Goal: Task Accomplishment & Management: Manage account settings

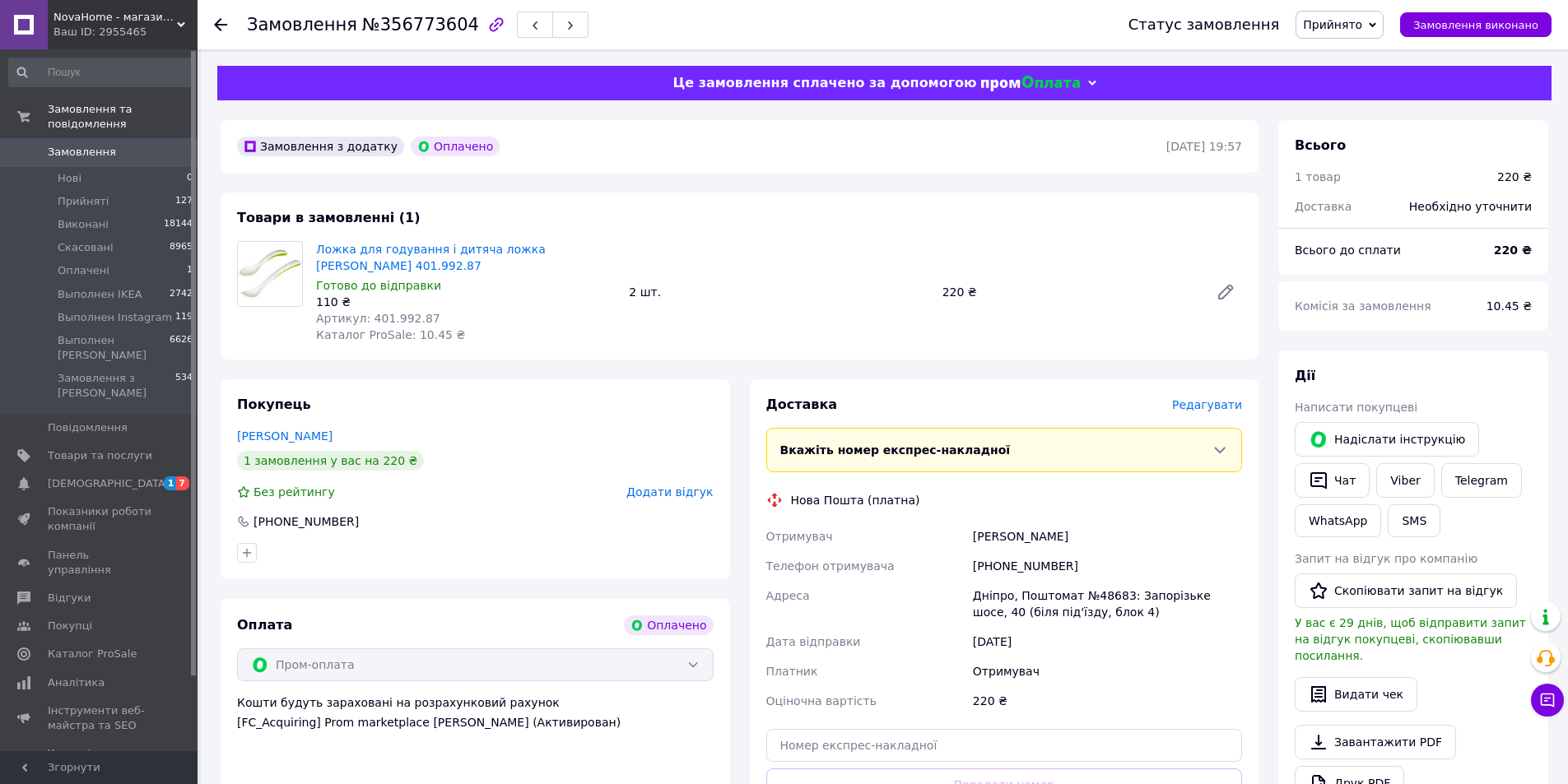
click at [700, 705] on div "Кошти будуть зараховані на розрахунковий рахунок [FC_Acquiring] Prom marketplac…" at bounding box center [475, 713] width 476 height 37
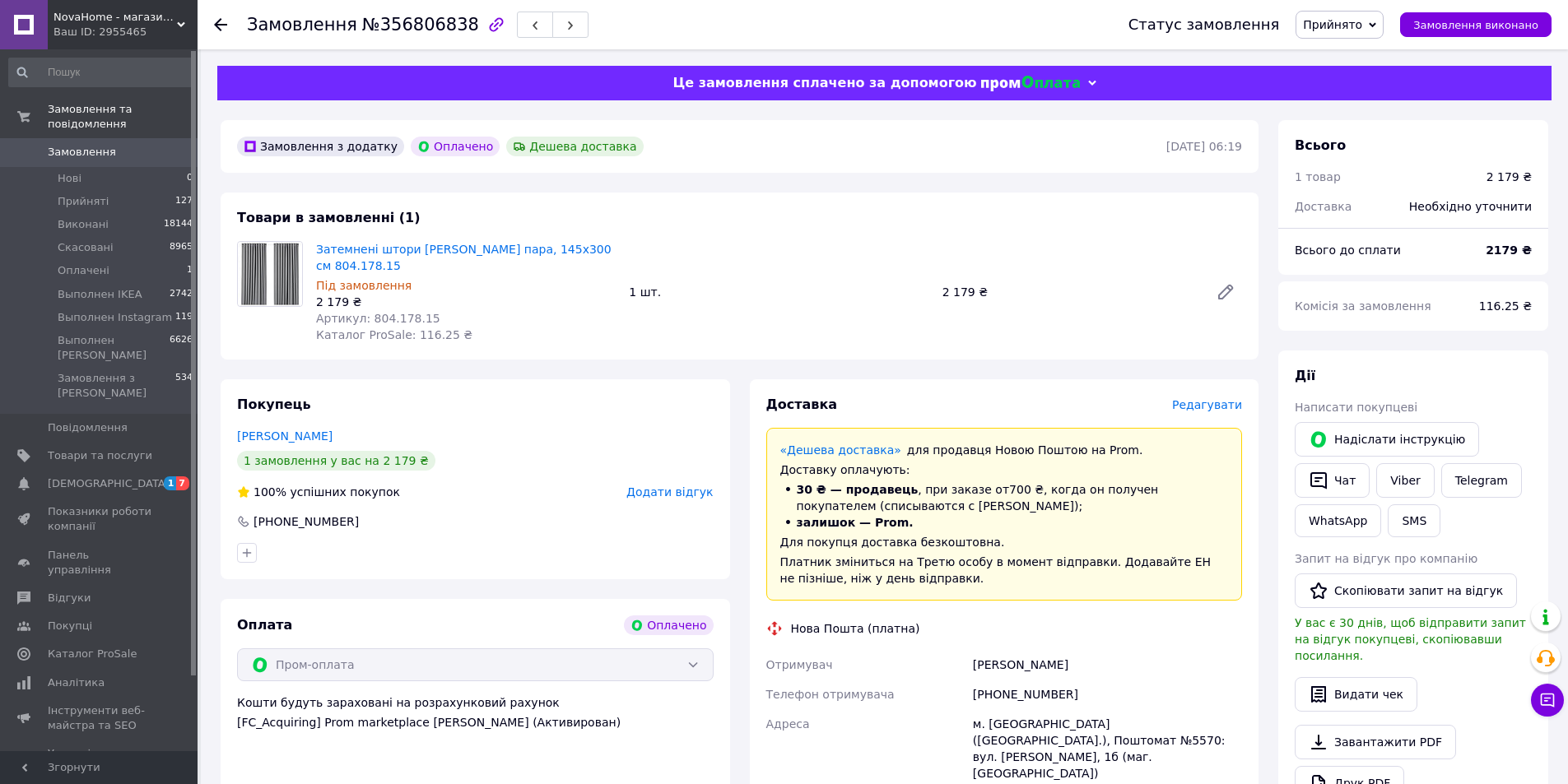
click at [735, 727] on div "Покупець Доскоч Ольга 1 замовлення у вас на 2 179 ₴ 100% успішних покупок Додат…" at bounding box center [475, 715] width 529 height 673
click at [385, 321] on span "Артикул: 804.178.15" at bounding box center [378, 319] width 125 height 13
click at [385, 320] on span "Артикул: 804.178.15" at bounding box center [378, 319] width 125 height 13
copy span "804.178.15"
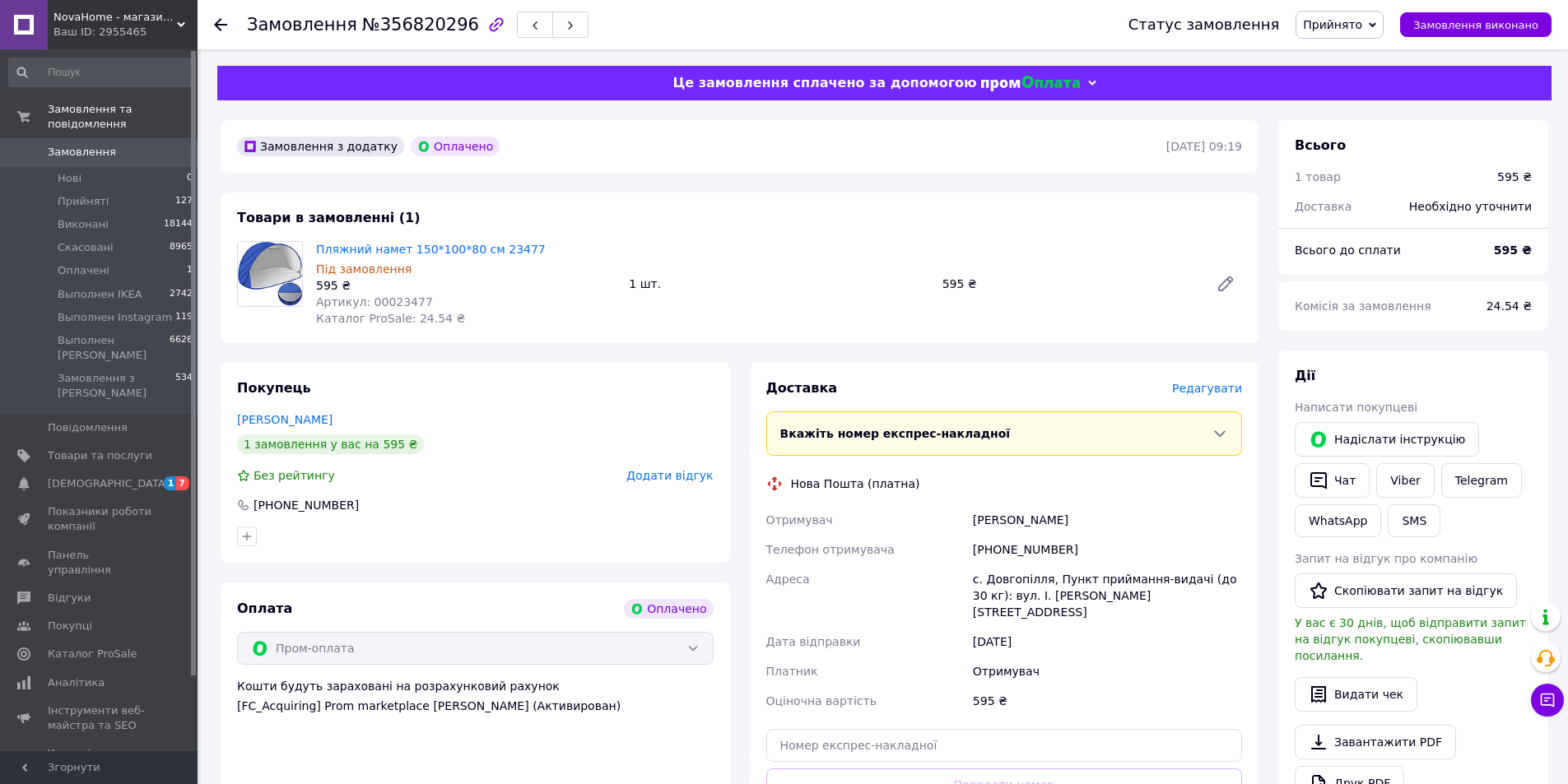
click at [742, 711] on div "Доставка Редагувати Вкажіть номер експрес-накладної Обов'язково введіть номер е…" at bounding box center [1005, 626] width 529 height 528
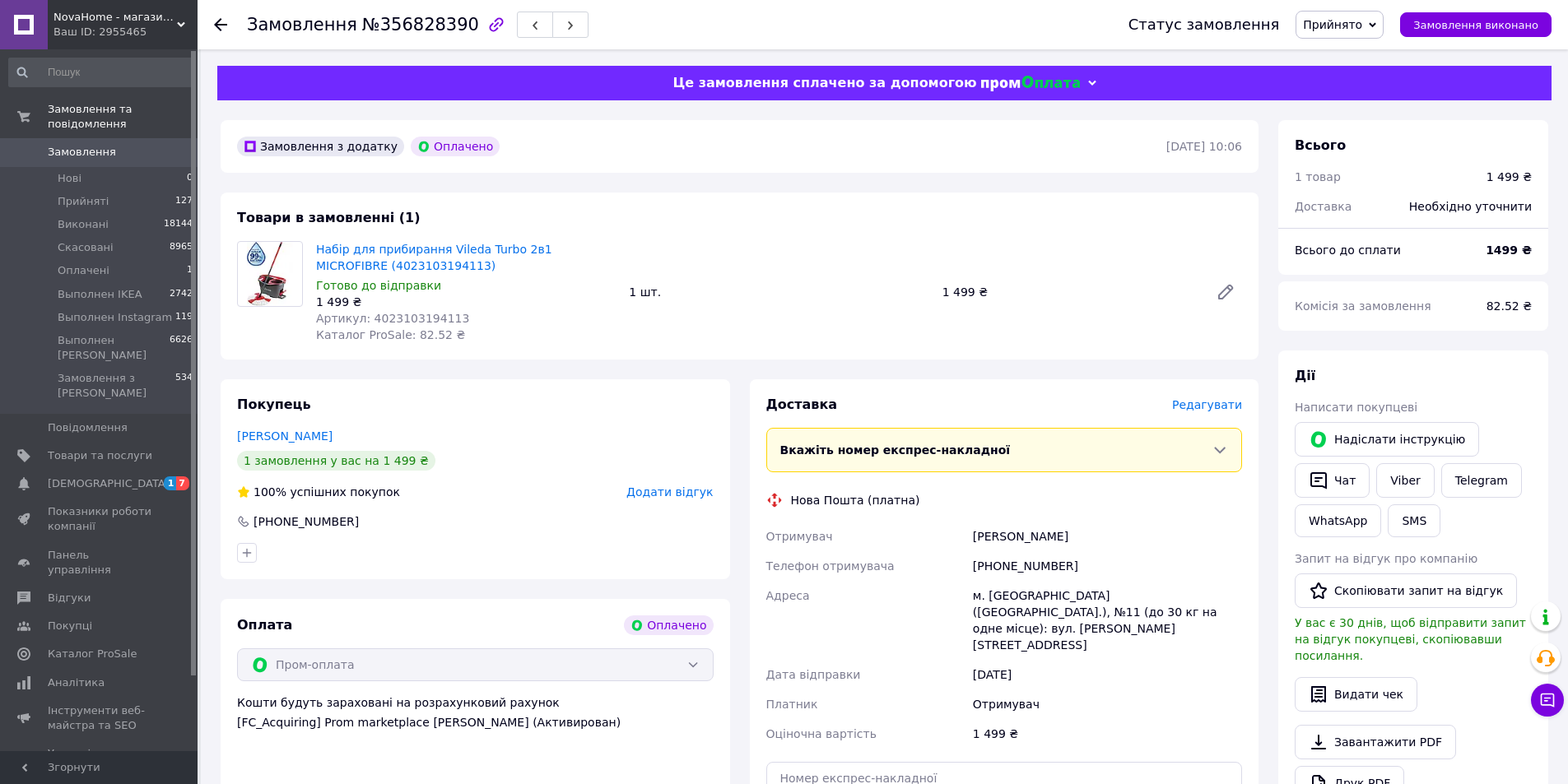
click at [719, 724] on div "Оплата Оплачено Пром-оплата Кошти будуть зараховані на розрахунковий рахунок [F…" at bounding box center [475, 761] width 509 height 325
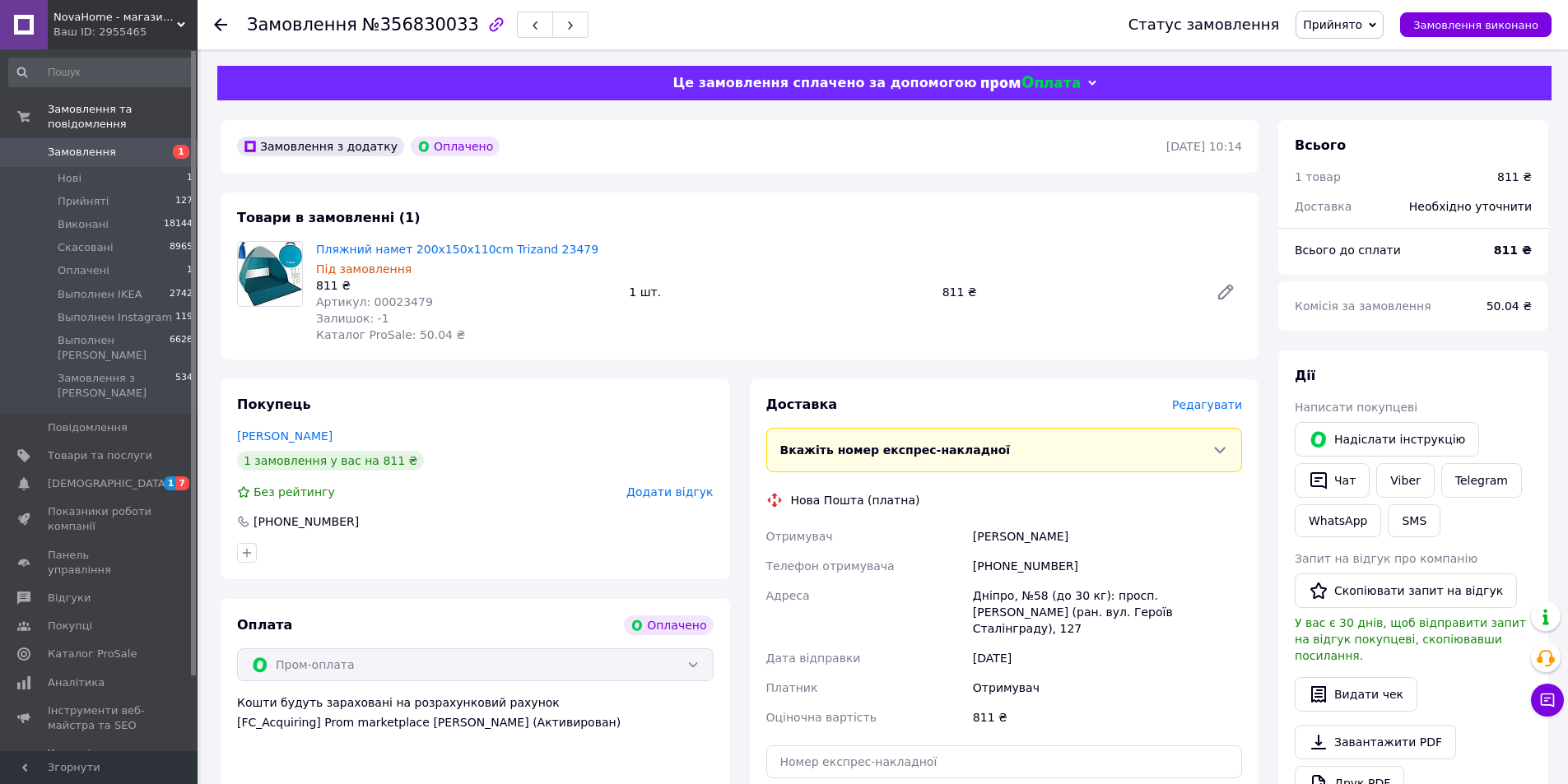
click at [675, 711] on div "Кошти будуть зараховані на розрахунковий рахунок [FC_Acquiring] Prom marketplac…" at bounding box center [475, 713] width 476 height 37
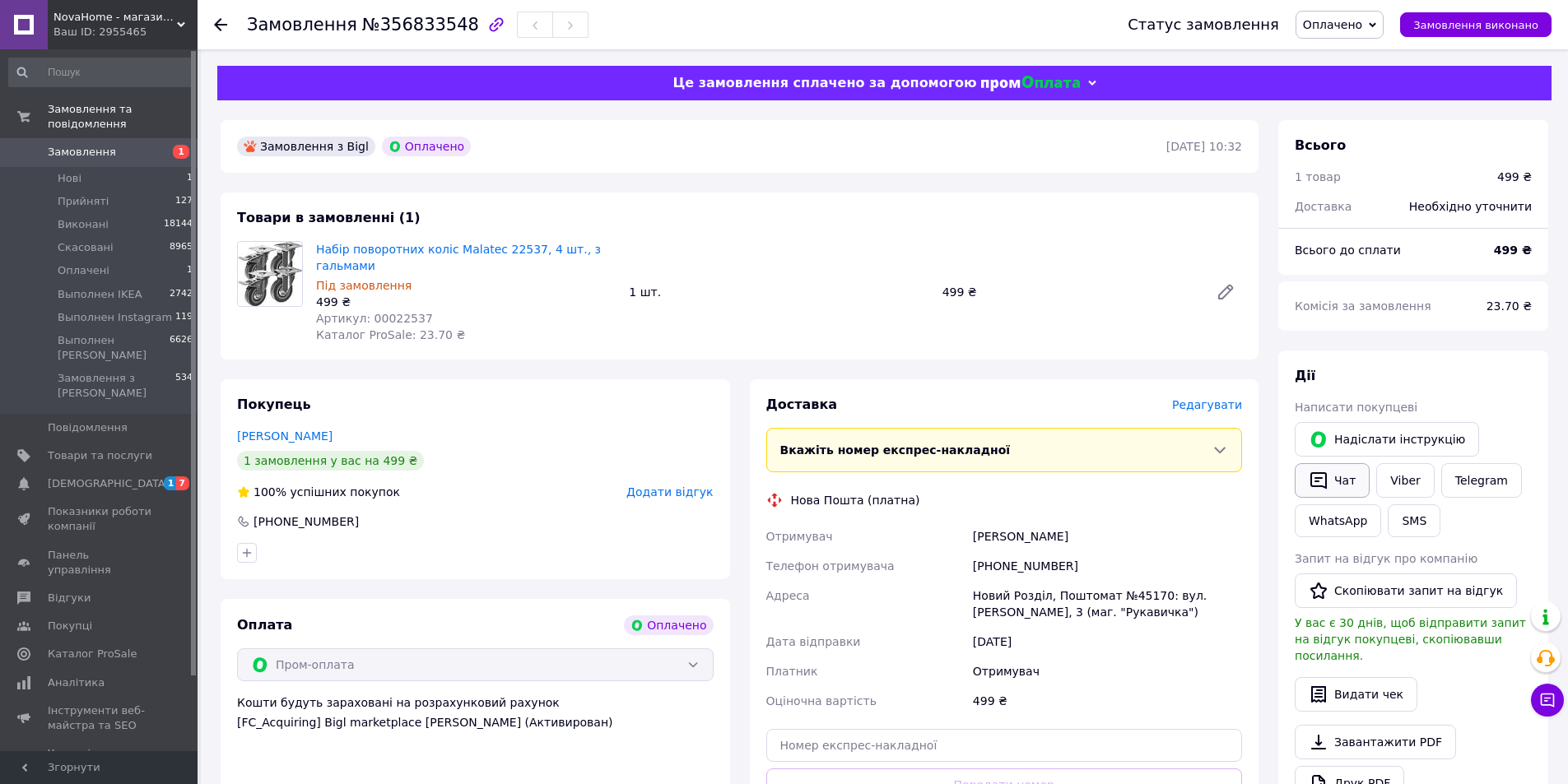
click at [1340, 479] on button "Чат" at bounding box center [1333, 481] width 75 height 35
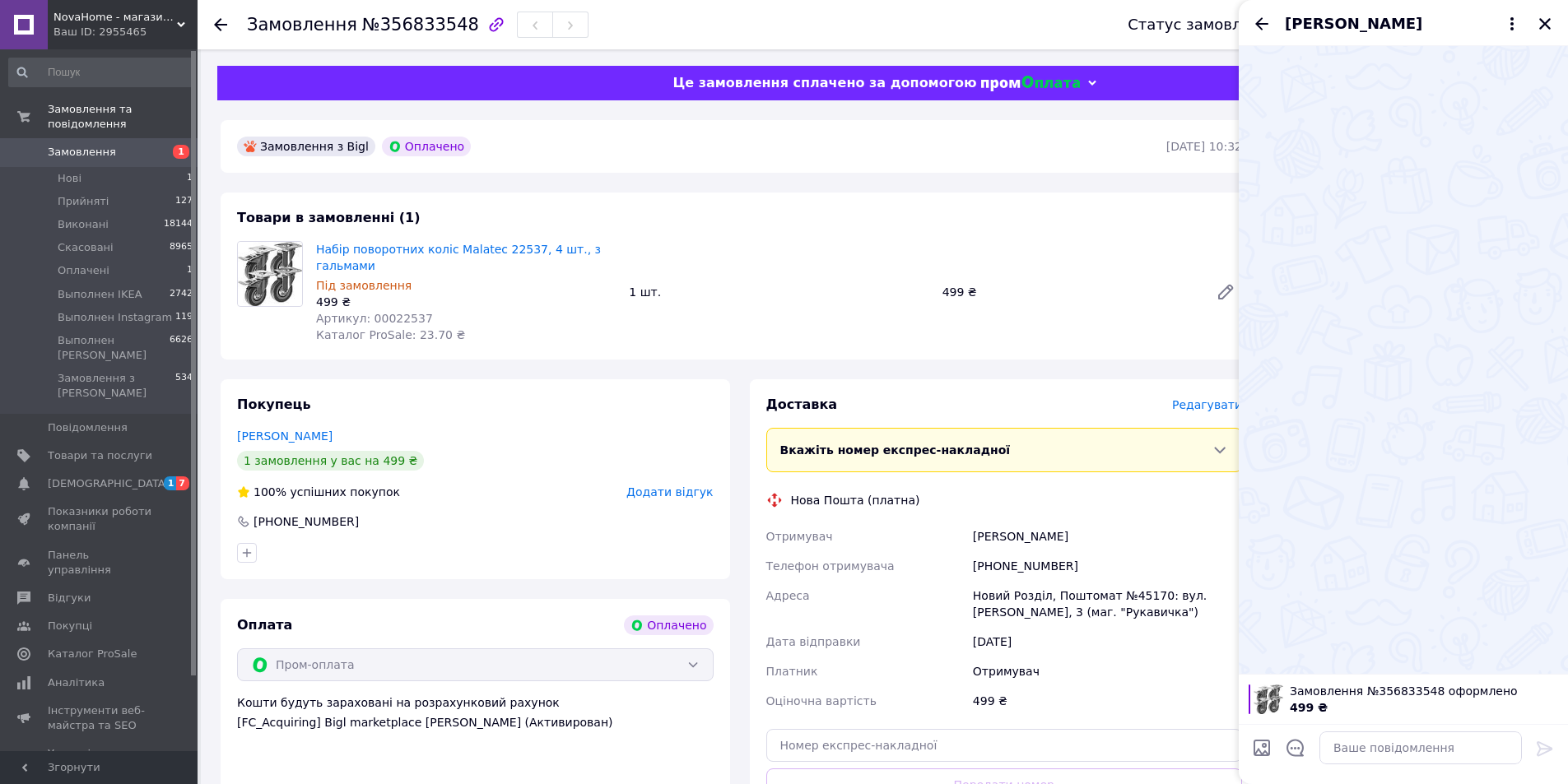
click at [235, 350] on div "Товари в замовленні (1) Набір поворотних коліс Malatec 22537, 4 шт., з гальмами…" at bounding box center [739, 276] width 1038 height 167
click at [1267, 19] on icon "Назад" at bounding box center [1262, 24] width 20 height 20
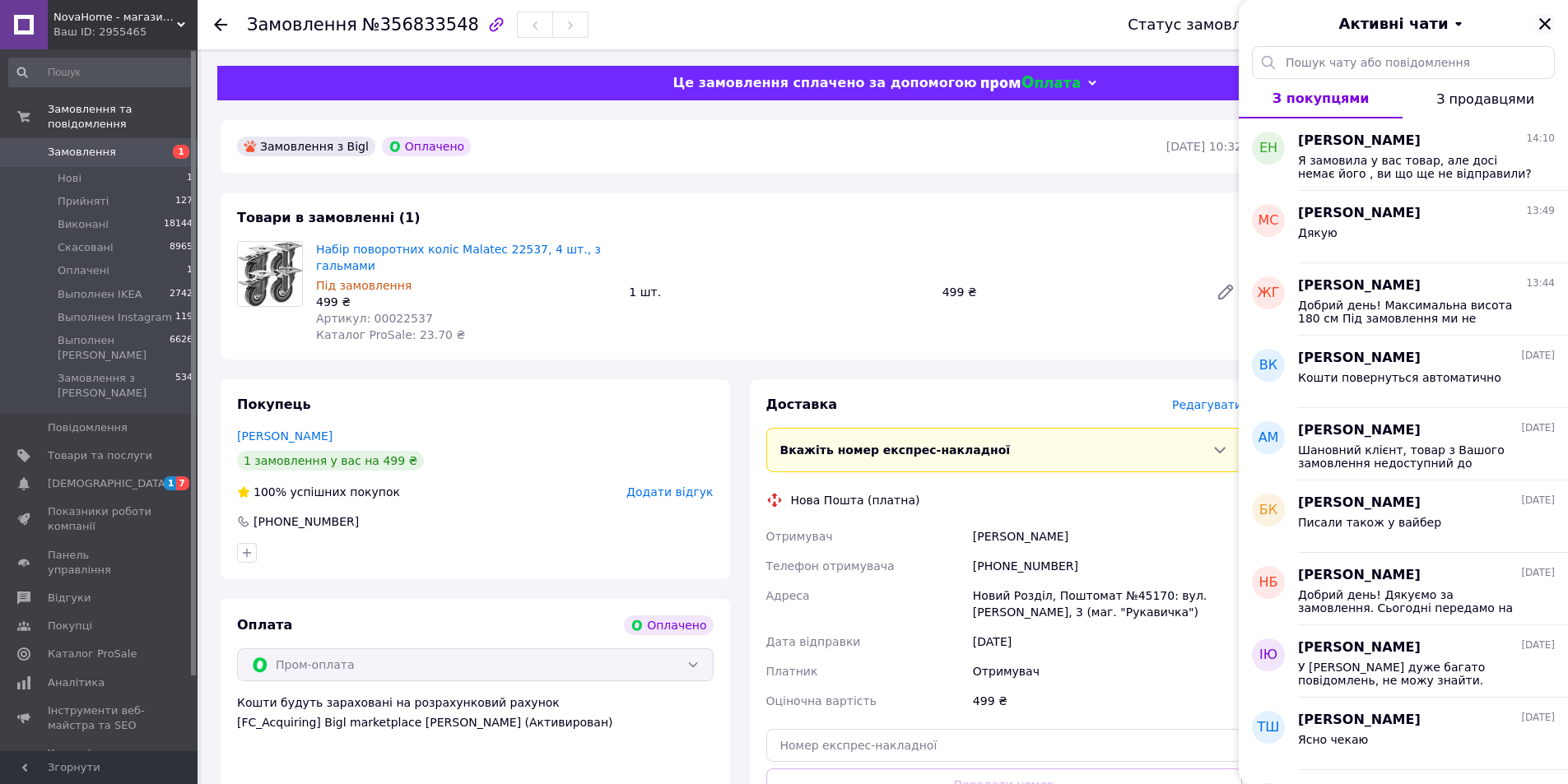
click at [1544, 28] on icon "Закрити" at bounding box center [1545, 24] width 15 height 15
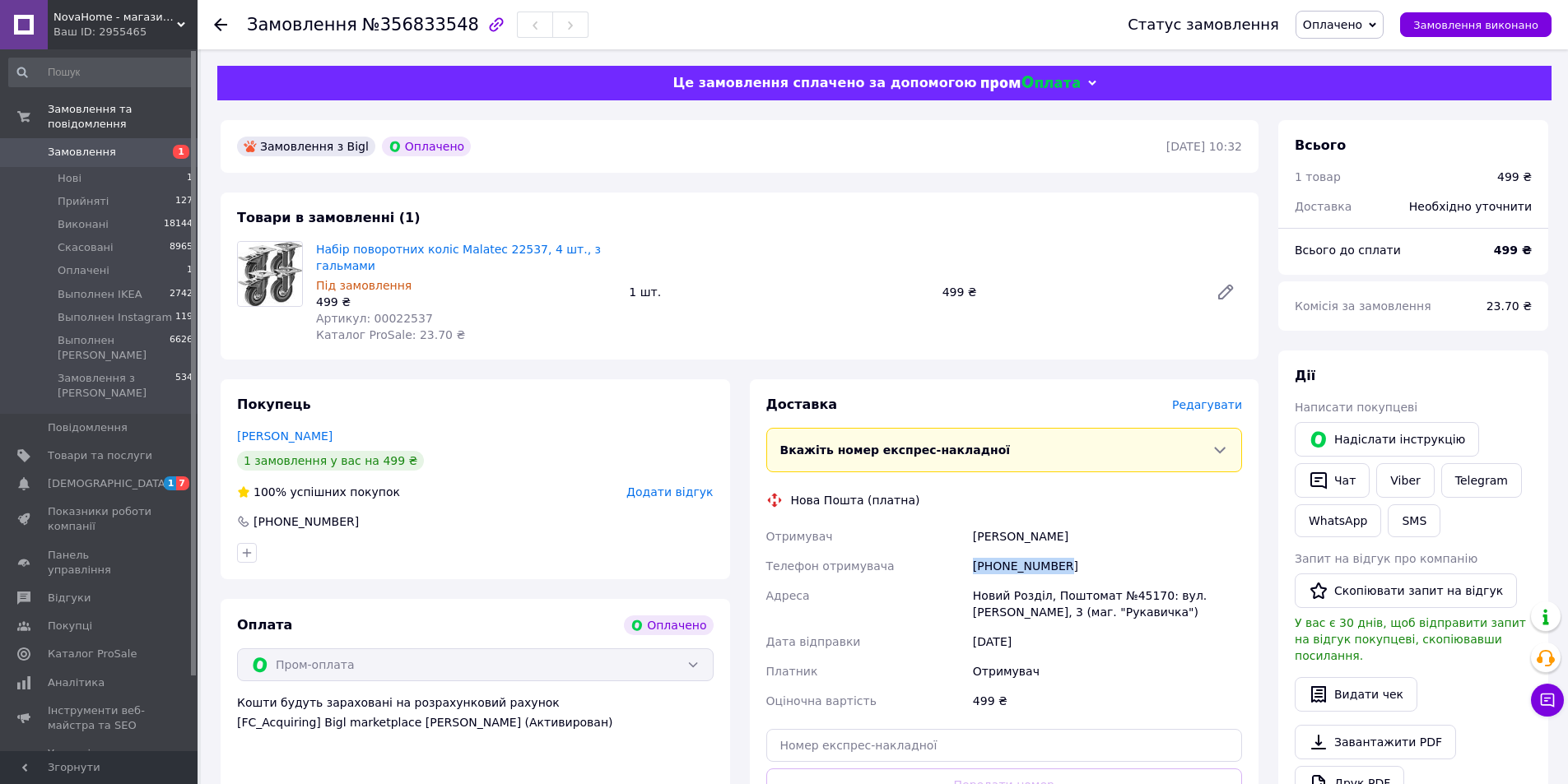
drag, startPoint x: 972, startPoint y: 564, endPoint x: 1076, endPoint y: 581, distance: 105.4
click at [1076, 581] on div "+380951974644" at bounding box center [1107, 566] width 276 height 29
copy div "+380951974644"
click at [686, 720] on div "[FC_Acquiring] Bigl marketplace Ярмолюк Олеся Петрівна (Активирован)" at bounding box center [475, 723] width 476 height 16
click at [686, 718] on div "[FC_Acquiring] Bigl marketplace Ярмолюк Олеся Петрівна (Активирован)" at bounding box center [475, 723] width 476 height 16
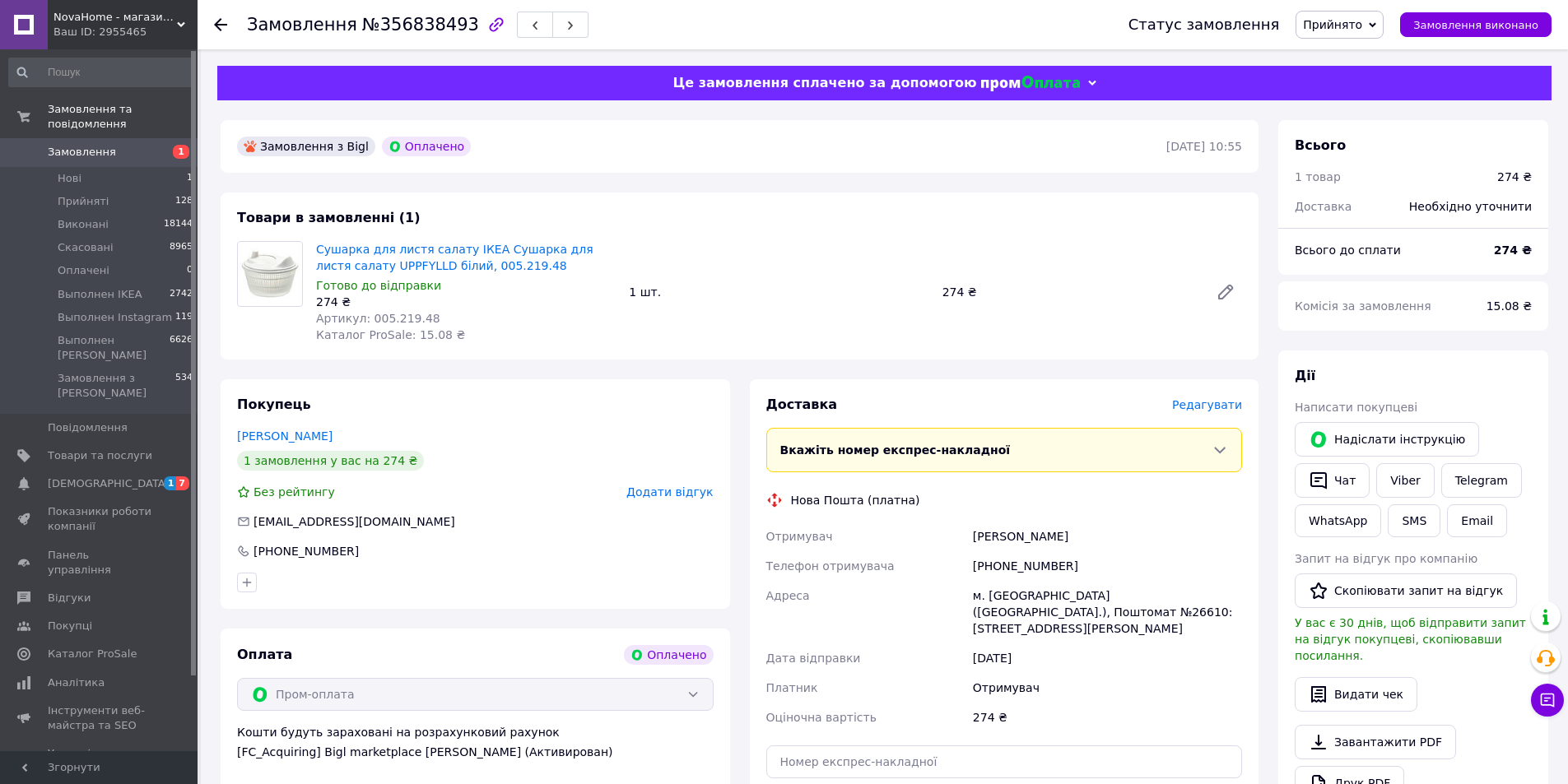
click at [716, 718] on div "Оплата Оплачено Пром-оплата Кошти будуть зараховані на розрахунковий рахунок [F…" at bounding box center [475, 768] width 509 height 279
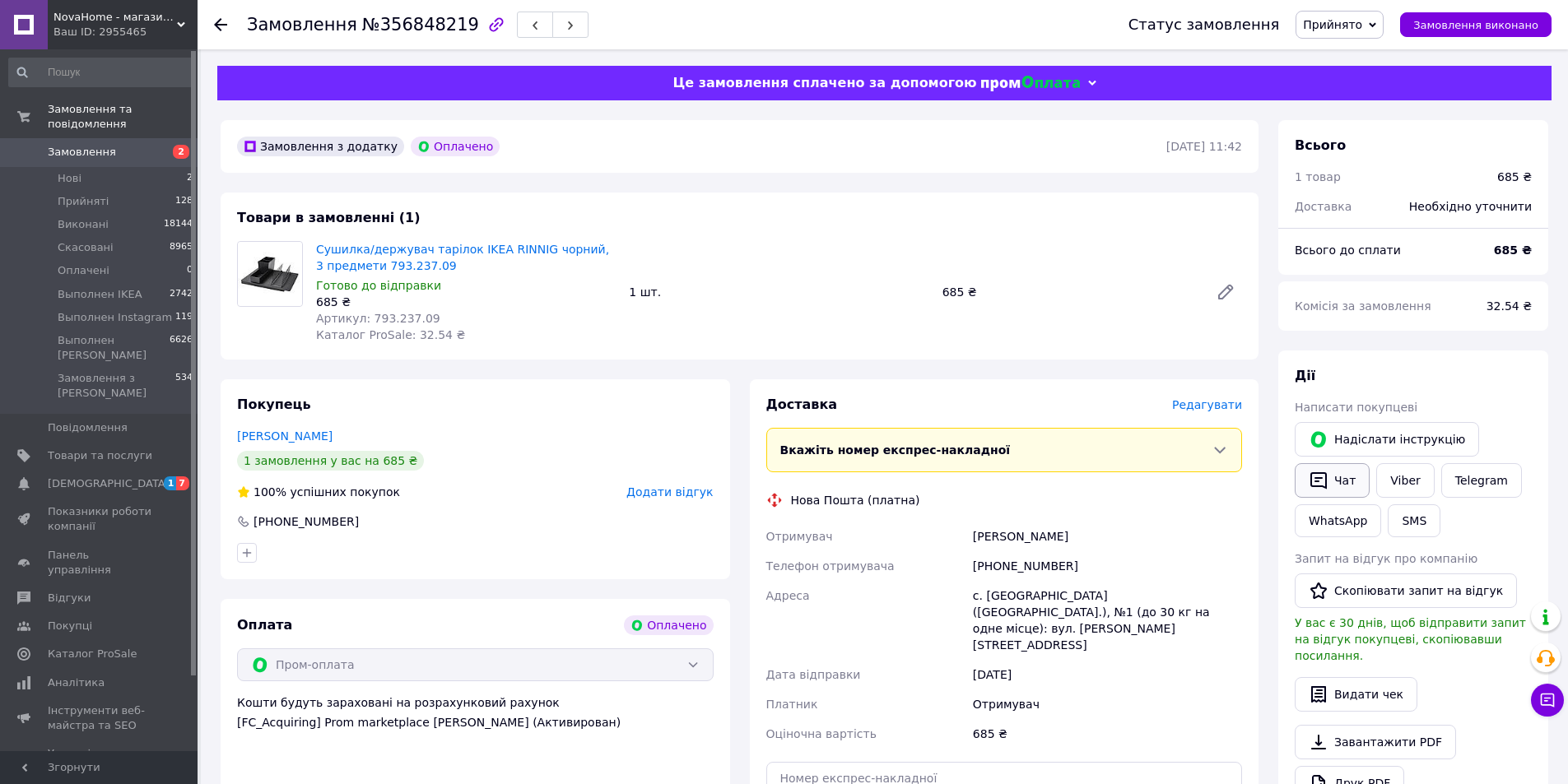
click at [1338, 480] on button "Чат" at bounding box center [1333, 481] width 75 height 35
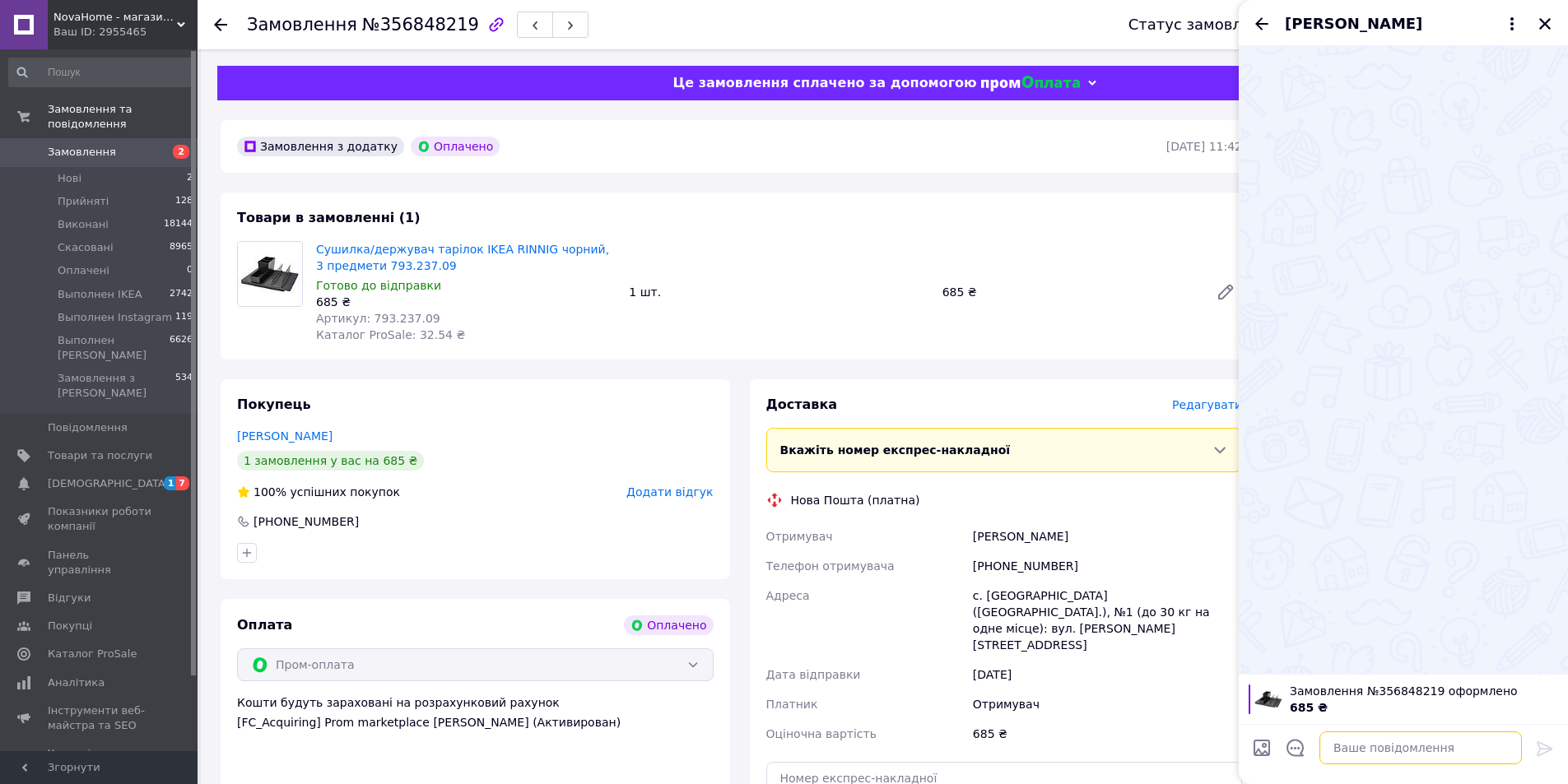
click at [1420, 752] on textarea at bounding box center [1421, 748] width 202 height 33
paste textarea "Шановний клієнт, товар з Вашого замовлення закінчився і ми змушені його скасува…"
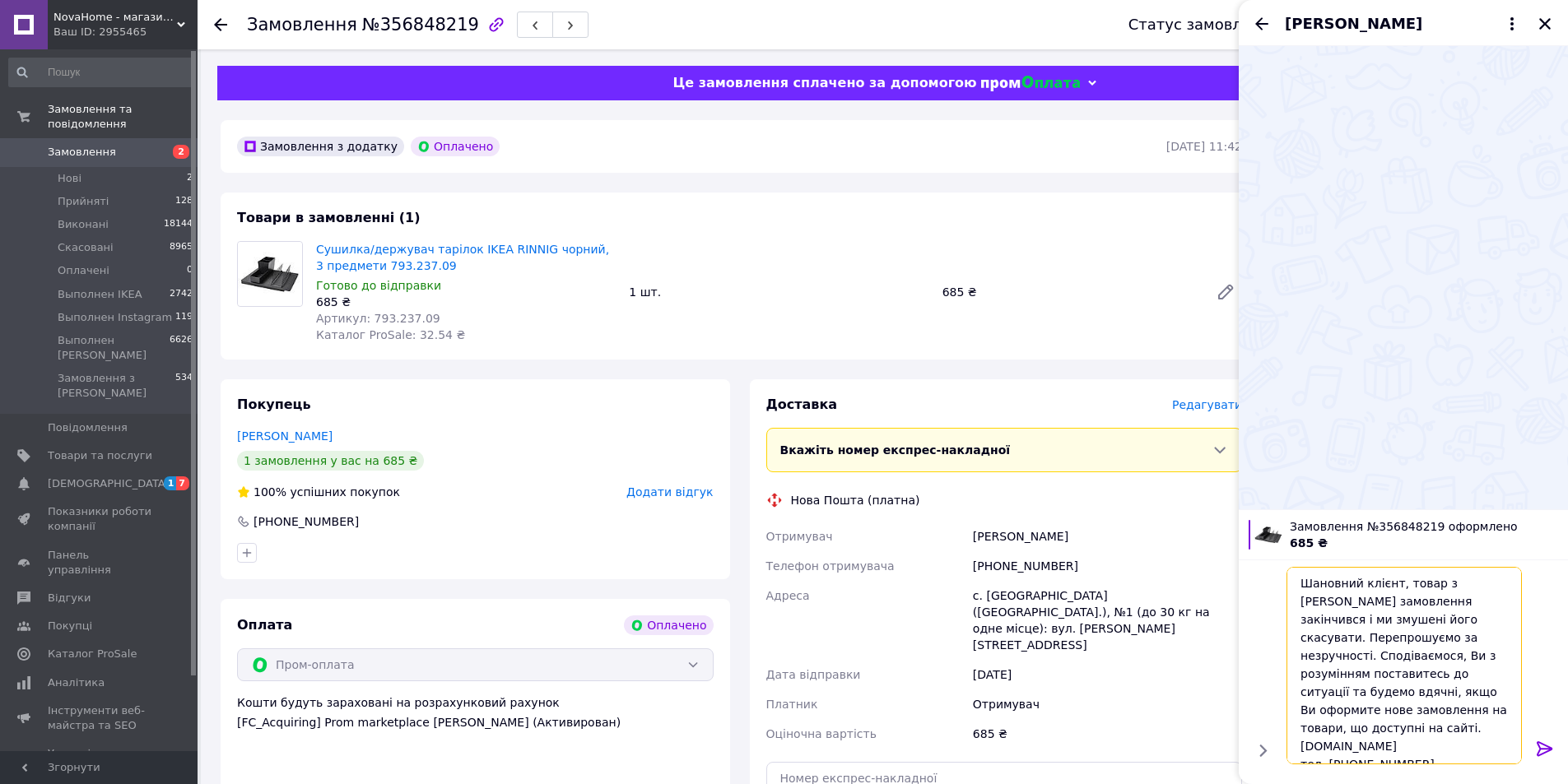
scroll to position [16, 0]
drag, startPoint x: 1368, startPoint y: 622, endPoint x: 1425, endPoint y: 698, distance: 95.0
click at [1425, 698] on textarea "Шановний клієнт, товар з Вашого замовлення закінчився і ми змушені його скасува…" at bounding box center [1404, 666] width 235 height 198
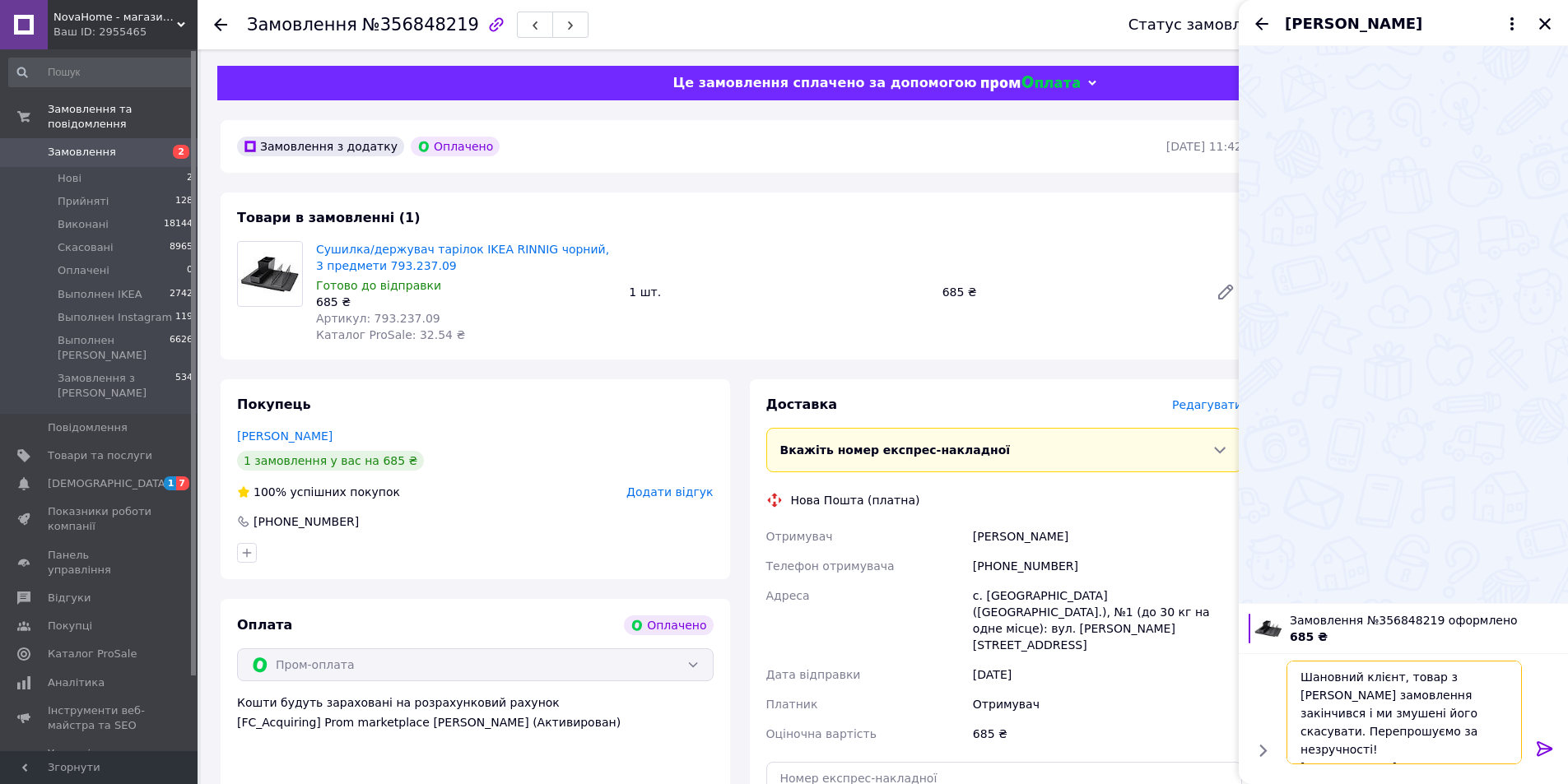
type textarea "Шановний клієнт, товар з Вашого замовлення закінчився і ми змушені його скасува…"
click at [1548, 743] on icon at bounding box center [1545, 749] width 20 height 20
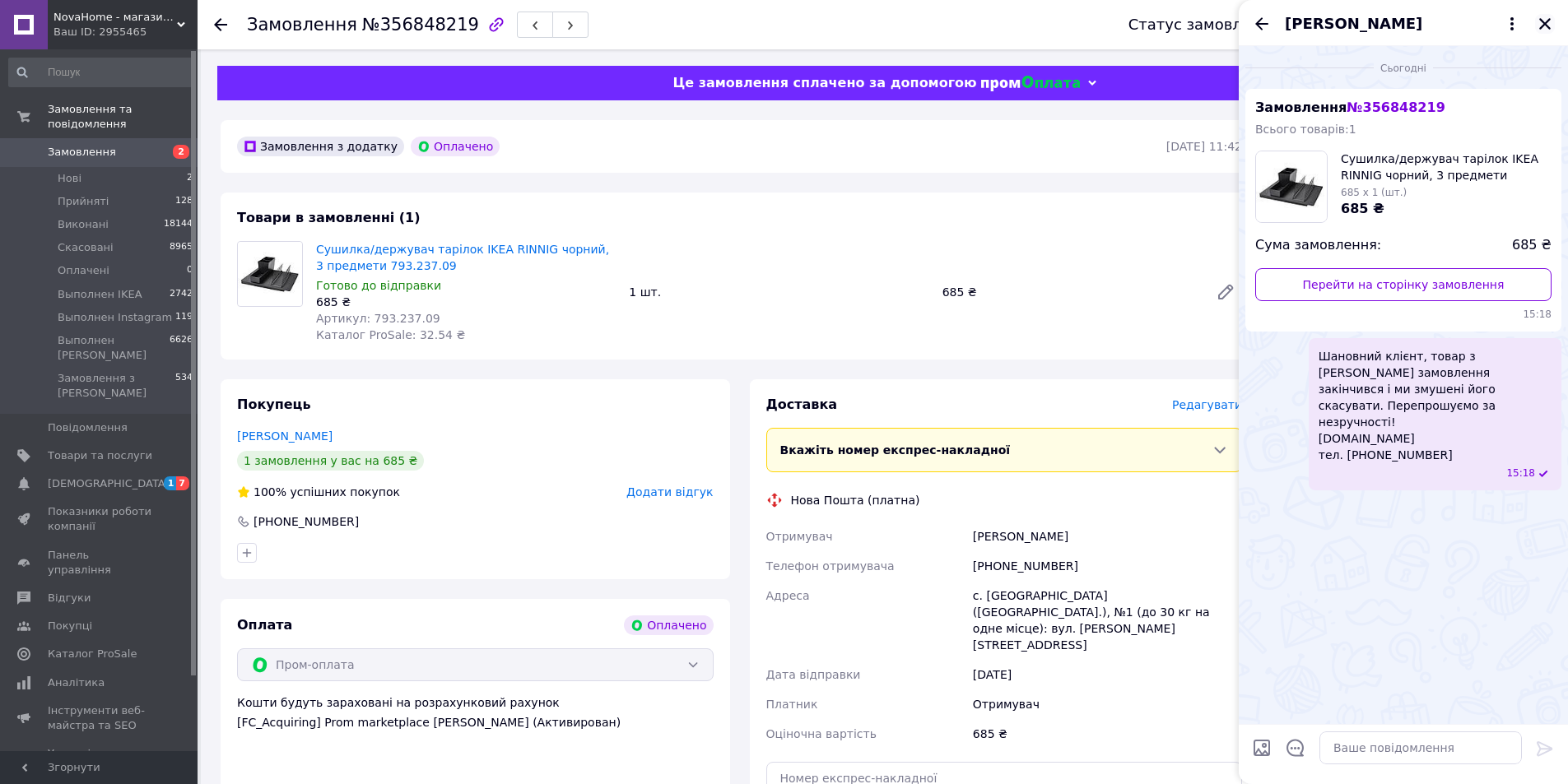
click at [1541, 16] on icon "Закрити" at bounding box center [1545, 24] width 15 height 15
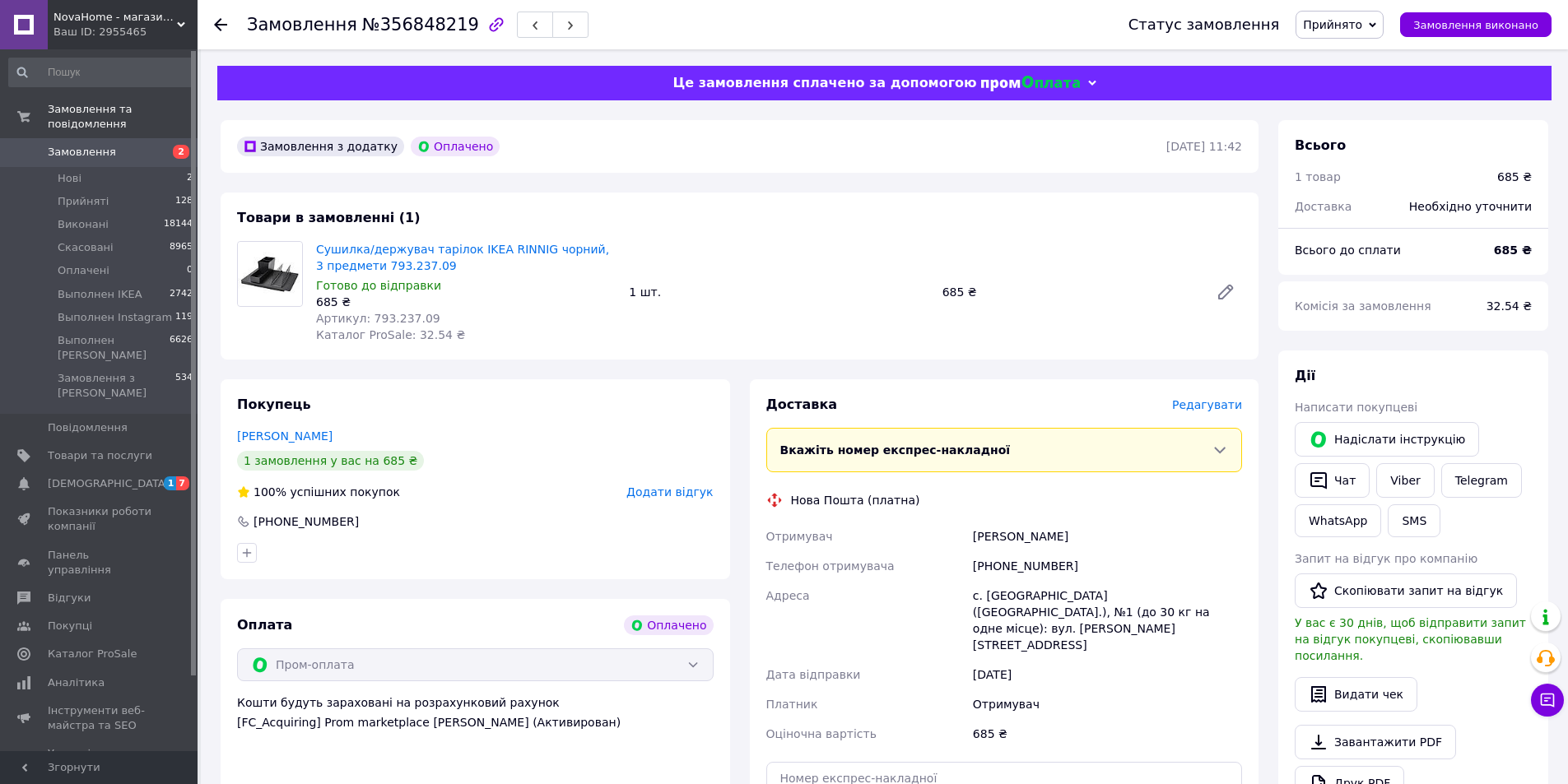
click at [1358, 27] on span "Прийнято" at bounding box center [1333, 25] width 60 height 13
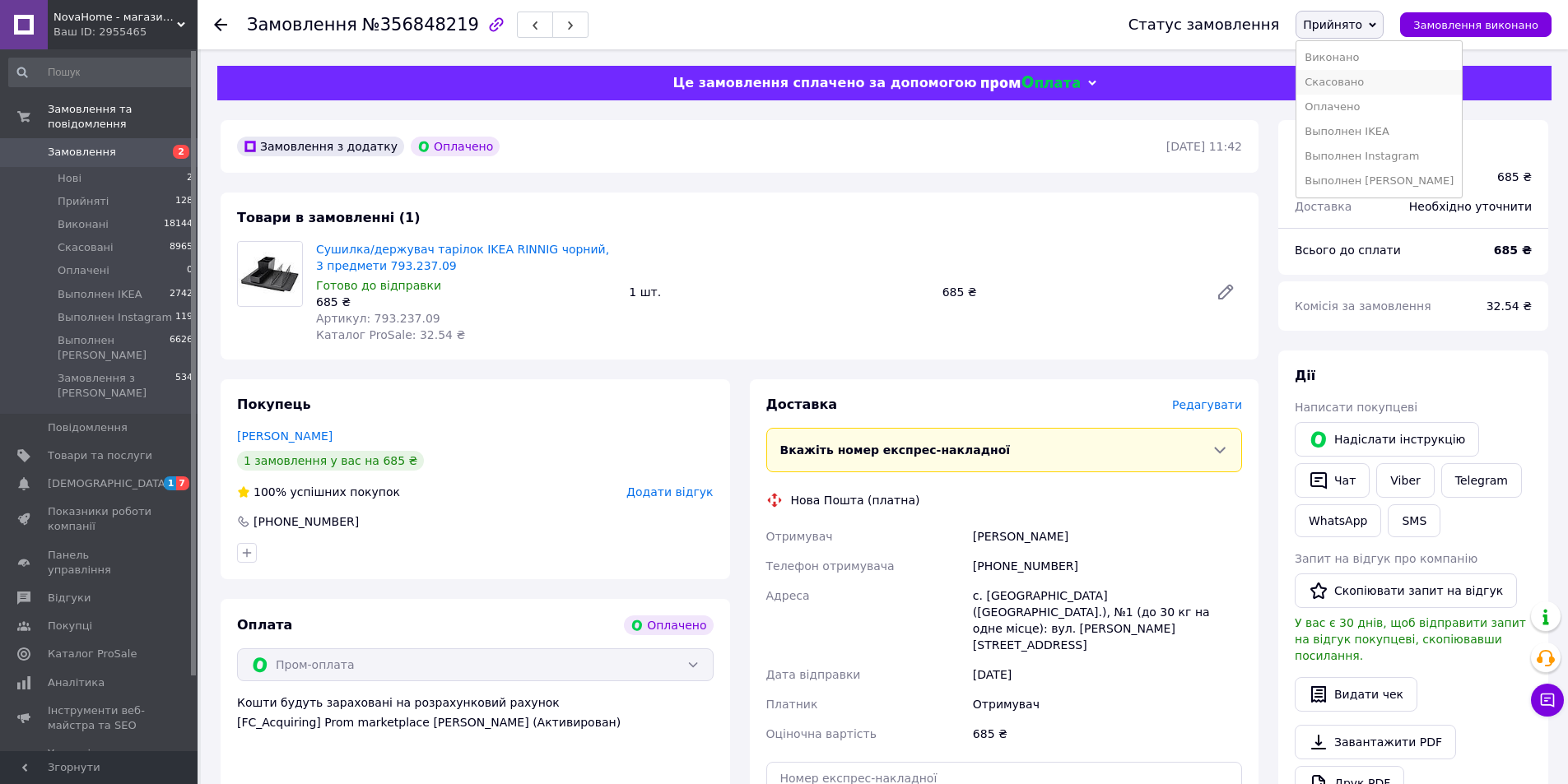
click at [1361, 85] on li "Скасовано" at bounding box center [1378, 82] width 166 height 25
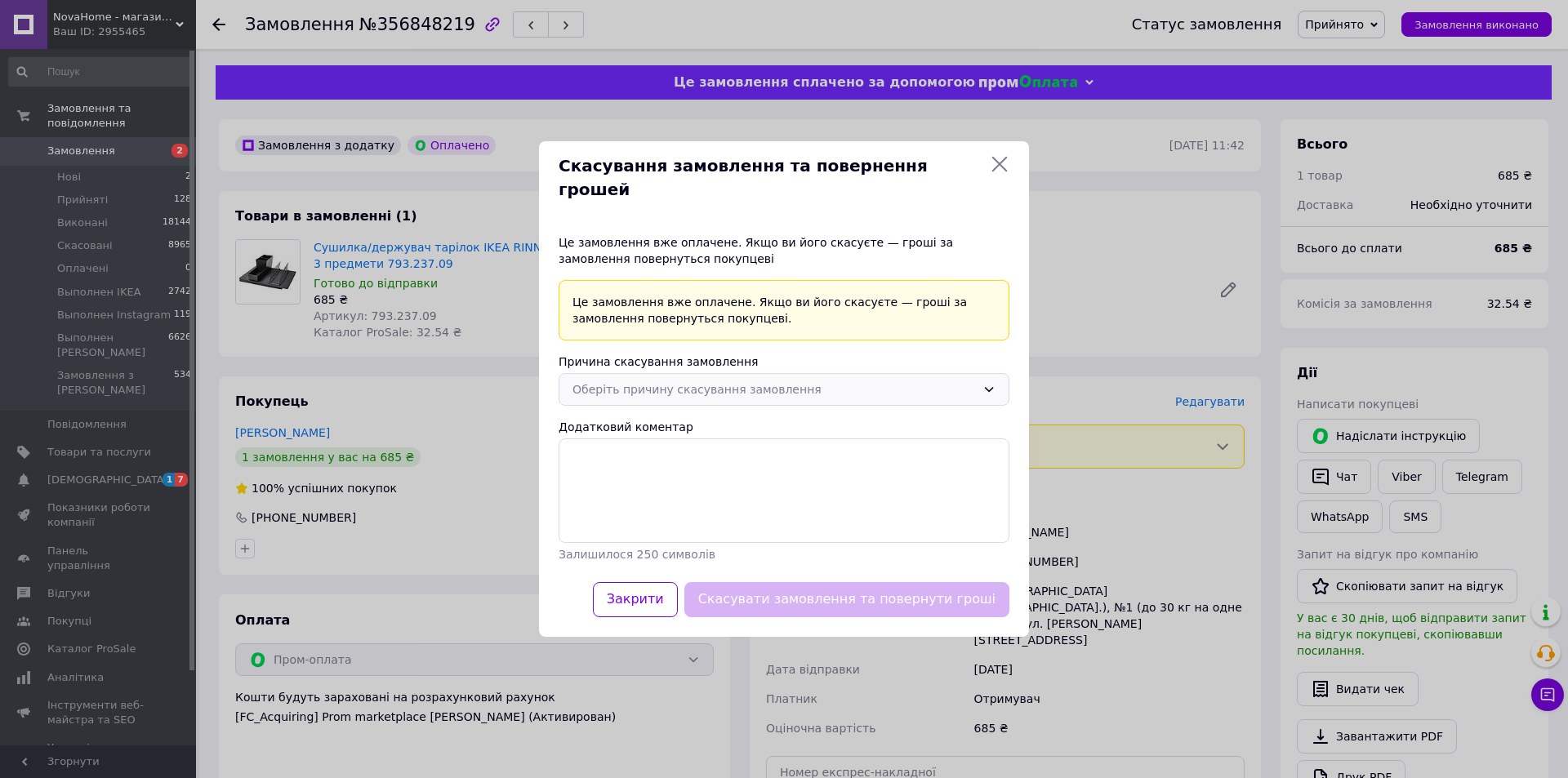
click at [601, 384] on div "Оберіть причину скасування замовлення" at bounding box center [774, 390] width 404 height 18
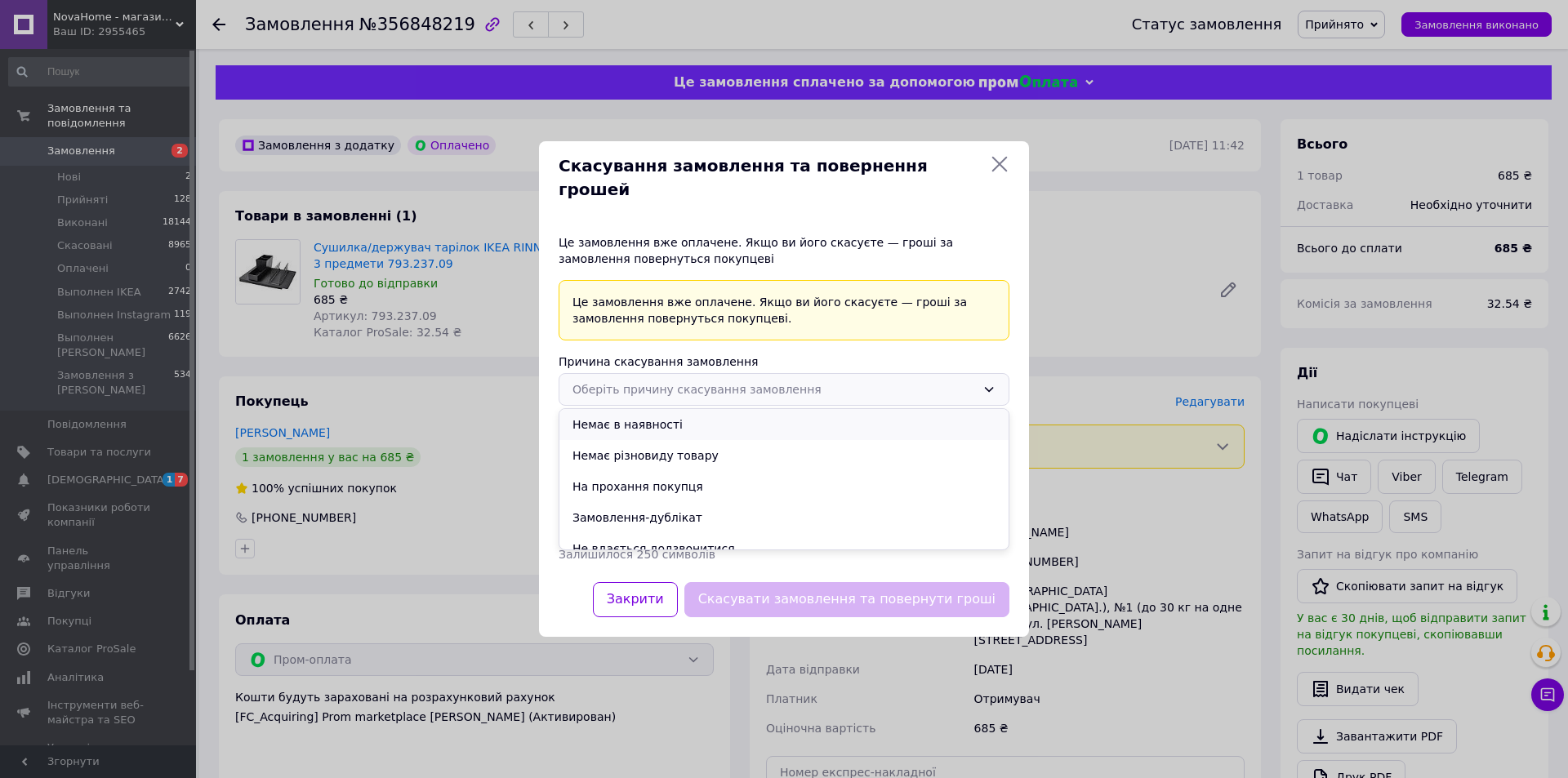
click at [625, 409] on li "Немає в наявності" at bounding box center [784, 424] width 449 height 31
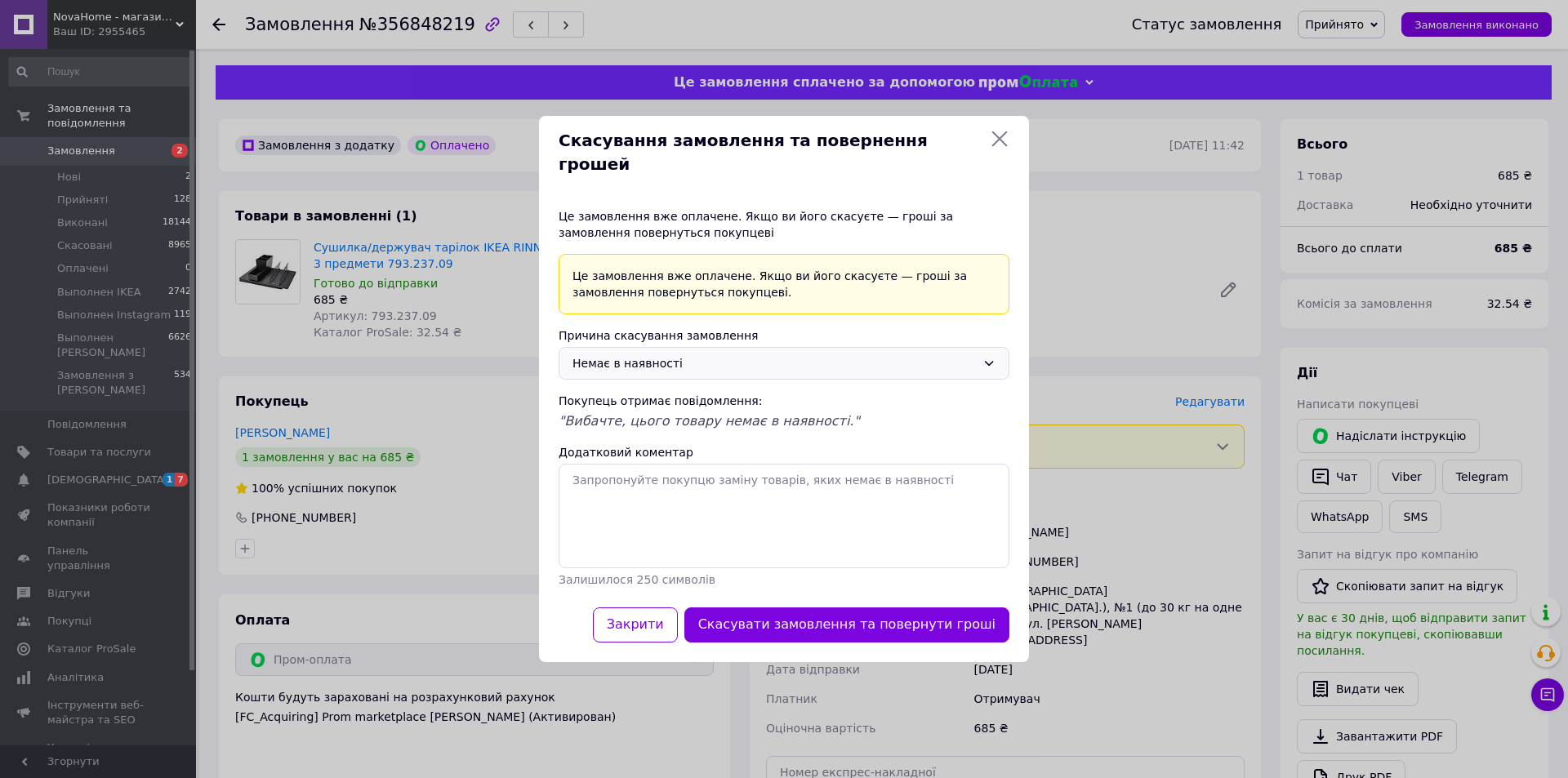
click at [863, 663] on div "Скасування замовлення та повернення грошей Це замовлення вже оплачене. Якщо ви …" at bounding box center [784, 389] width 1568 height 778
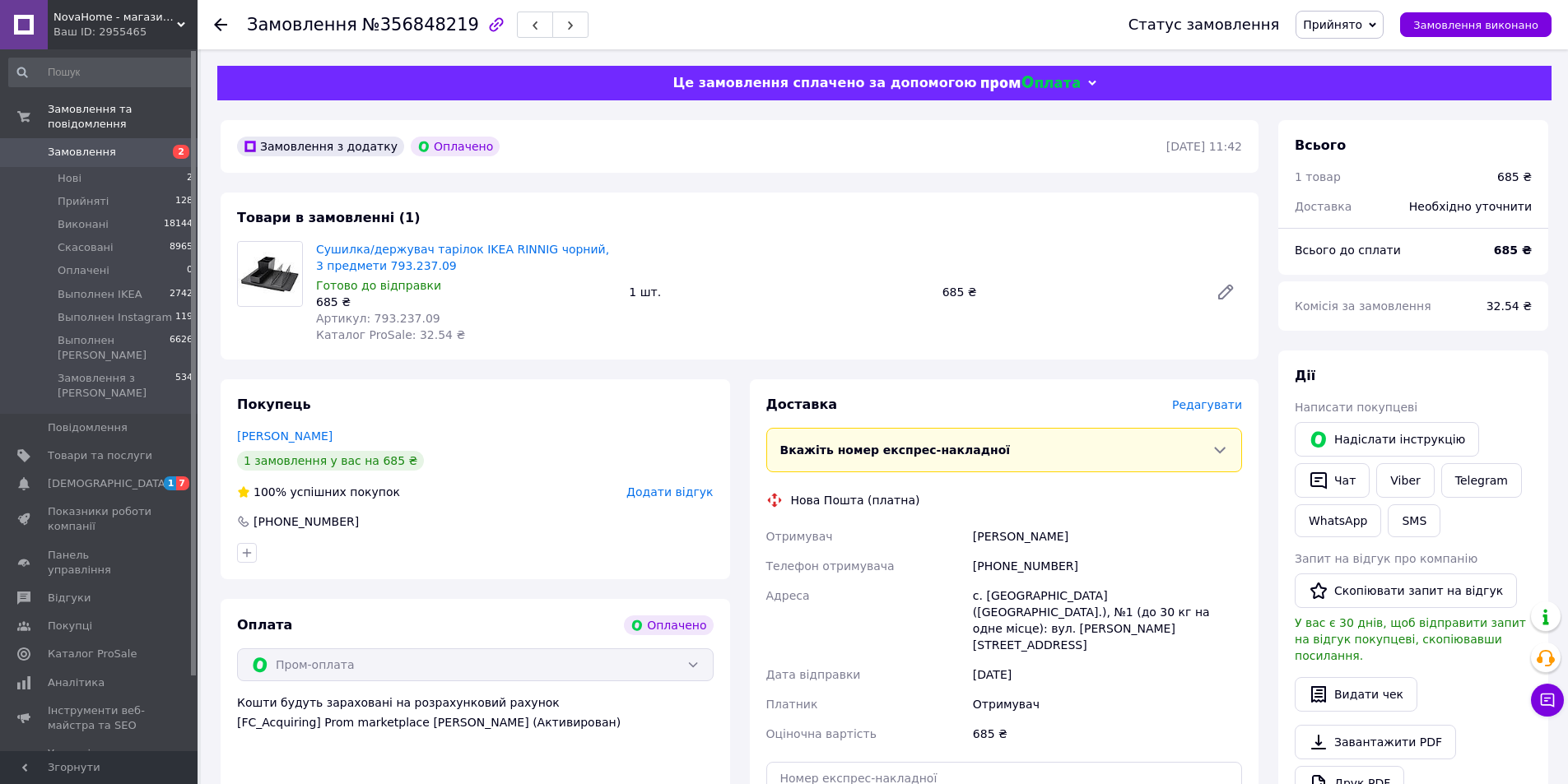
click at [1330, 37] on span "Прийнято" at bounding box center [1339, 25] width 88 height 28
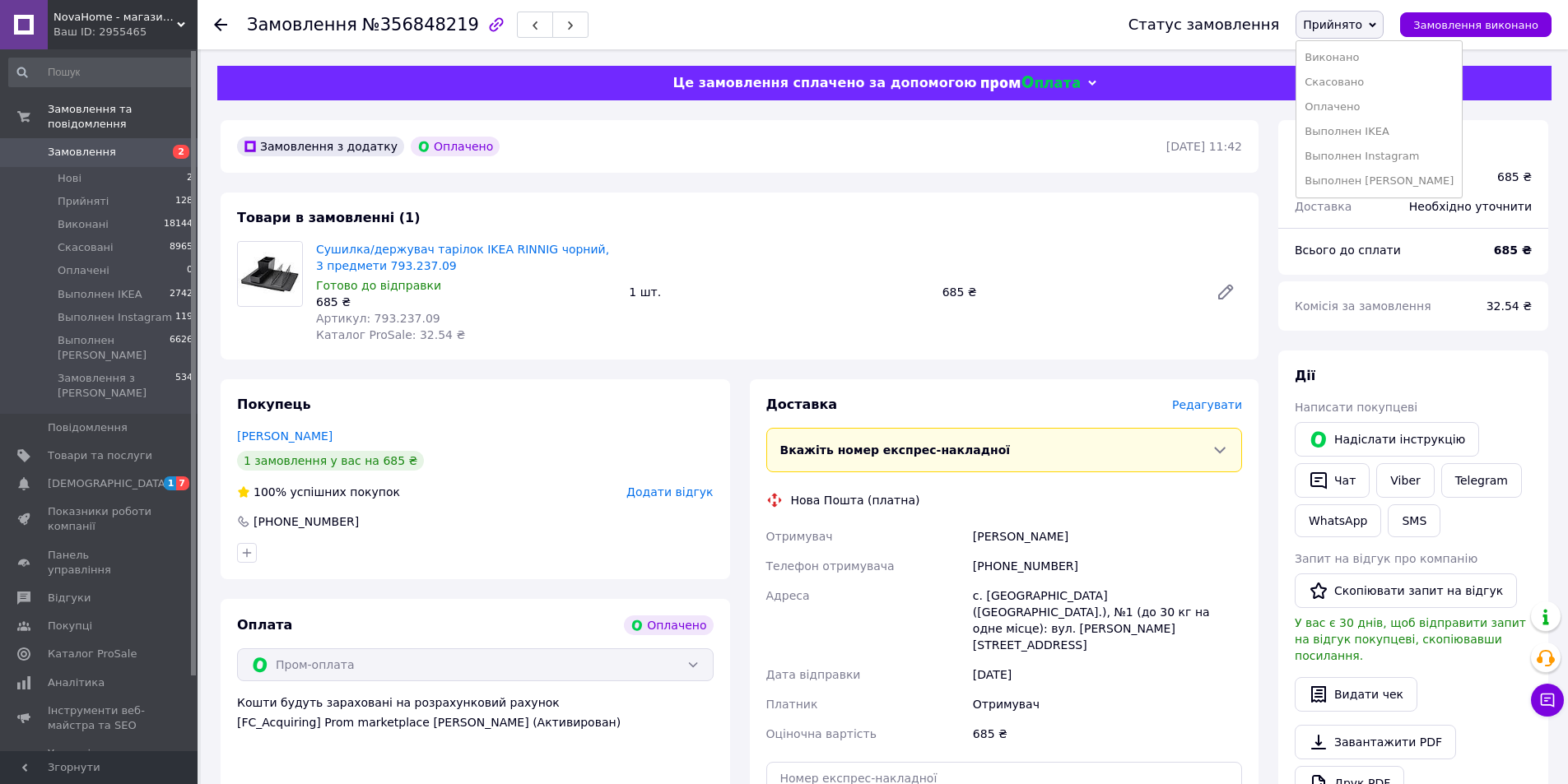
click at [1352, 82] on li "Скасовано" at bounding box center [1378, 82] width 166 height 25
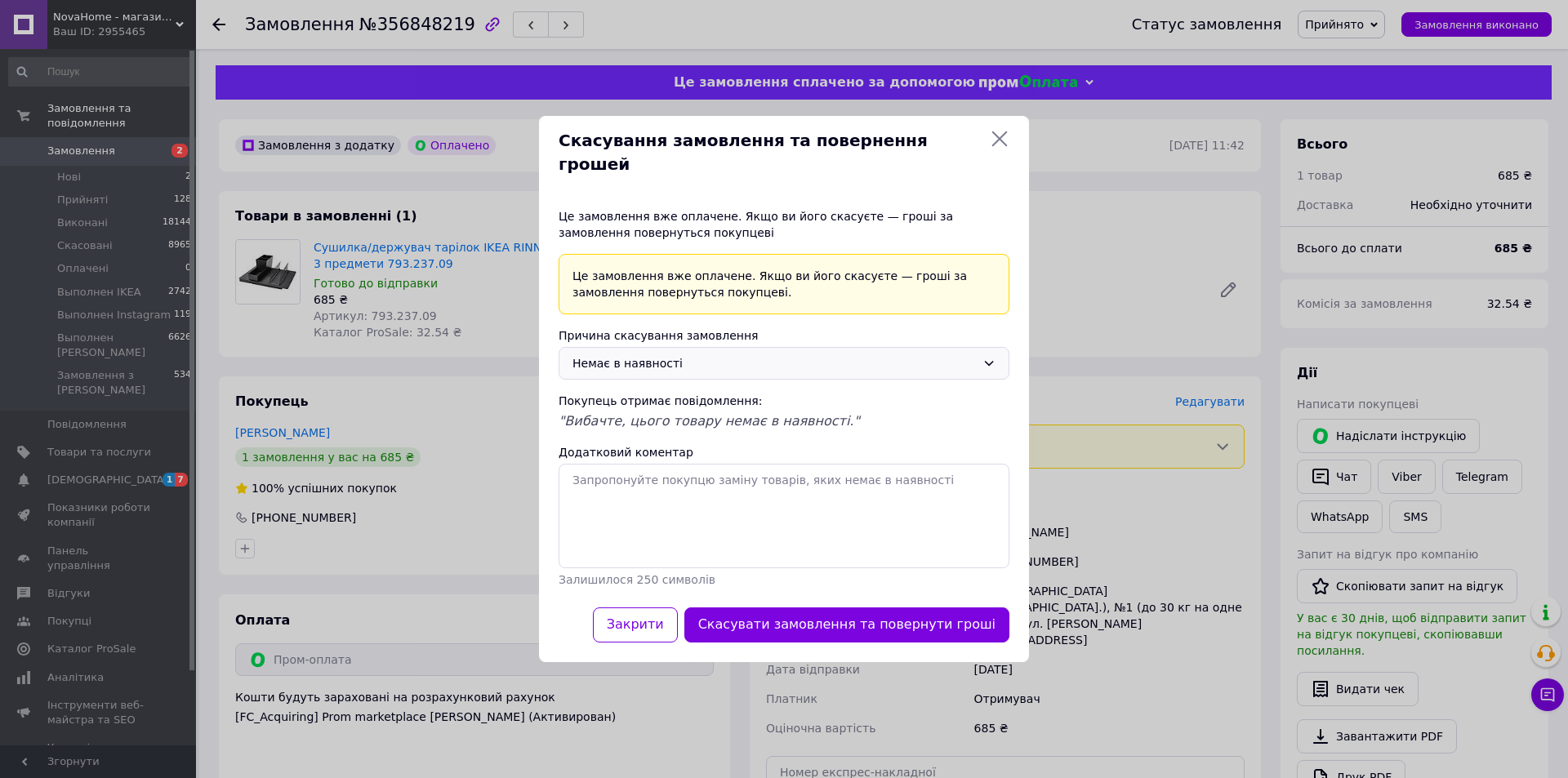
click at [697, 354] on div "Немає в наявності" at bounding box center [774, 364] width 404 height 18
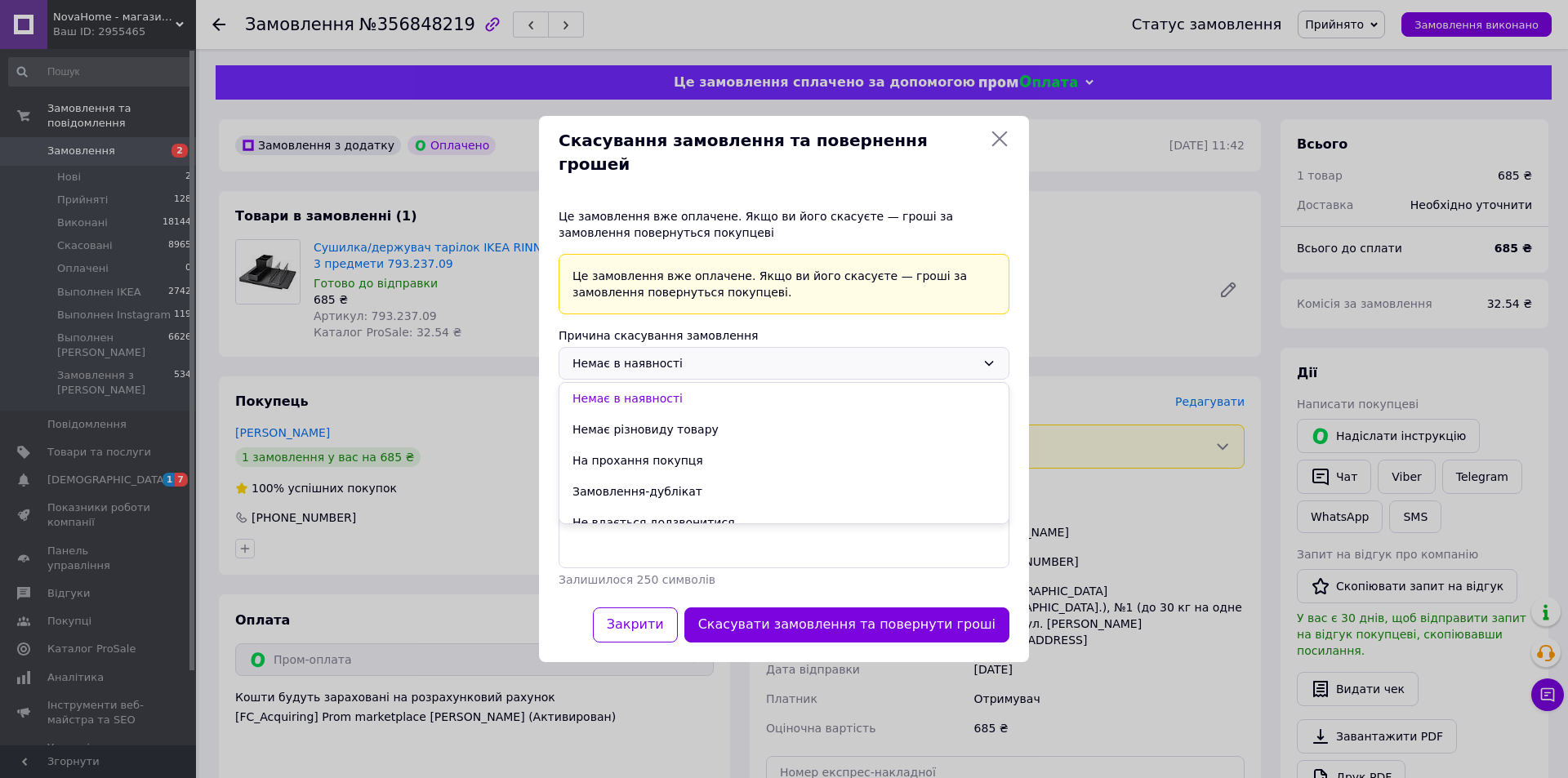
click at [695, 354] on div "Немає в наявності" at bounding box center [774, 364] width 404 height 18
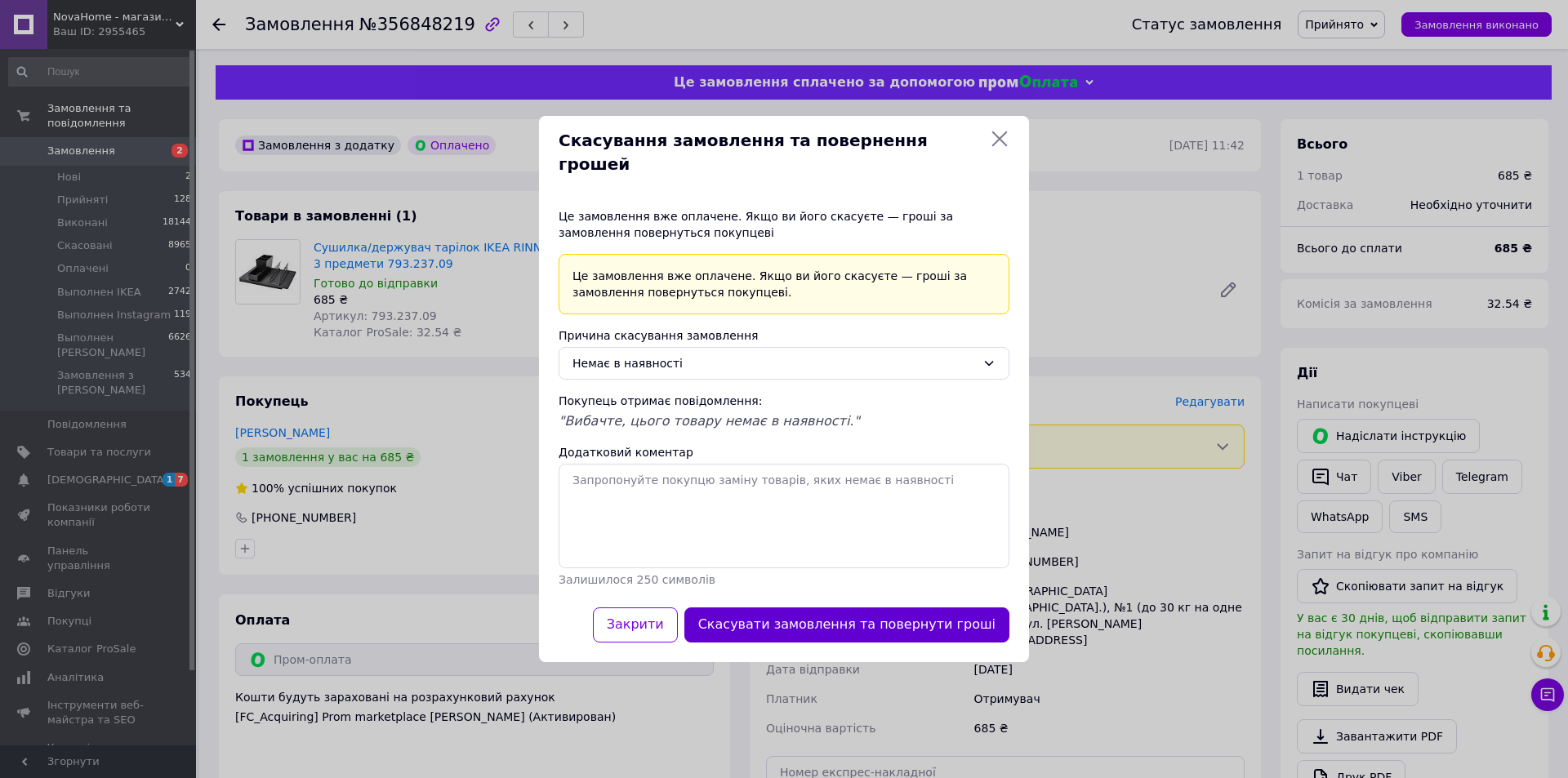
click at [824, 608] on button "Скасувати замовлення та повернути гроші" at bounding box center [847, 625] width 325 height 35
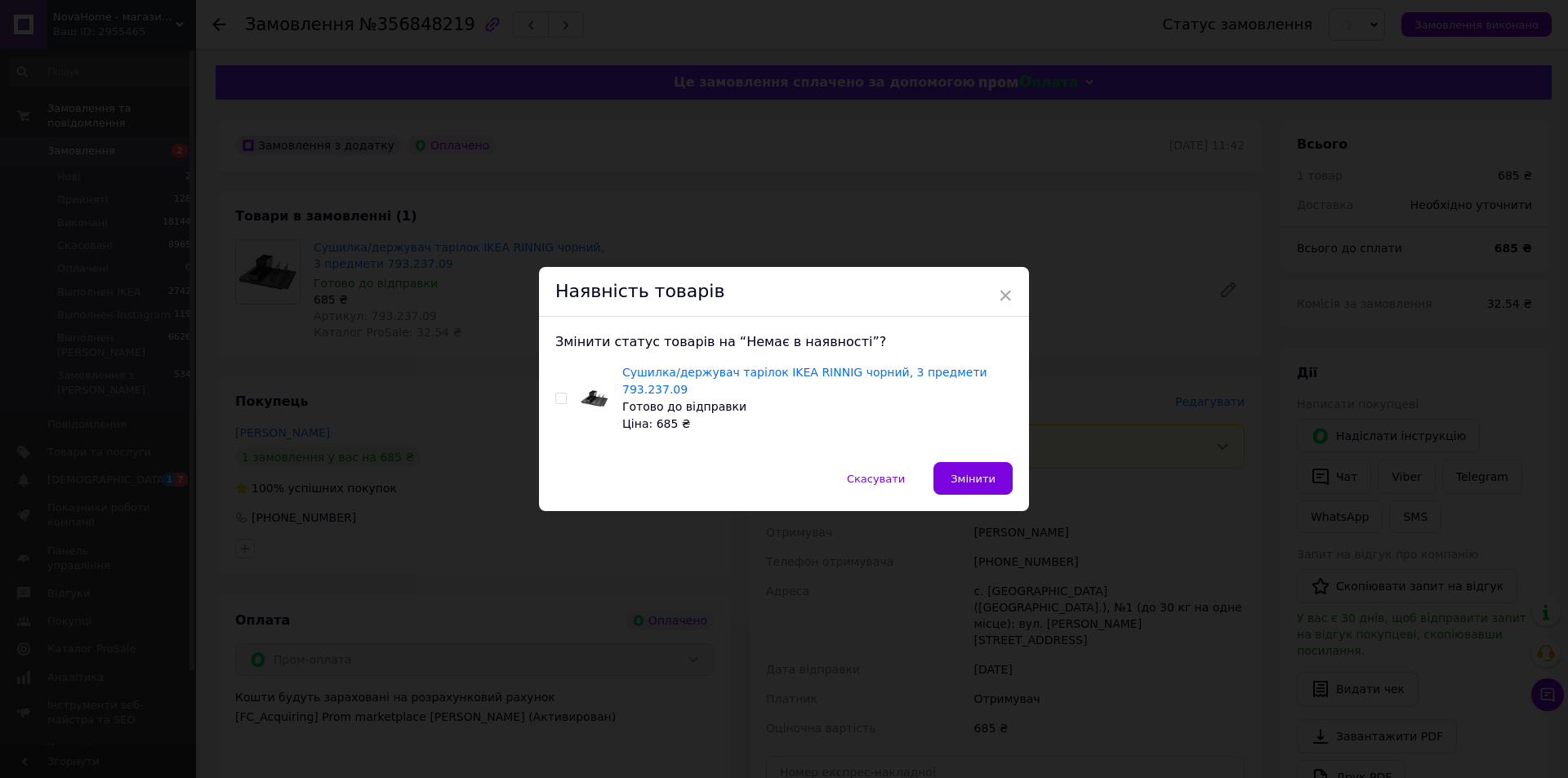
click at [559, 396] on input "checkbox" at bounding box center [561, 399] width 11 height 11
checkbox input "true"
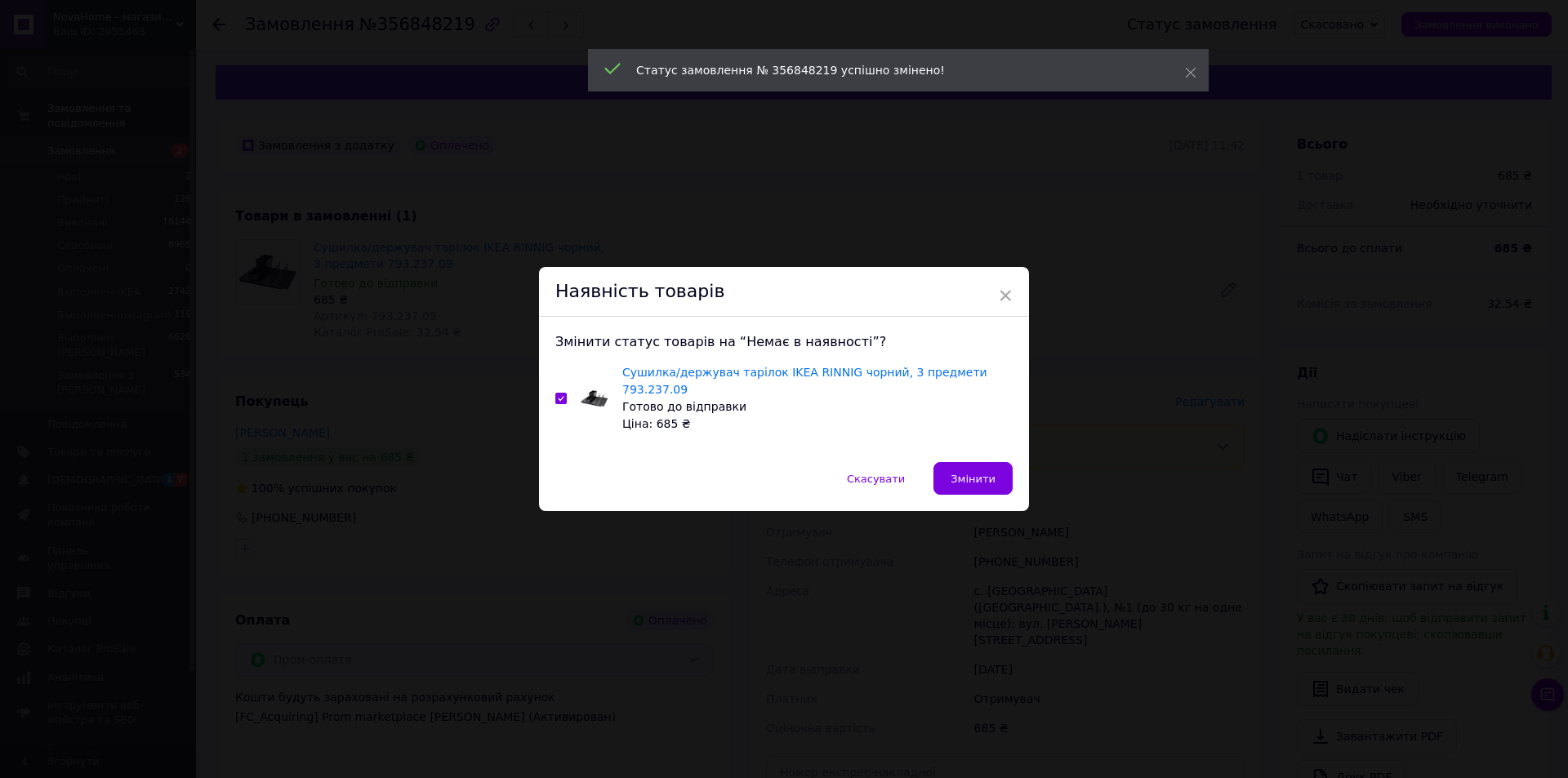
click at [994, 470] on button "Змінити" at bounding box center [973, 479] width 79 height 33
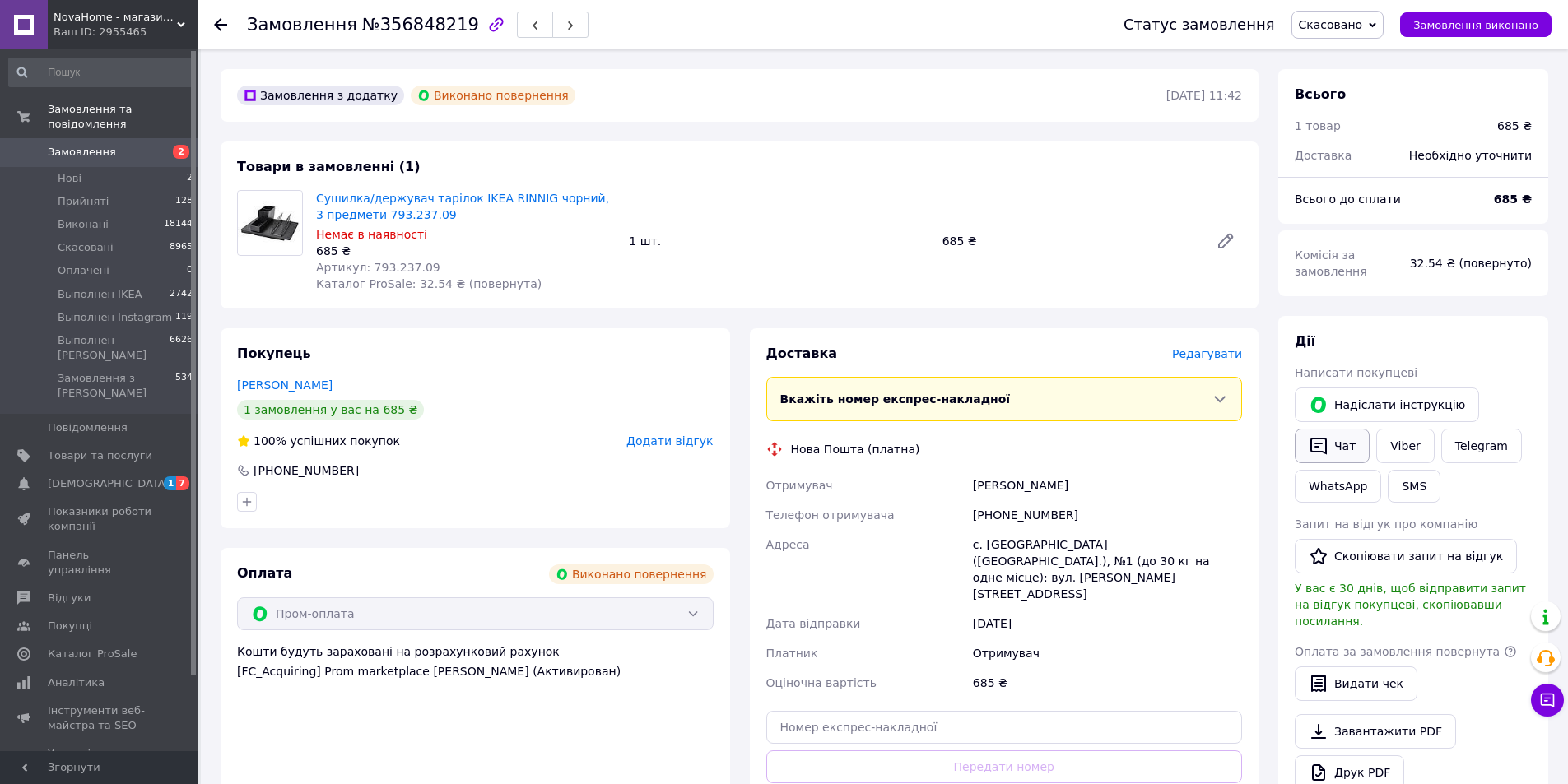
click at [1336, 448] on button "Чат" at bounding box center [1333, 446] width 75 height 35
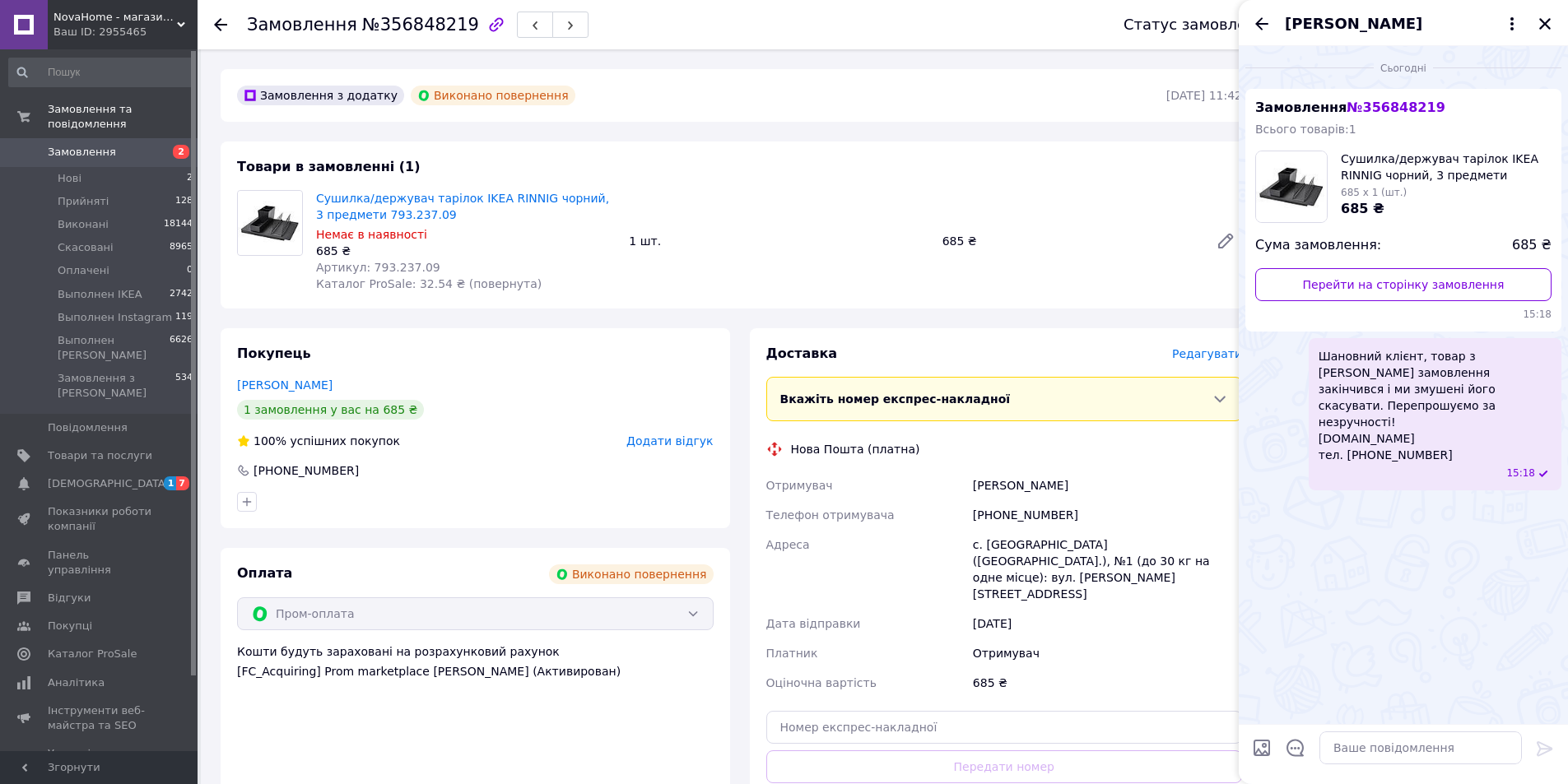
drag, startPoint x: 1459, startPoint y: 650, endPoint x: 1457, endPoint y: 659, distance: 9.2
click at [1462, 650] on div "Сьогодні Замовлення № 356848219 Всього товарів: 1 Сушилка/держувач тарілок IKEA…" at bounding box center [1402, 385] width 329 height 678
click at [1412, 756] on textarea at bounding box center [1421, 748] width 202 height 33
type textarea "Замовлення скасували, кошти повернуться автоматично"
click at [1547, 746] on icon at bounding box center [1545, 749] width 20 height 20
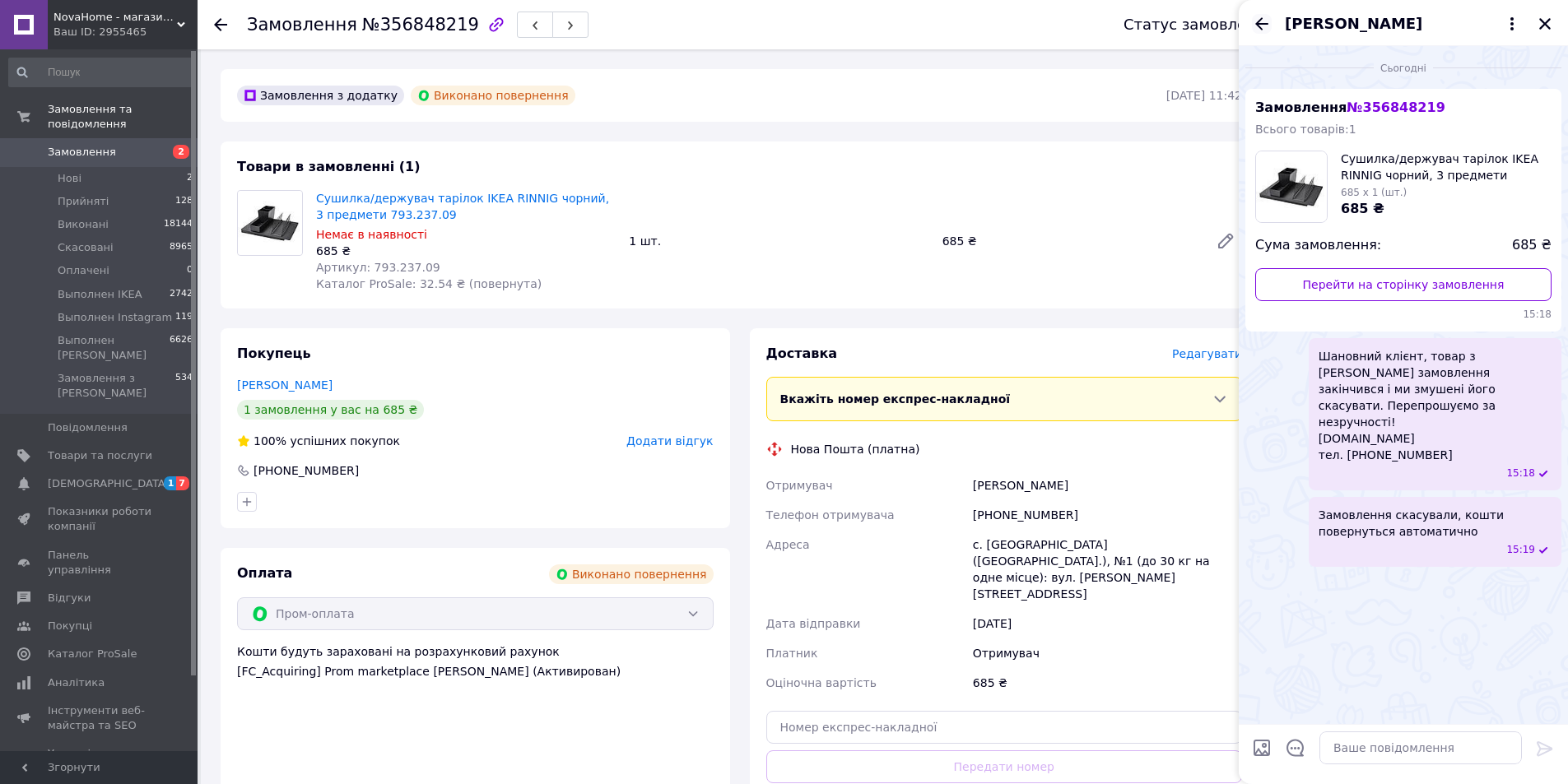
click at [1262, 25] on icon "Назад" at bounding box center [1262, 24] width 20 height 20
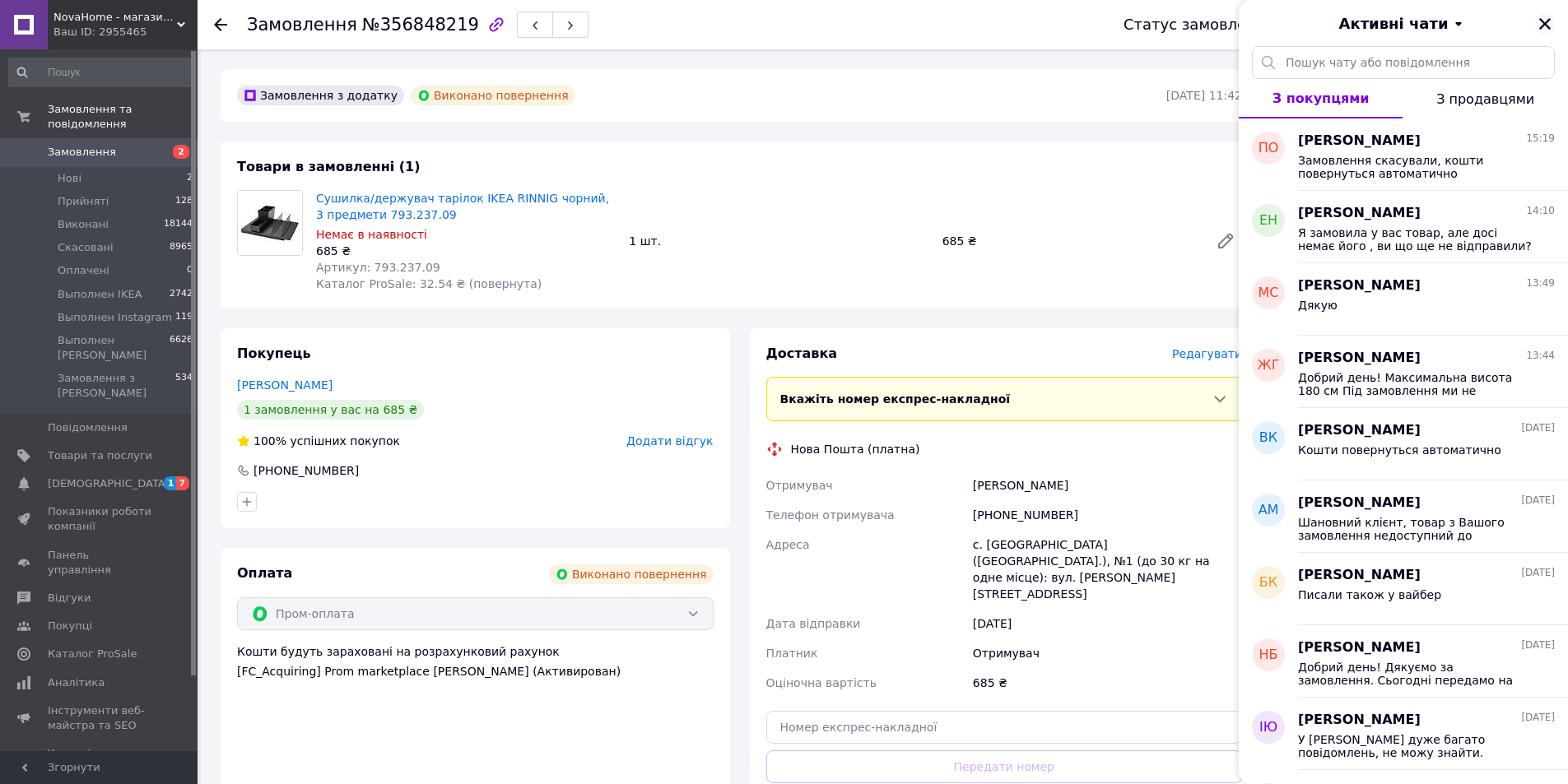
click at [1549, 27] on icon "Закрити" at bounding box center [1545, 24] width 15 height 15
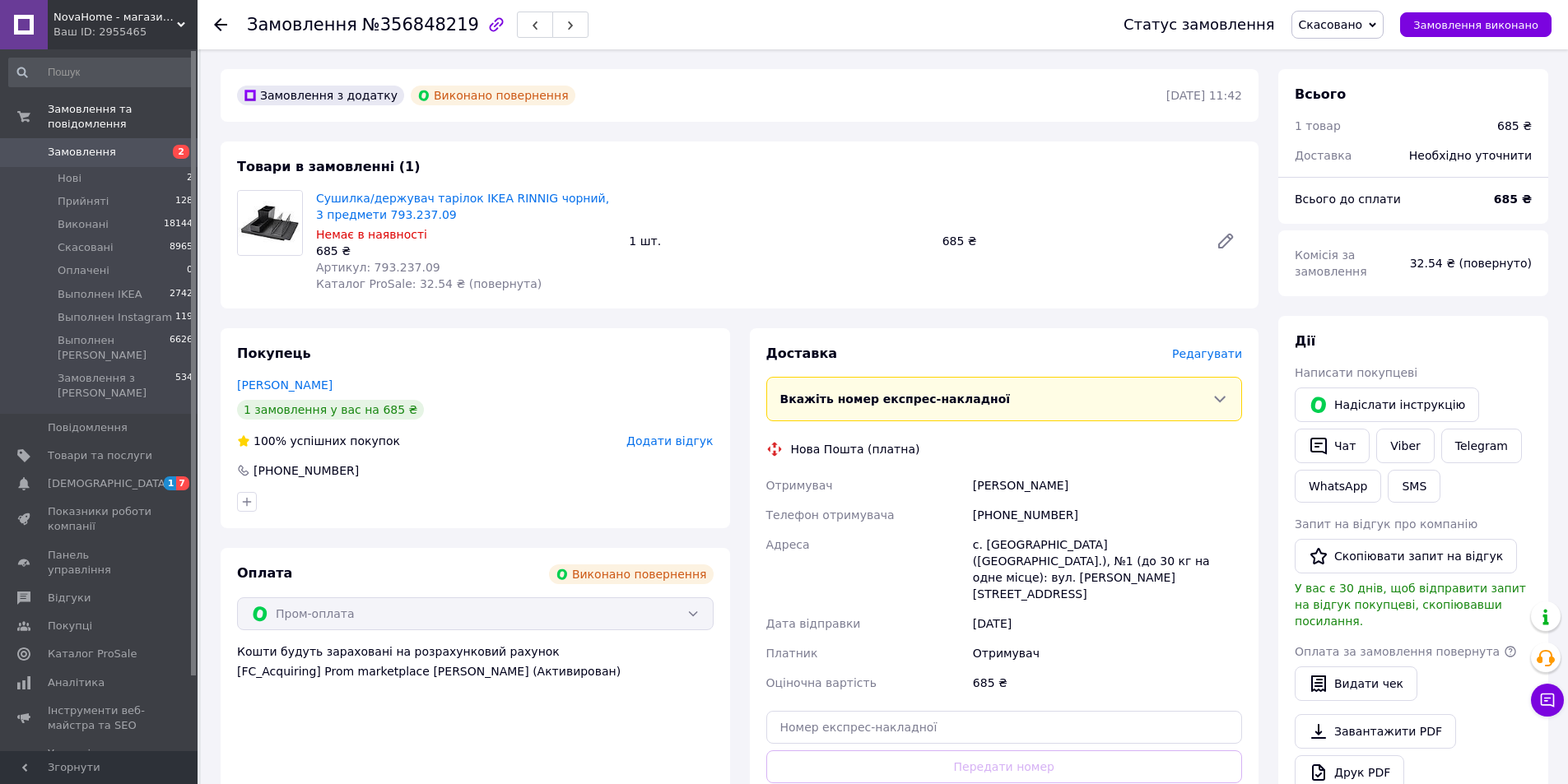
click at [606, 744] on div "Оплата Виконано повернення Пром-оплата Кошти будуть зараховані на розрахунковий…" at bounding box center [475, 711] width 509 height 325
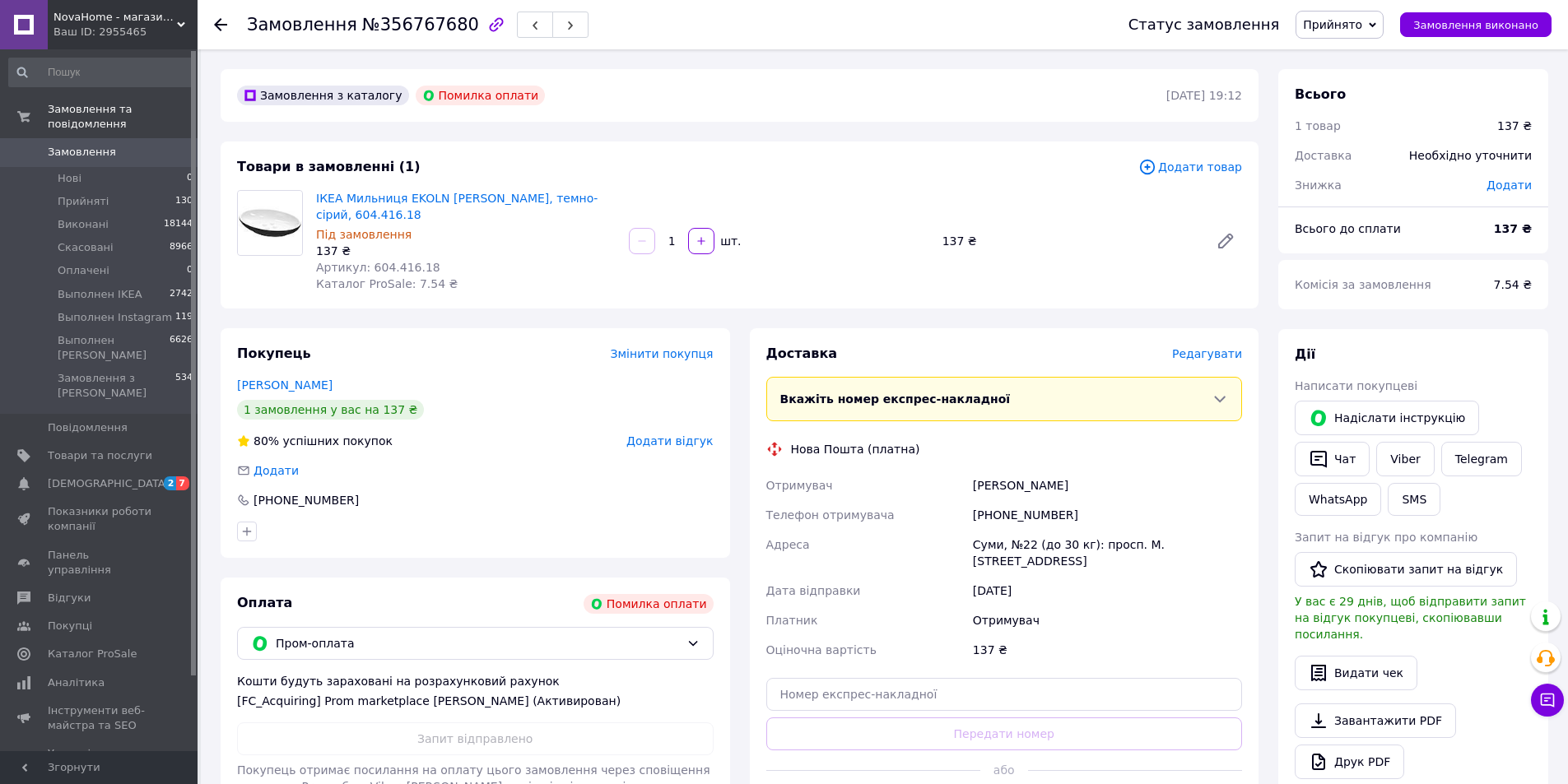
click at [1351, 20] on span "Прийнято" at bounding box center [1333, 25] width 60 height 13
click at [1349, 75] on li "Скасовано" at bounding box center [1378, 82] width 166 height 25
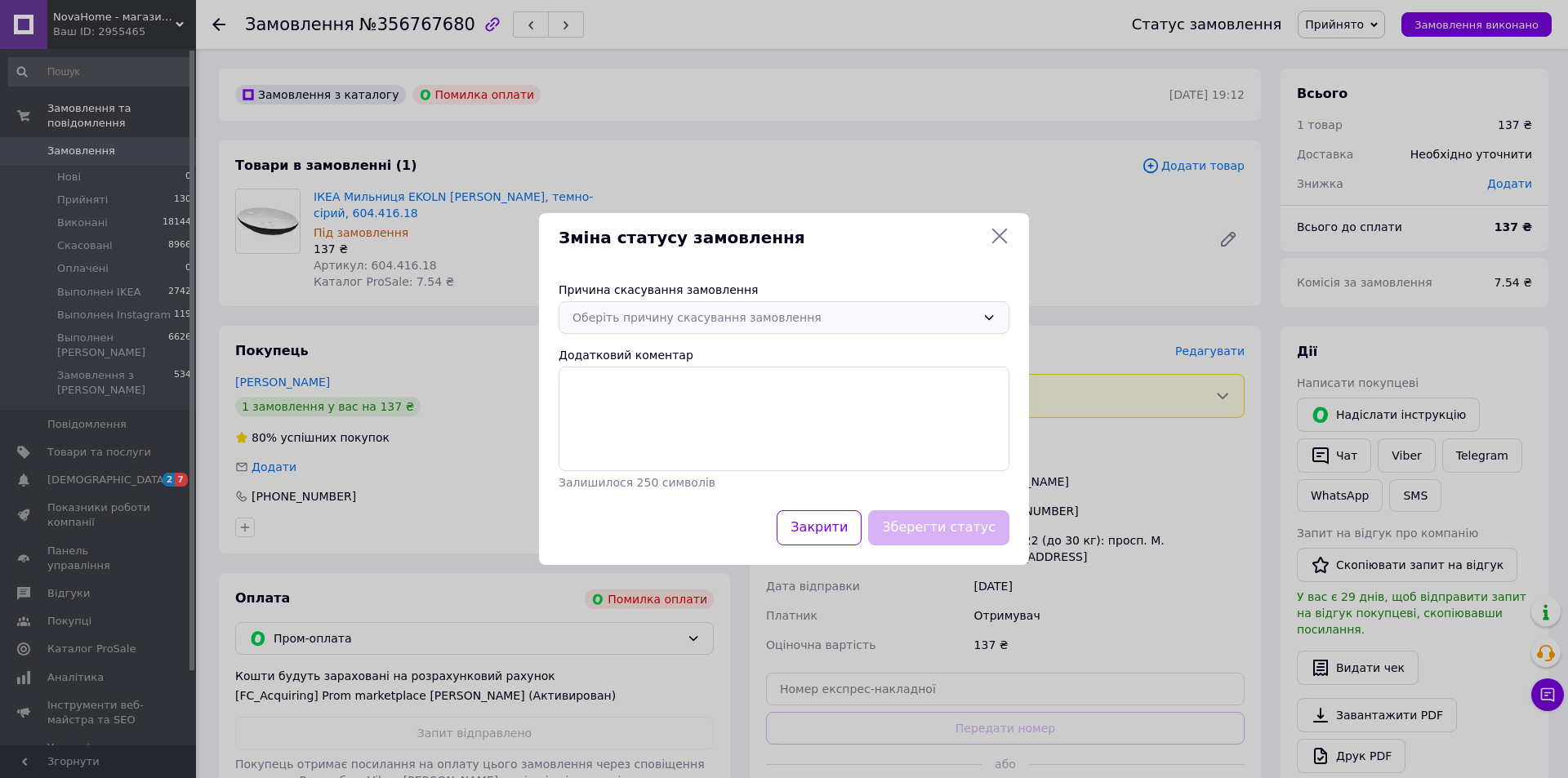
click at [802, 324] on div "Оберіть причину скасування замовлення" at bounding box center [774, 318] width 404 height 18
click at [652, 411] on li "Оплата не надійшла" at bounding box center [784, 414] width 449 height 31
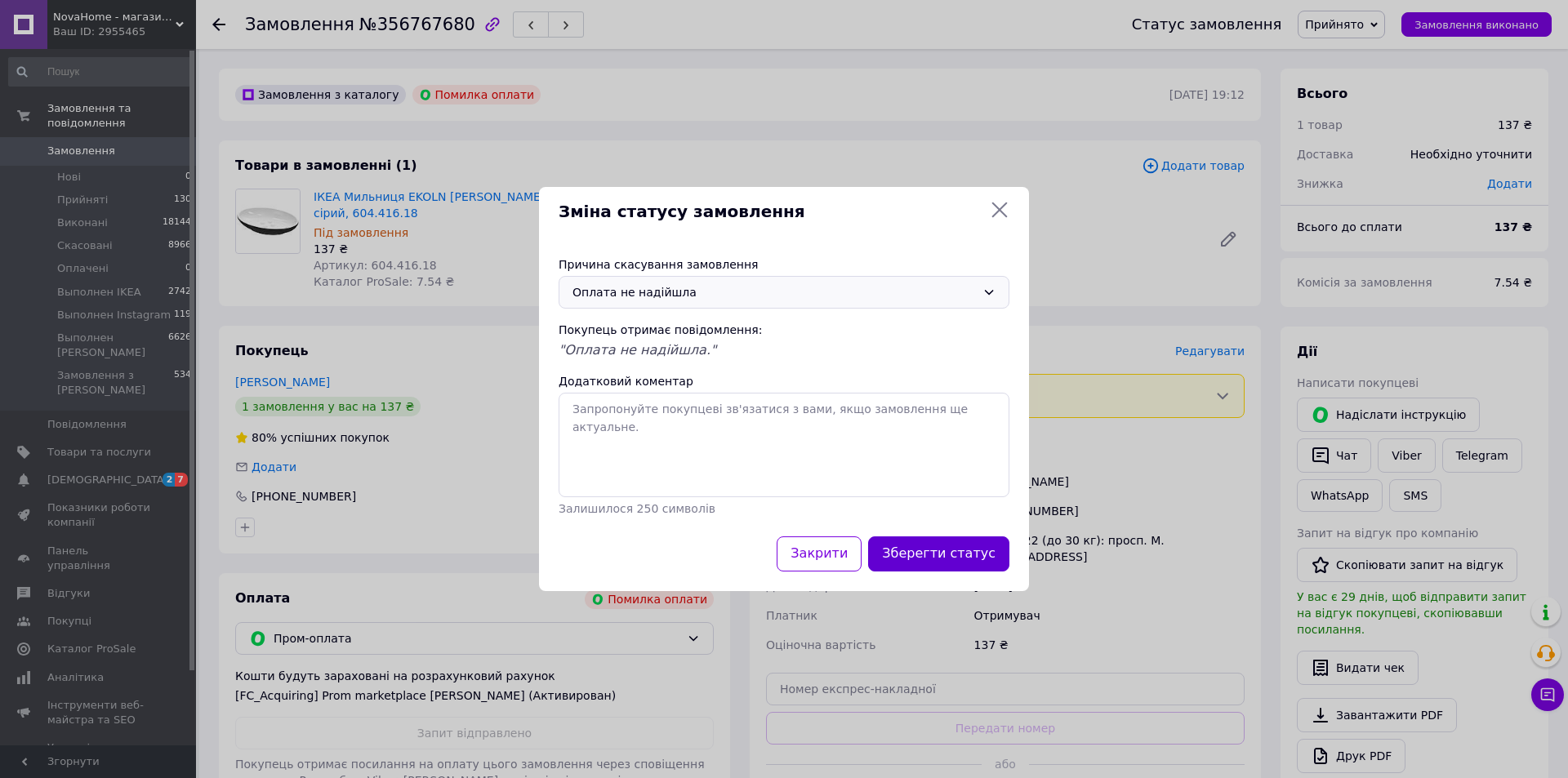
click at [955, 560] on button "Зберегти статус" at bounding box center [938, 554] width 141 height 35
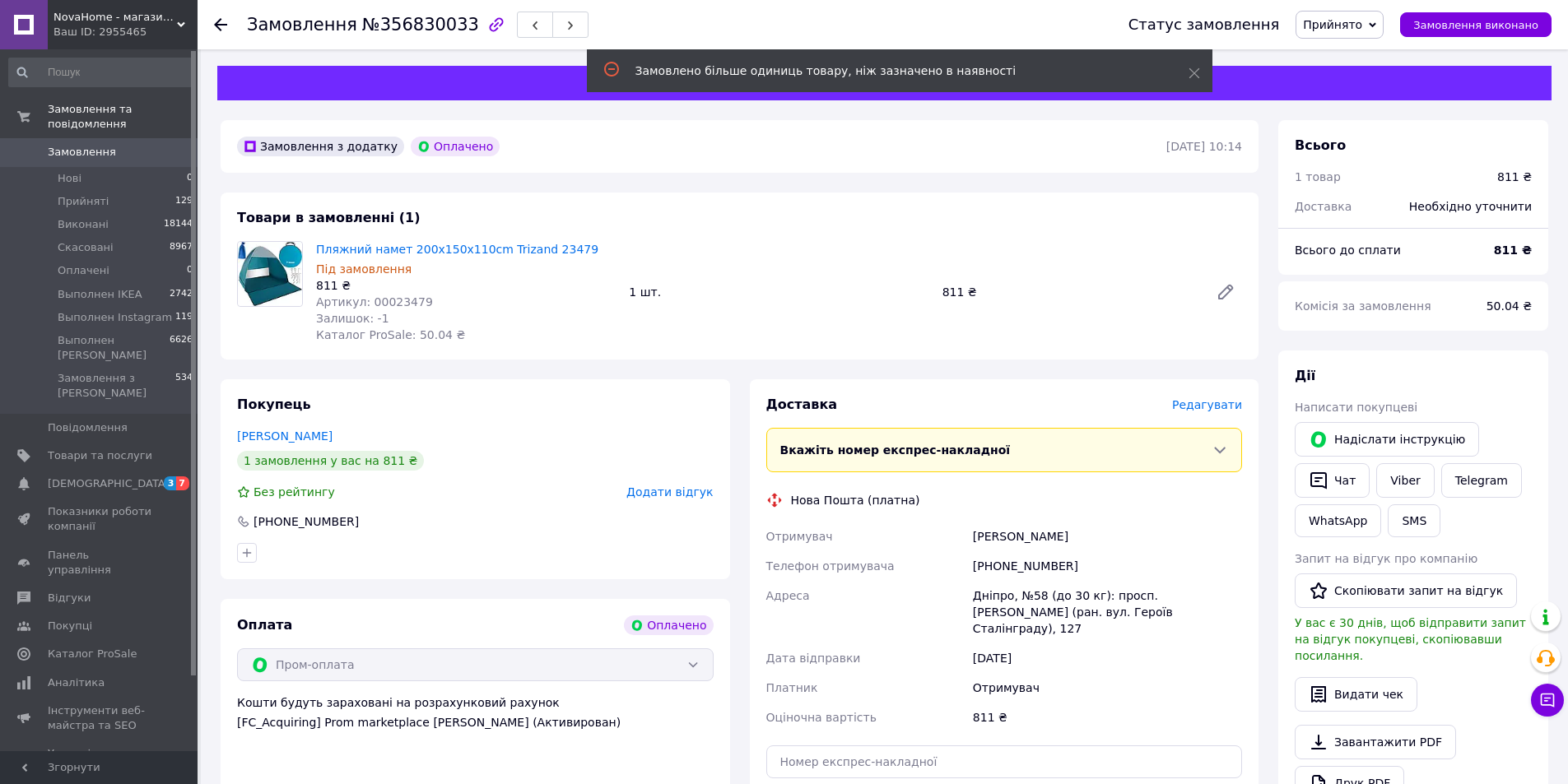
click at [1318, 21] on span "Прийнято" at bounding box center [1339, 25] width 88 height 28
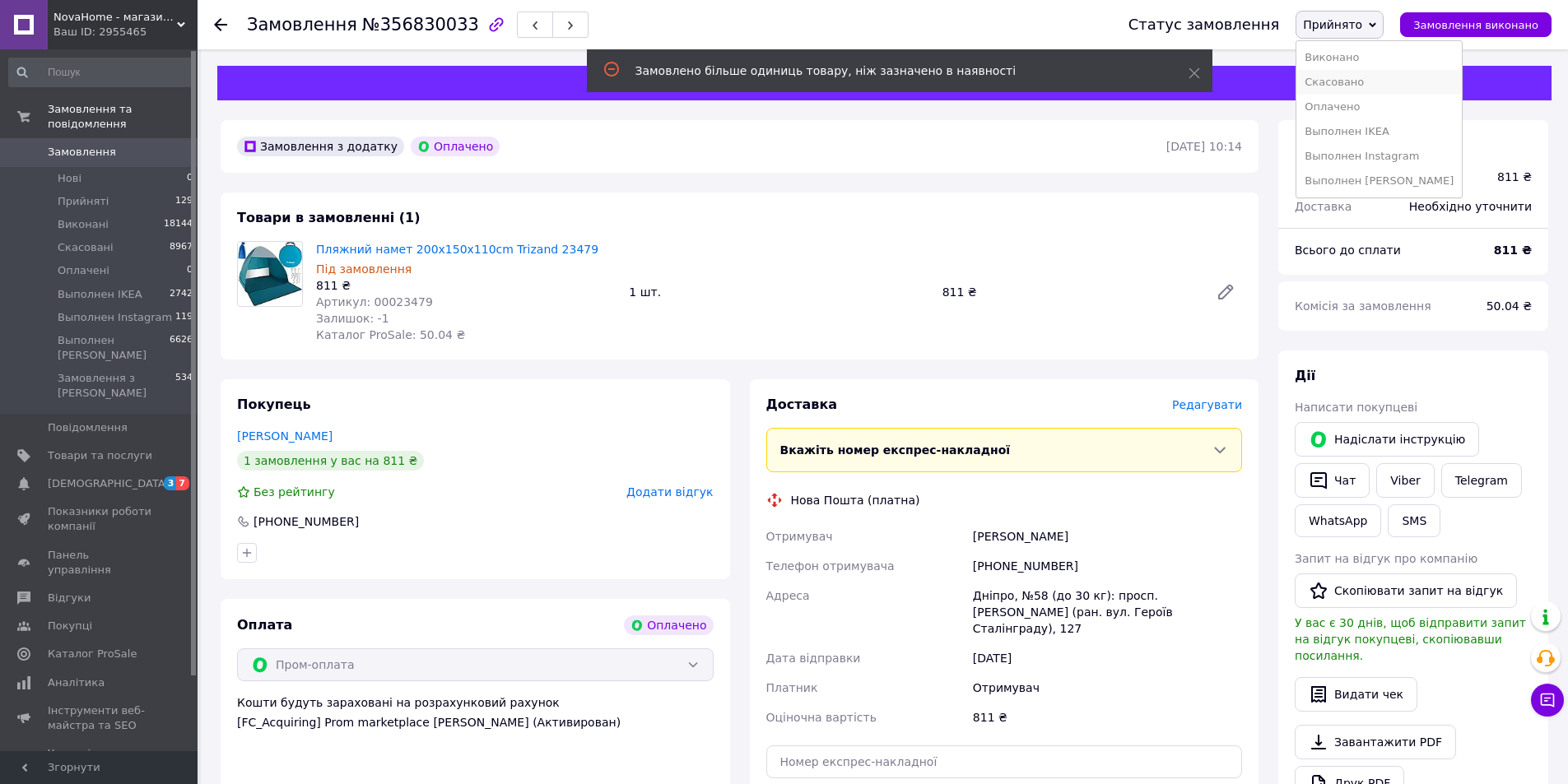
click at [1359, 83] on li "Скасовано" at bounding box center [1378, 82] width 166 height 25
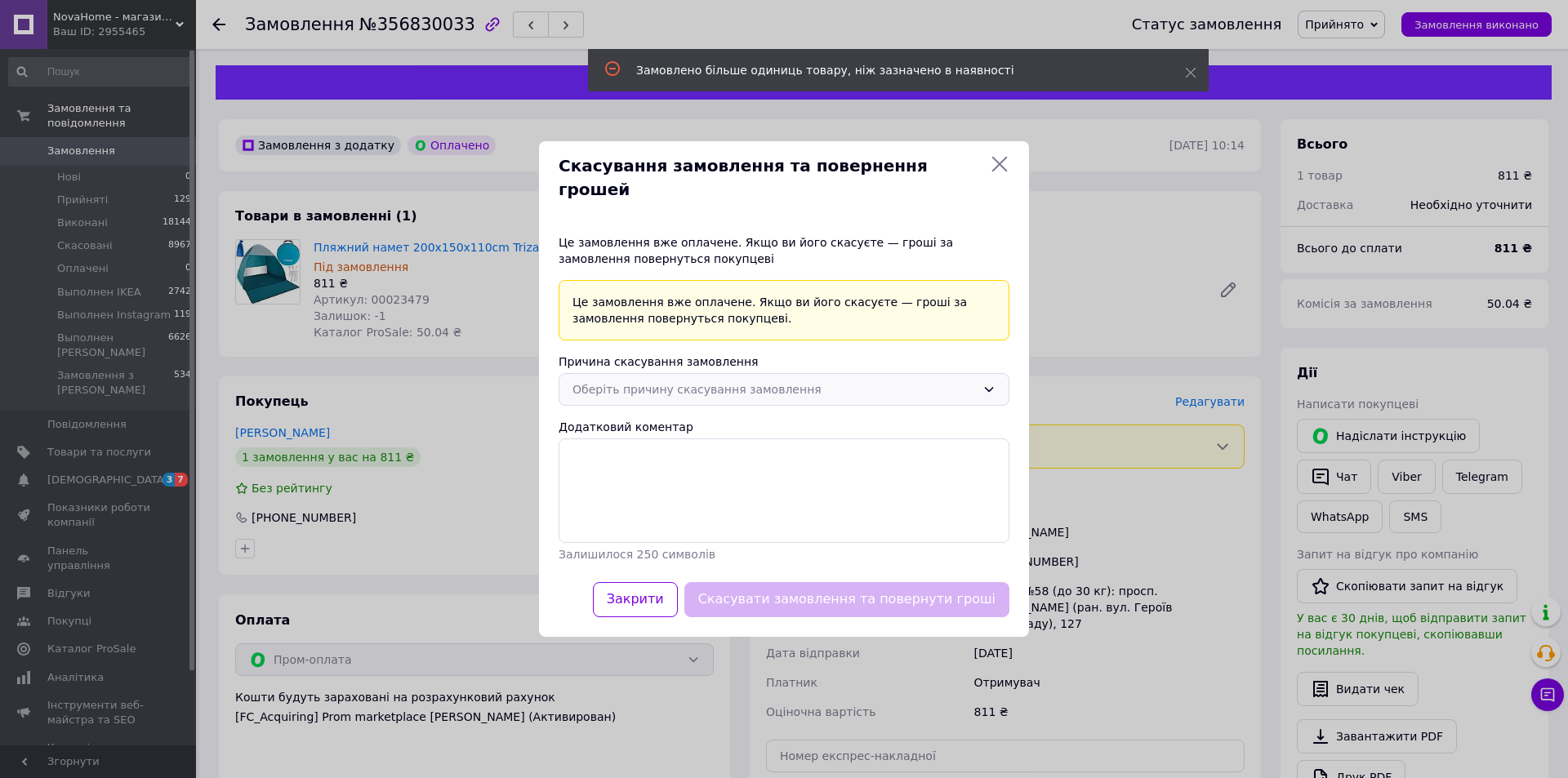
click at [673, 381] on div "Оберіть причину скасування замовлення" at bounding box center [774, 390] width 404 height 18
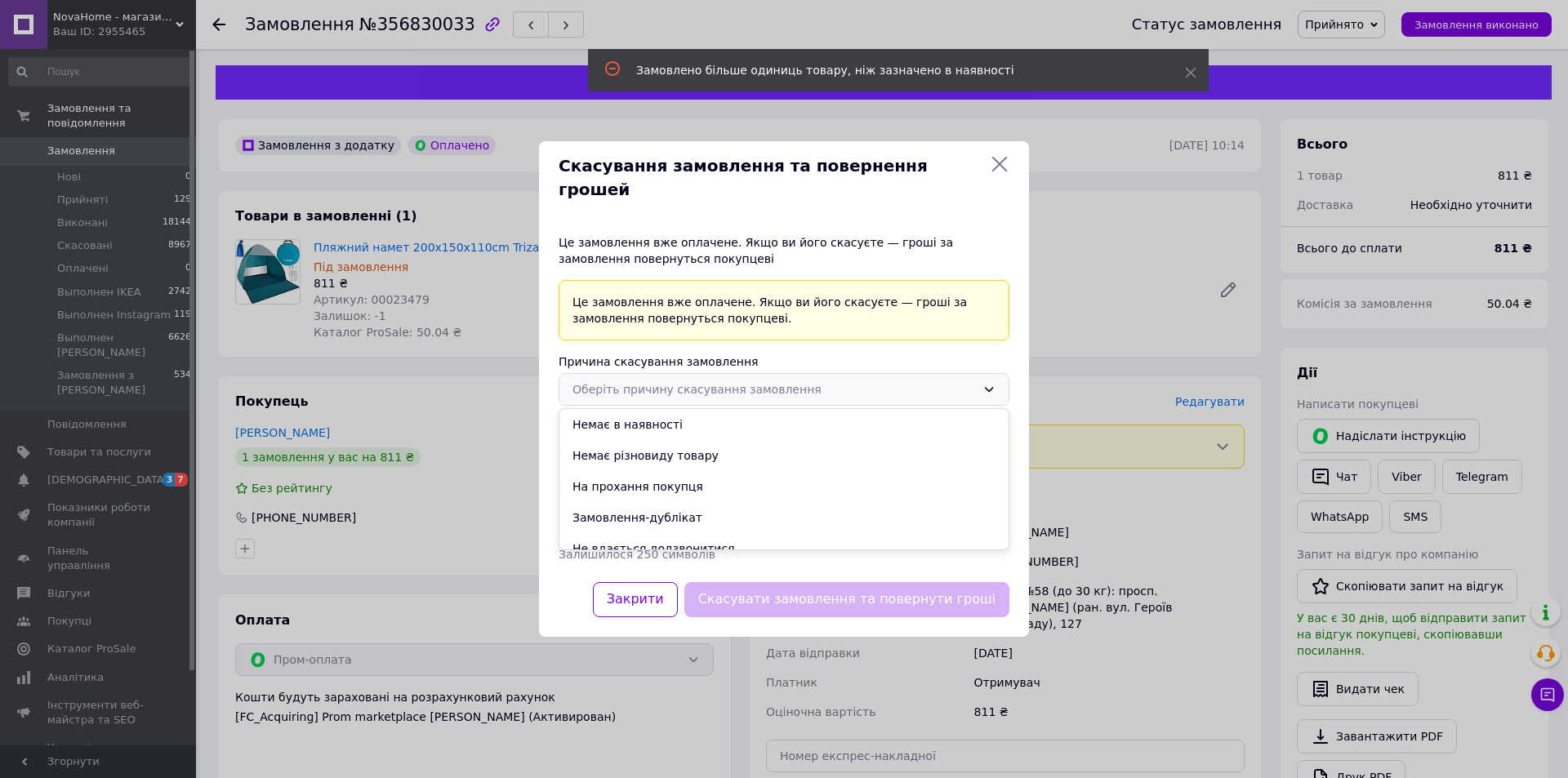
click at [663, 481] on li "На прохання покупця" at bounding box center [784, 487] width 449 height 31
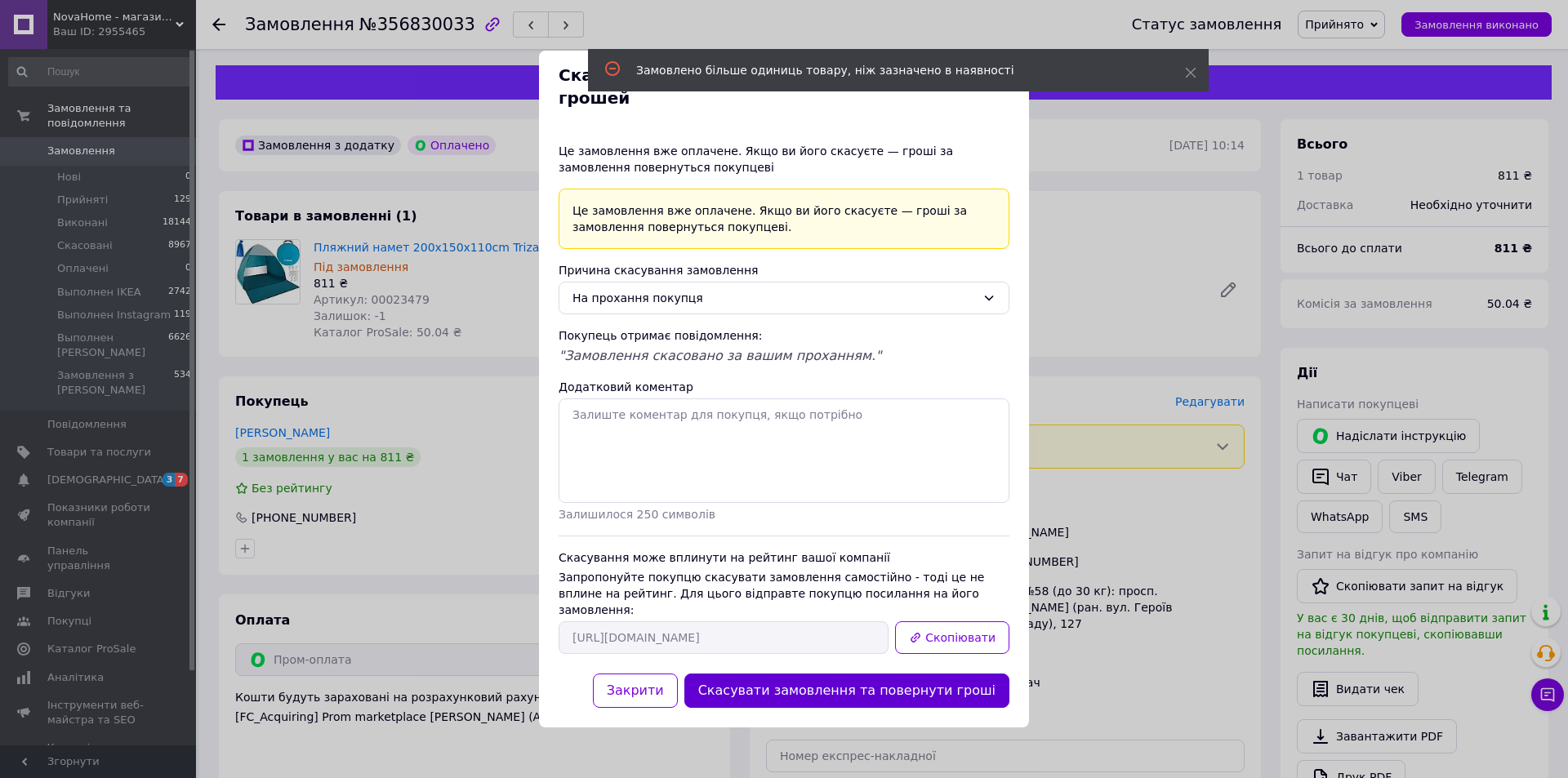
click at [881, 673] on button "Скасувати замовлення та повернути гроші" at bounding box center [847, 691] width 325 height 35
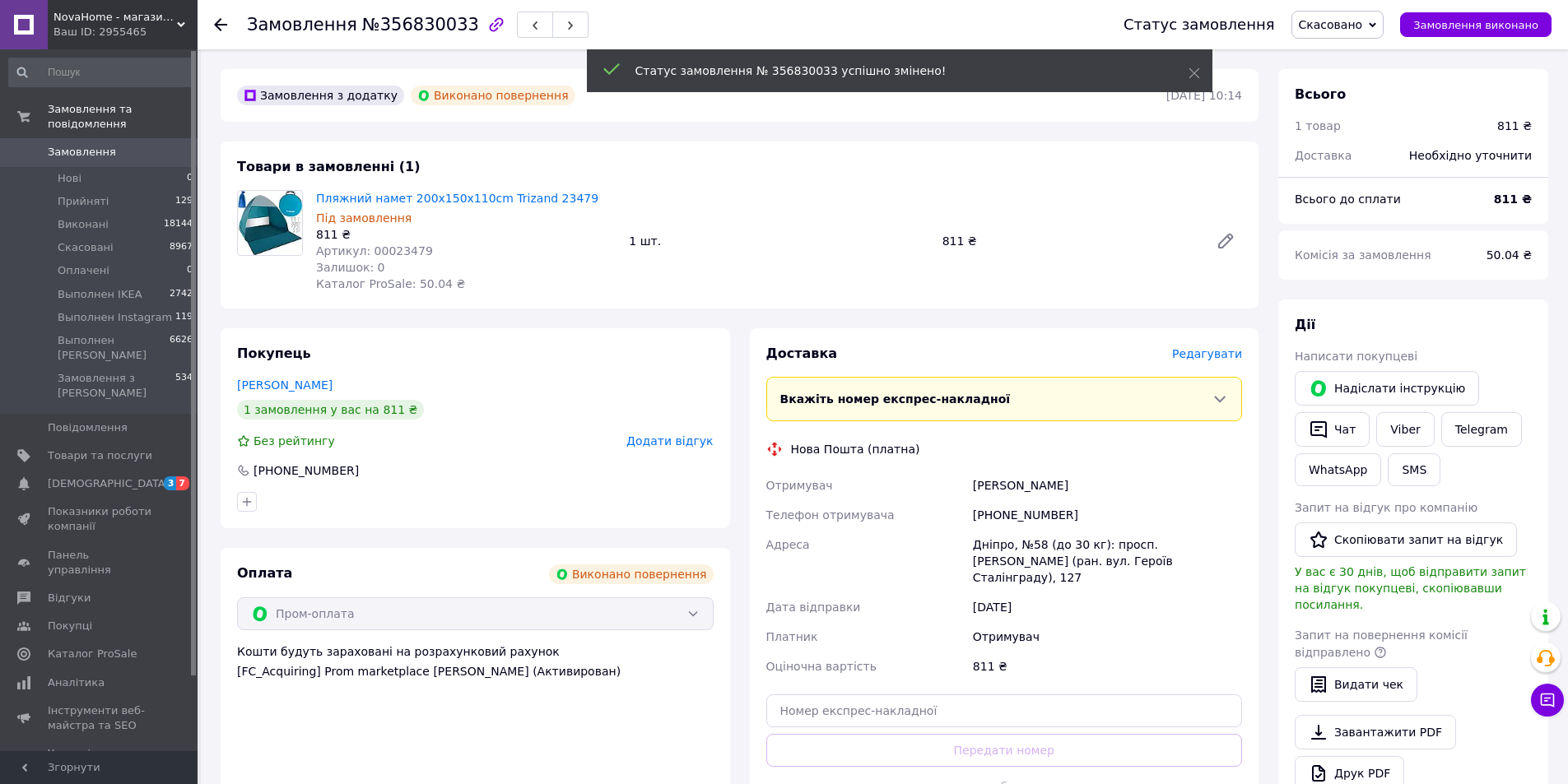
click at [397, 253] on span "Артикул: 00023479" at bounding box center [375, 251] width 117 height 13
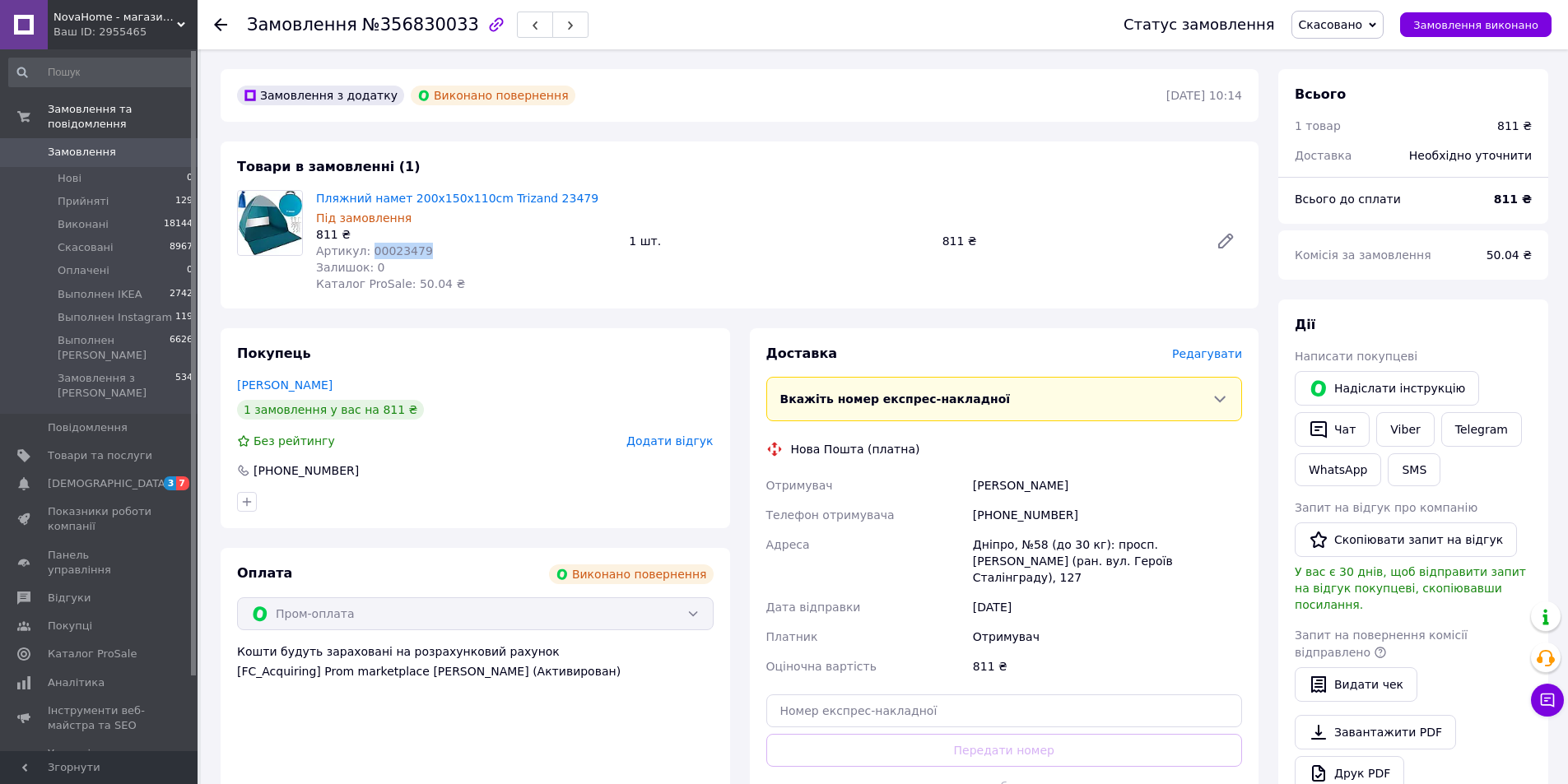
copy span "00023479"
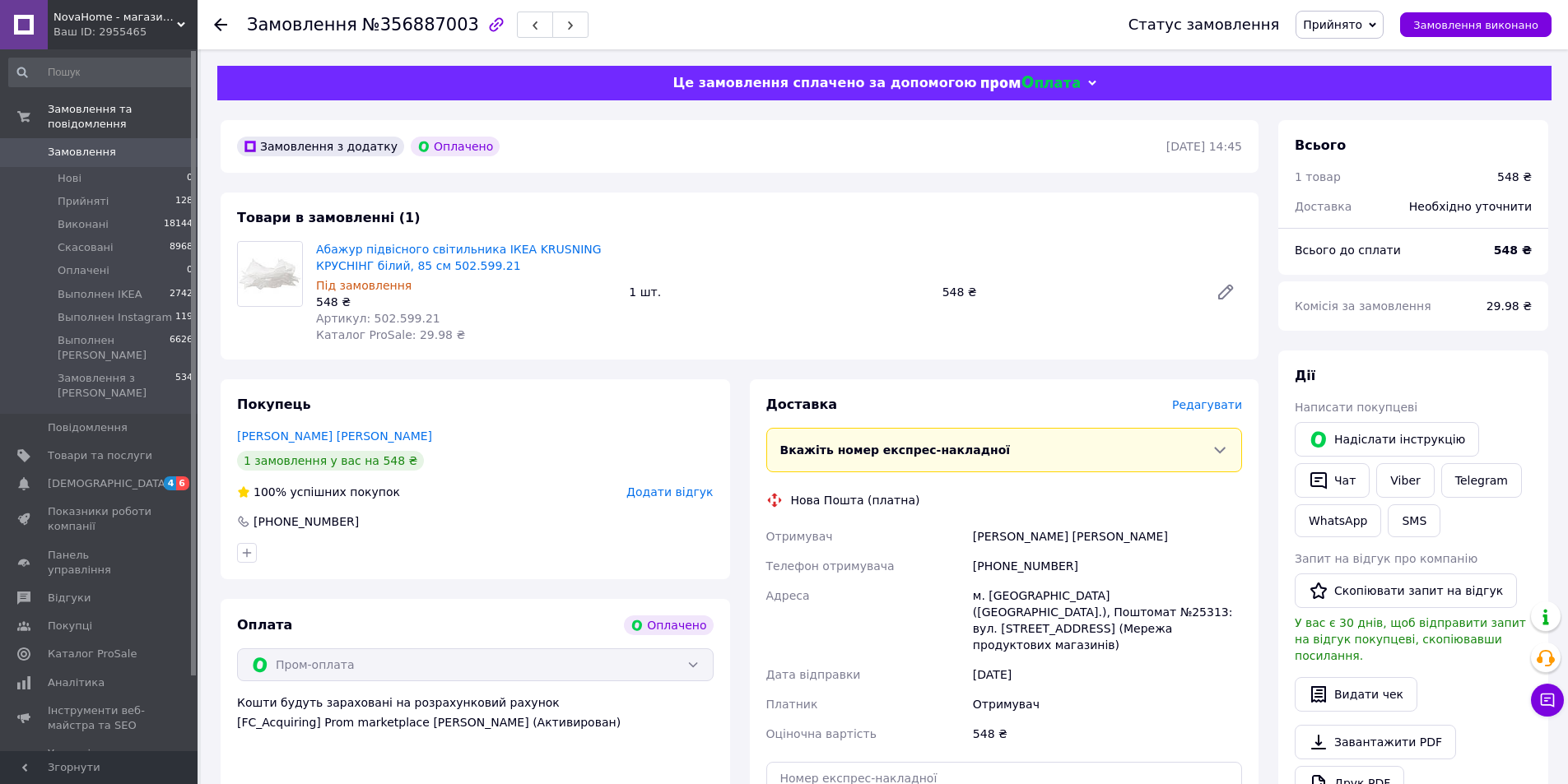
click at [702, 723] on div "[FC_Acquiring] Prom marketplace [PERSON_NAME] (Активирован)" at bounding box center [475, 723] width 476 height 16
click at [690, 731] on div "[FC_Acquiring] Prom marketplace [PERSON_NAME] (Активирован)" at bounding box center [475, 723] width 476 height 16
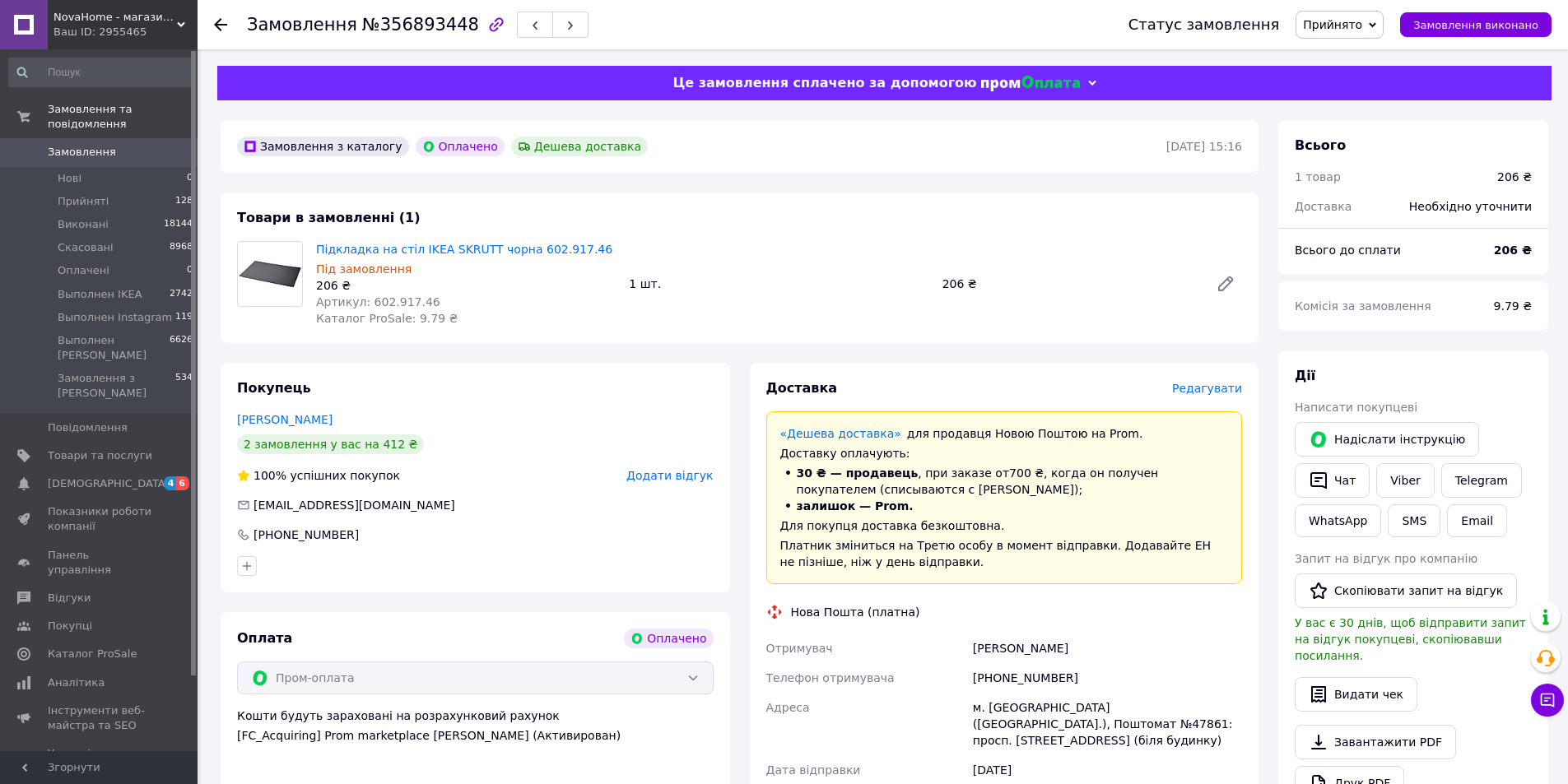
click at [733, 765] on div "Покупець [PERSON_NAME] 2 замовлення у вас на 412 ₴ 100% успішних покупок Додати…" at bounding box center [475, 691] width 529 height 657
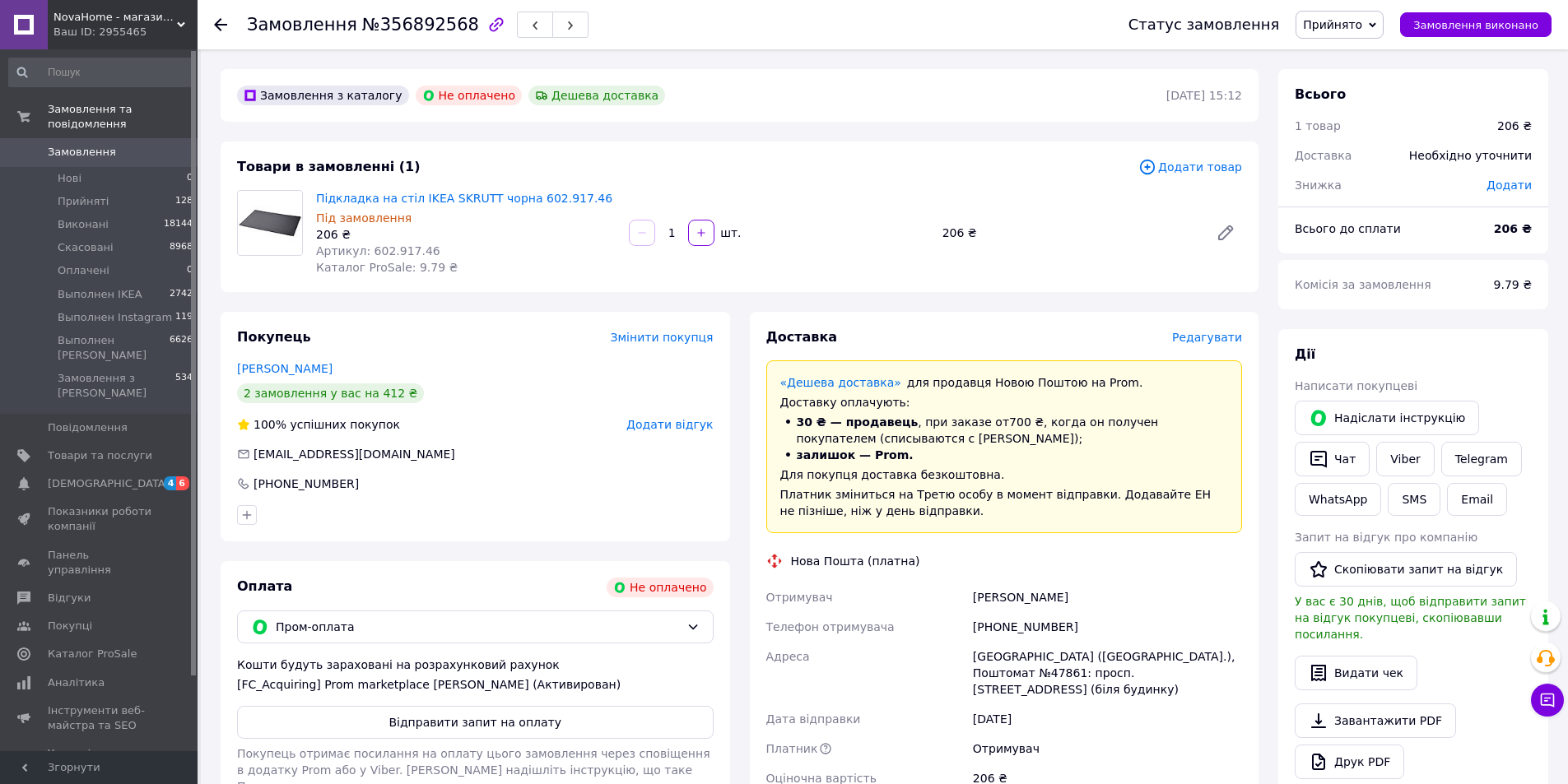
click at [1362, 25] on span "Прийнято" at bounding box center [1333, 25] width 60 height 13
click at [1360, 84] on li "Скасовано" at bounding box center [1378, 82] width 166 height 25
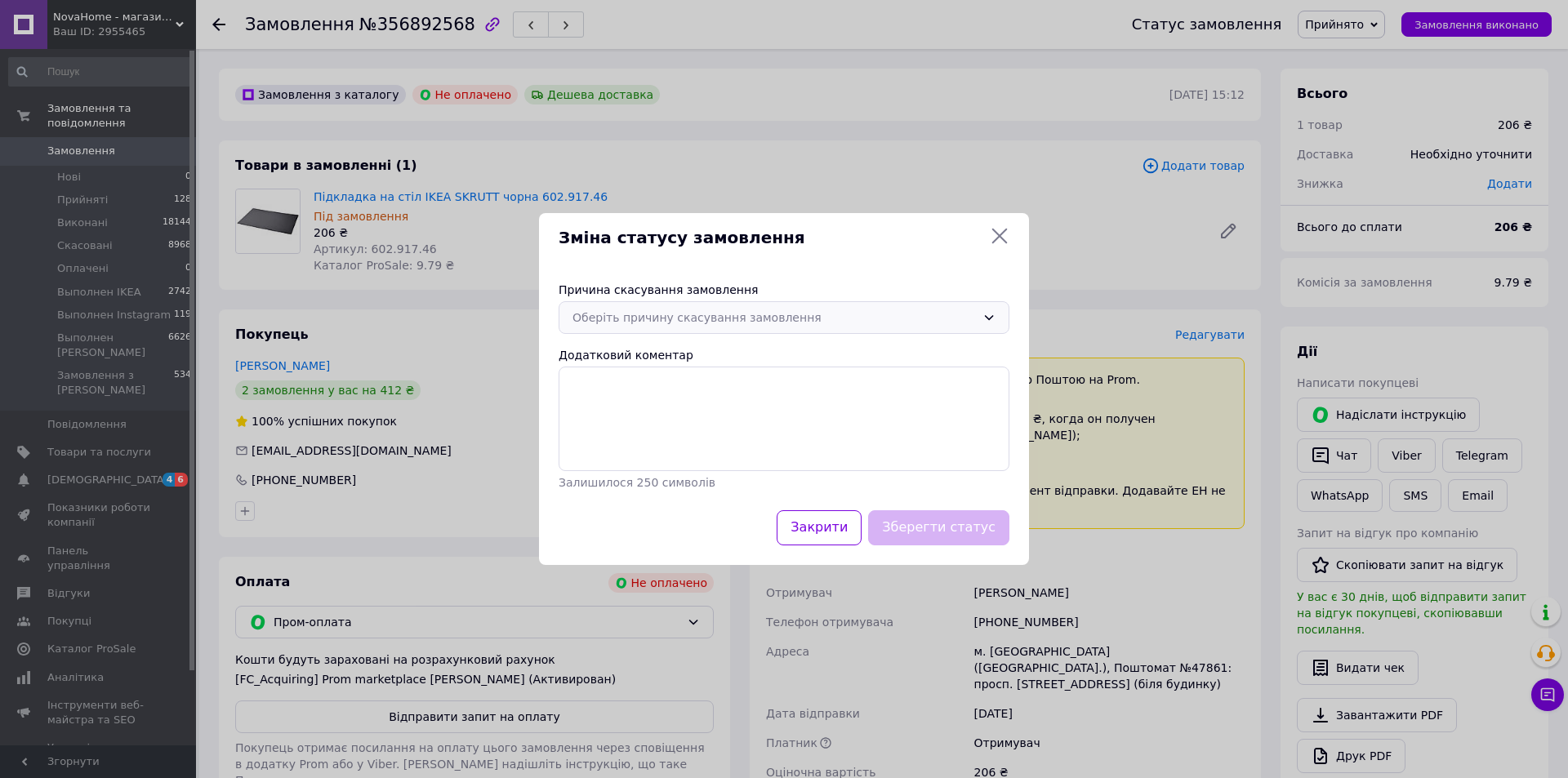
click at [684, 323] on div "Оберіть причину скасування замовлення" at bounding box center [774, 318] width 404 height 18
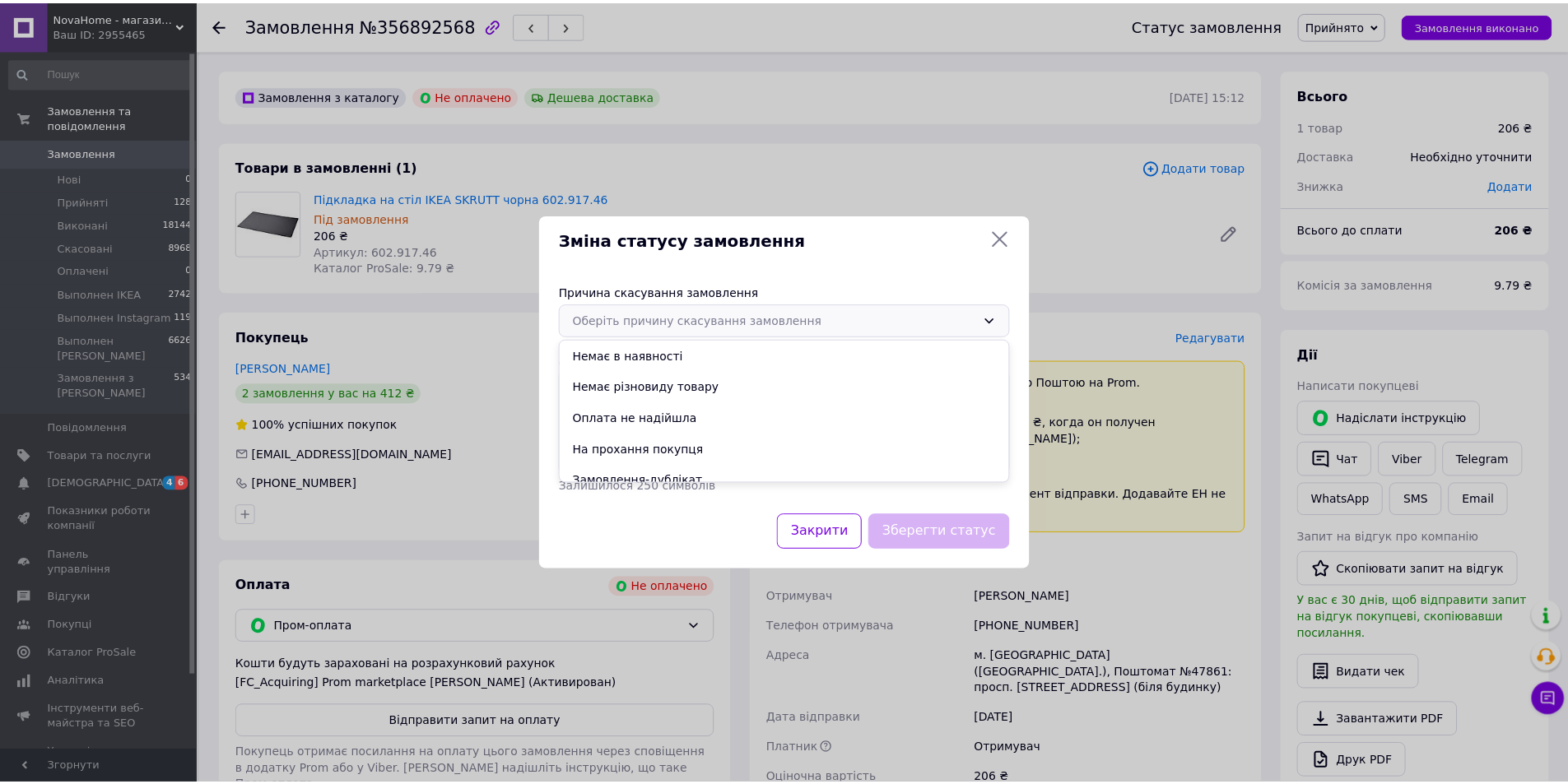
scroll to position [77, 0]
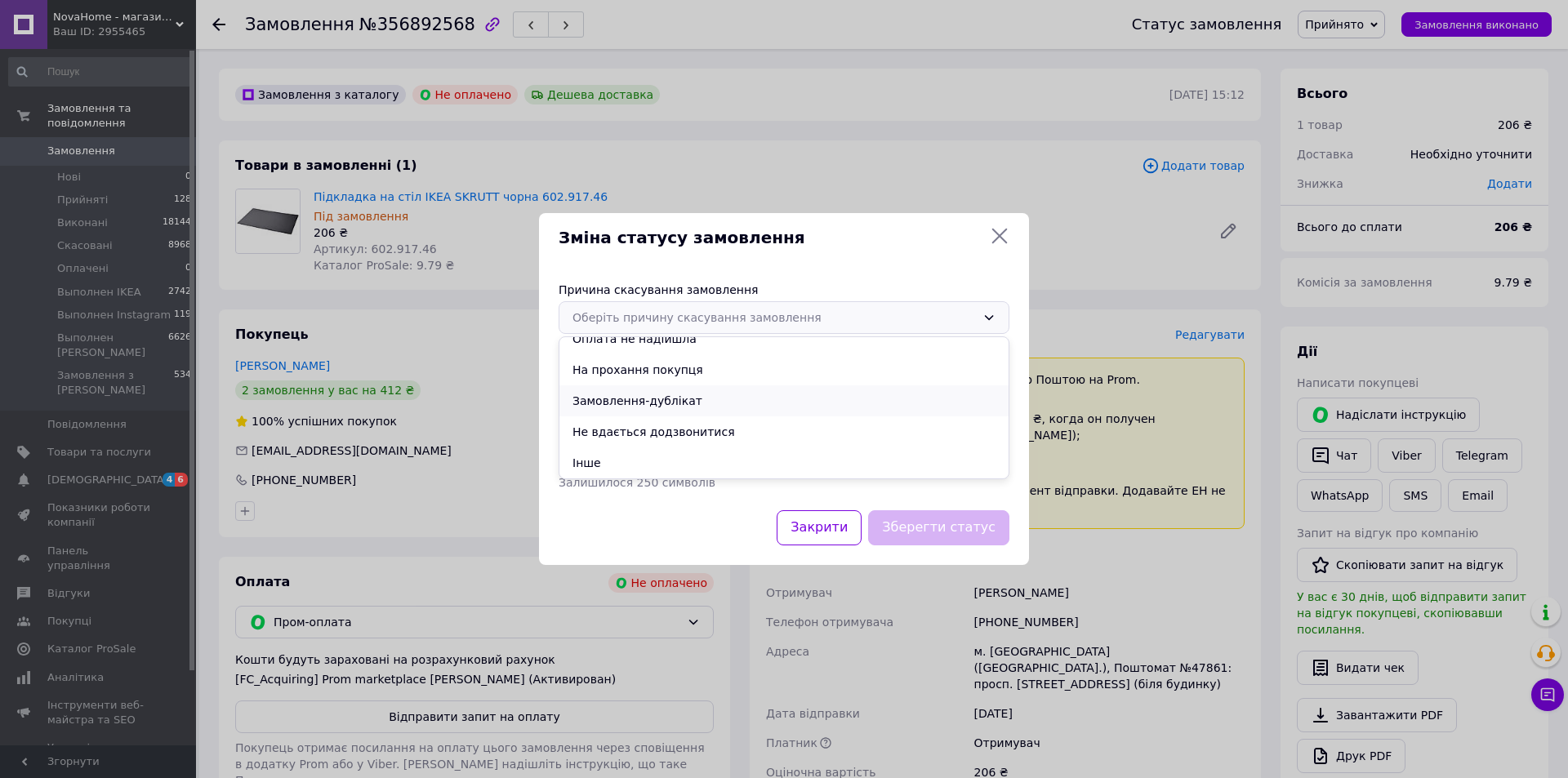
click at [649, 409] on li "Замовлення-дублікат" at bounding box center [784, 401] width 449 height 31
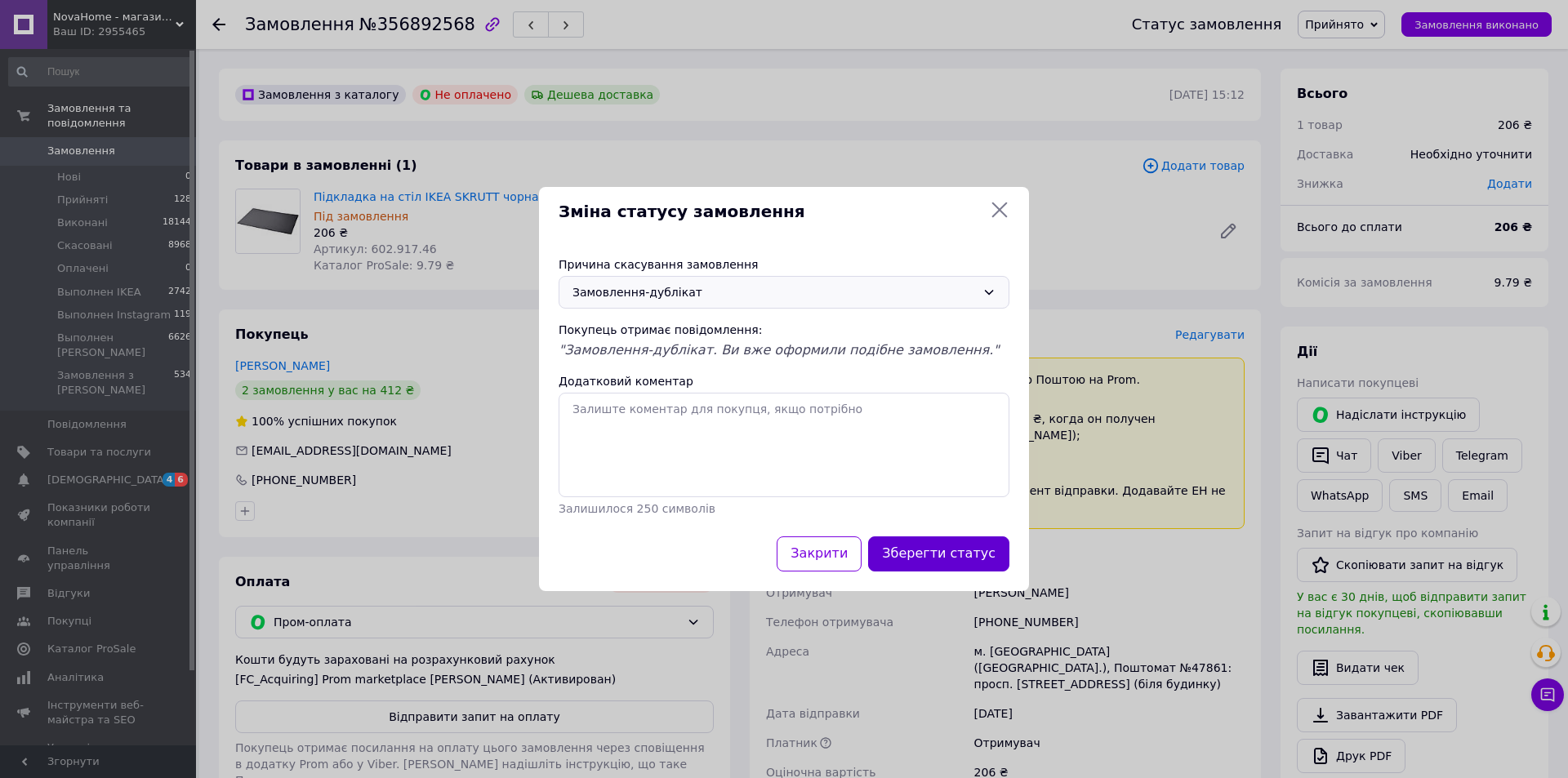
click at [947, 553] on button "Зберегти статус" at bounding box center [938, 554] width 141 height 35
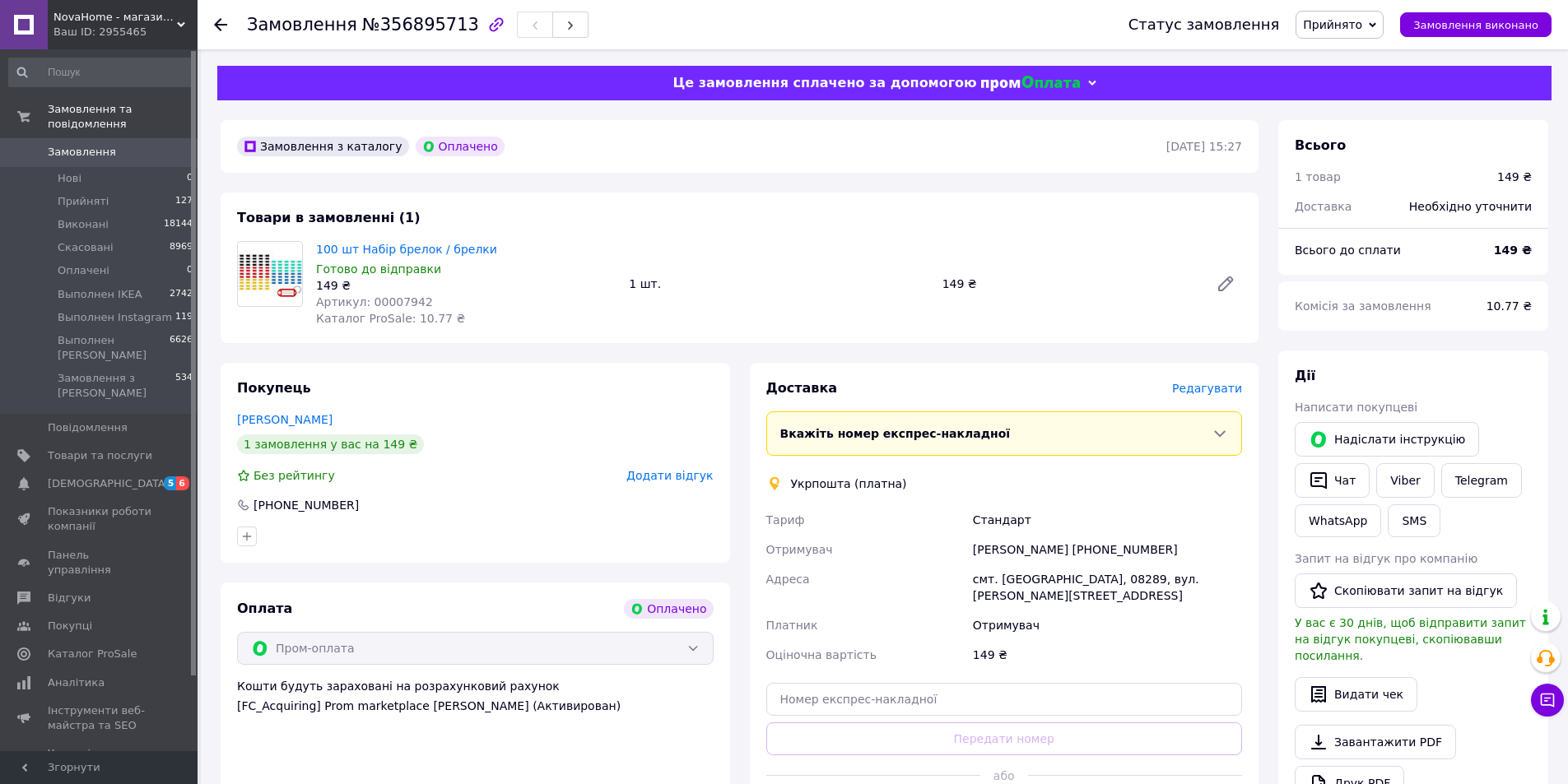
click at [549, 751] on div "Оплата Оплачено Пром-оплата Кошти будуть зараховані на розрахунковий рахунок [F…" at bounding box center [475, 713] width 509 height 263
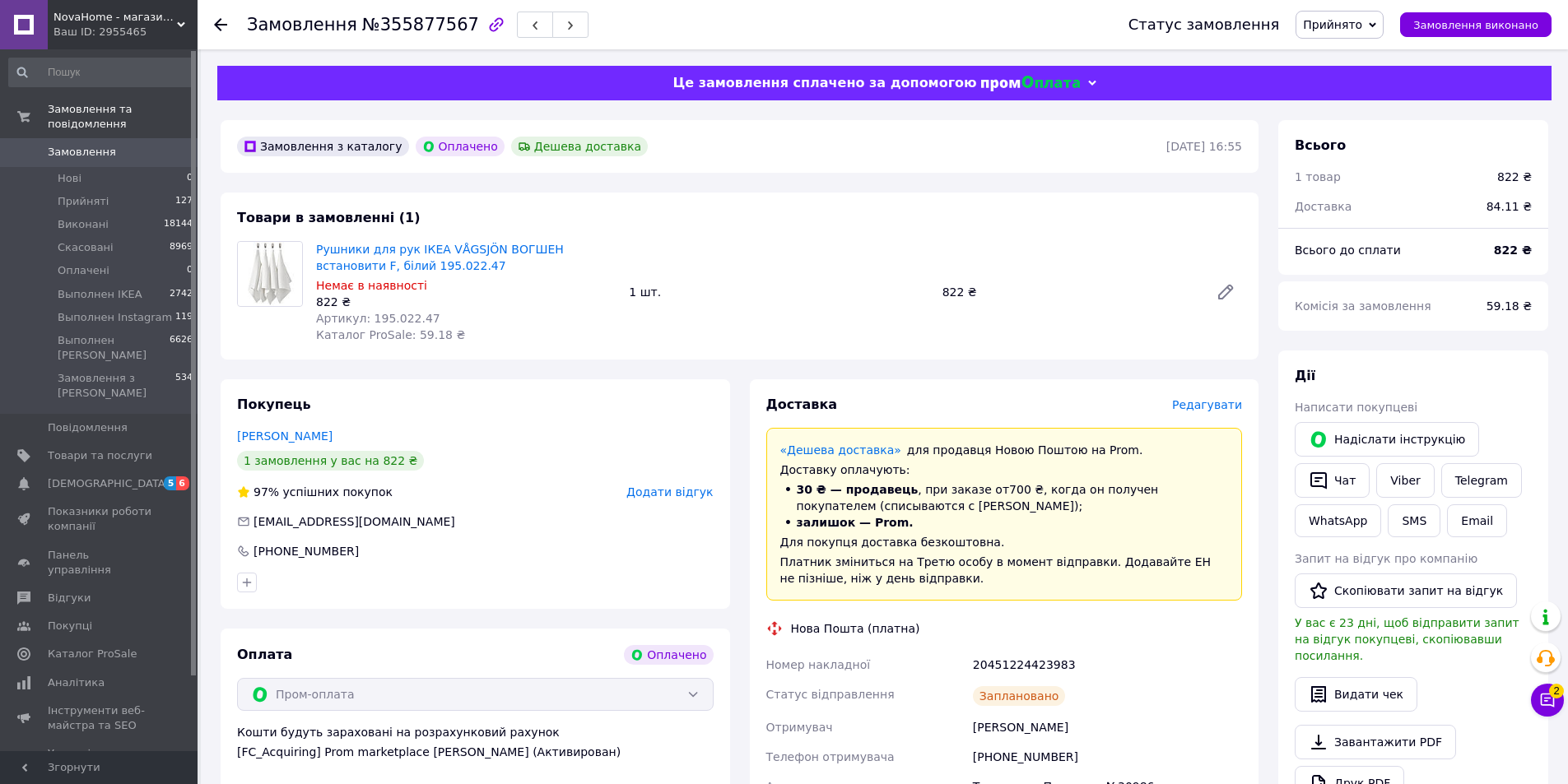
click at [730, 743] on div "Покупець [PERSON_NAME] 1 замовлення у вас на 822 ₴ 97% успішних покупок Додати …" at bounding box center [475, 681] width 529 height 604
click at [1543, 686] on button "Чат з покупцем 2" at bounding box center [1547, 701] width 33 height 33
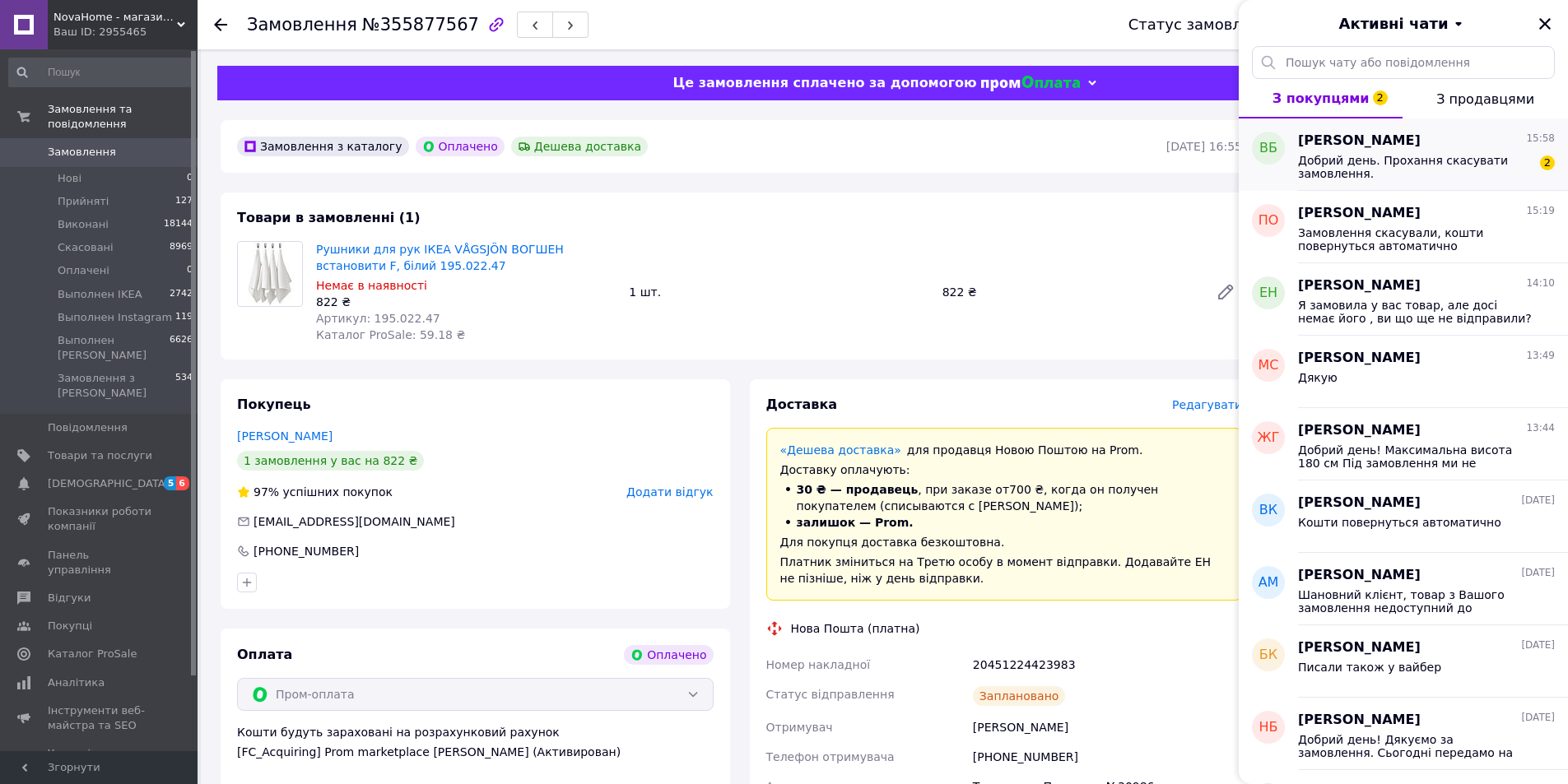
click at [1421, 170] on span "Добрий день. Прохання скасувати замовлення." at bounding box center [1414, 167] width 234 height 27
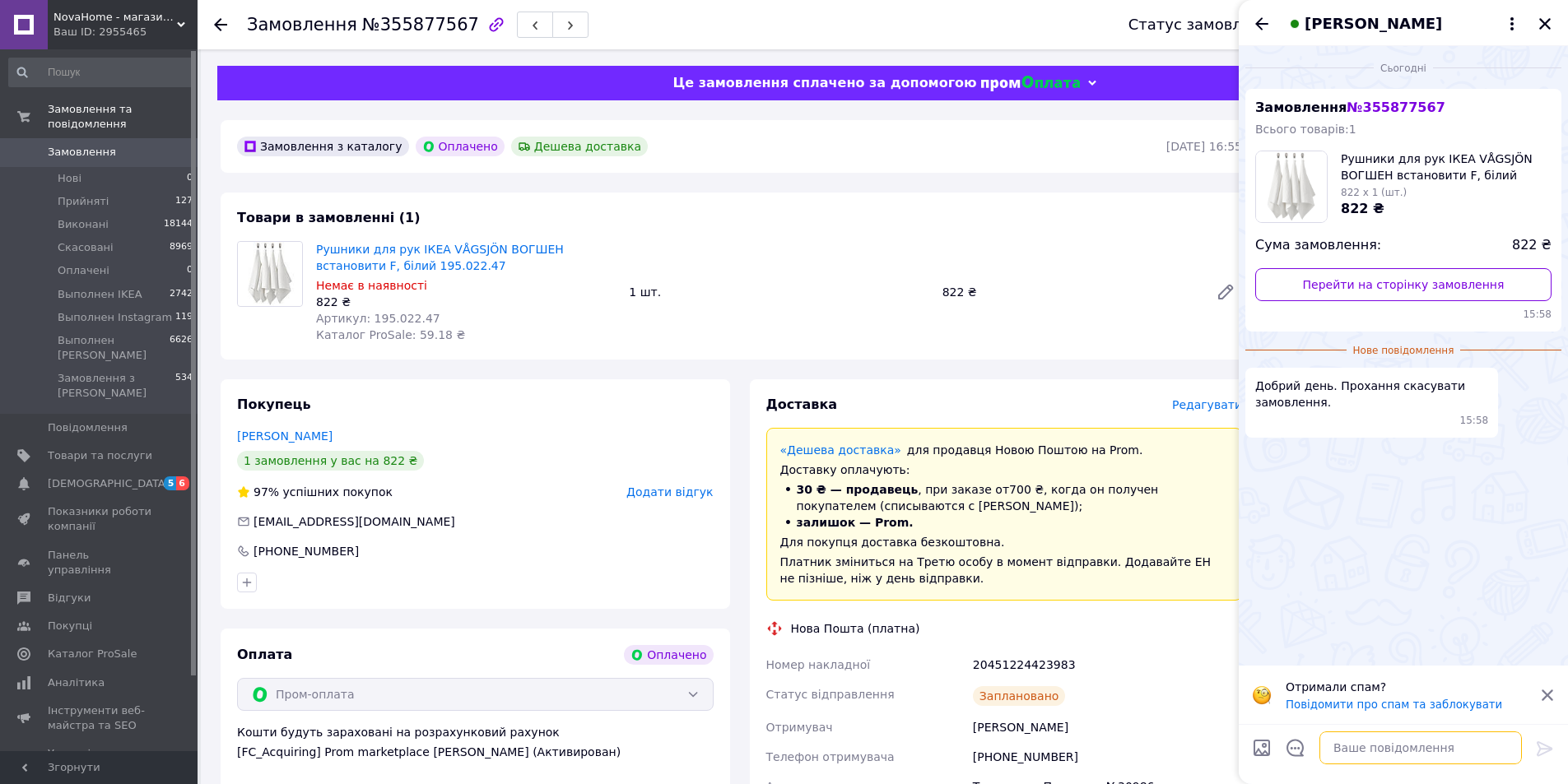
click at [1380, 754] on textarea at bounding box center [1421, 748] width 202 height 33
paste textarea "Добрий день! Замовлення уже поїхало на відправку. Точно скасовувати?"
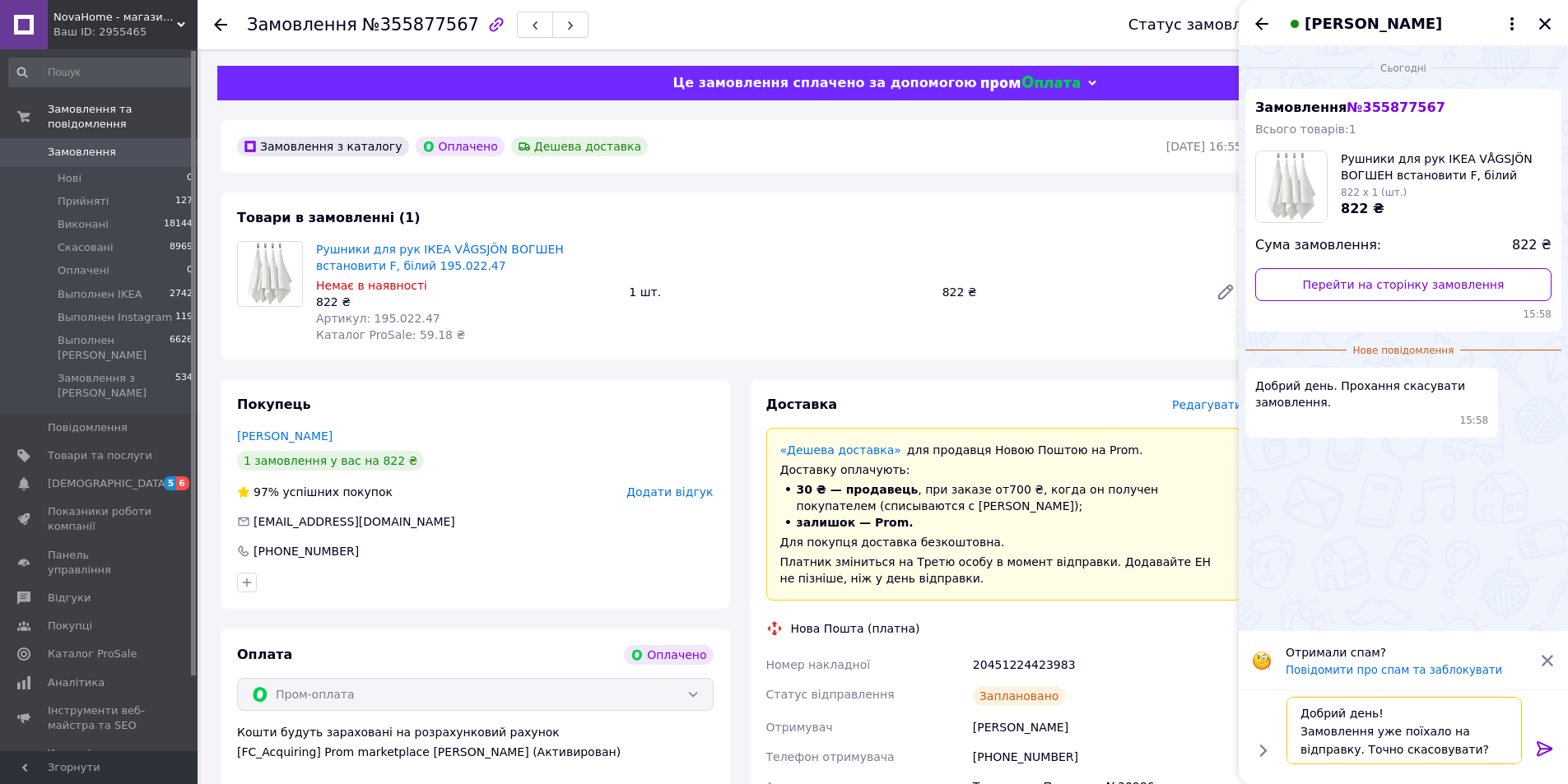
type textarea "Добрий день! Замовлення уже поїхало на відправку. Точно скасовувати?"
click at [1542, 746] on icon at bounding box center [1545, 749] width 20 height 20
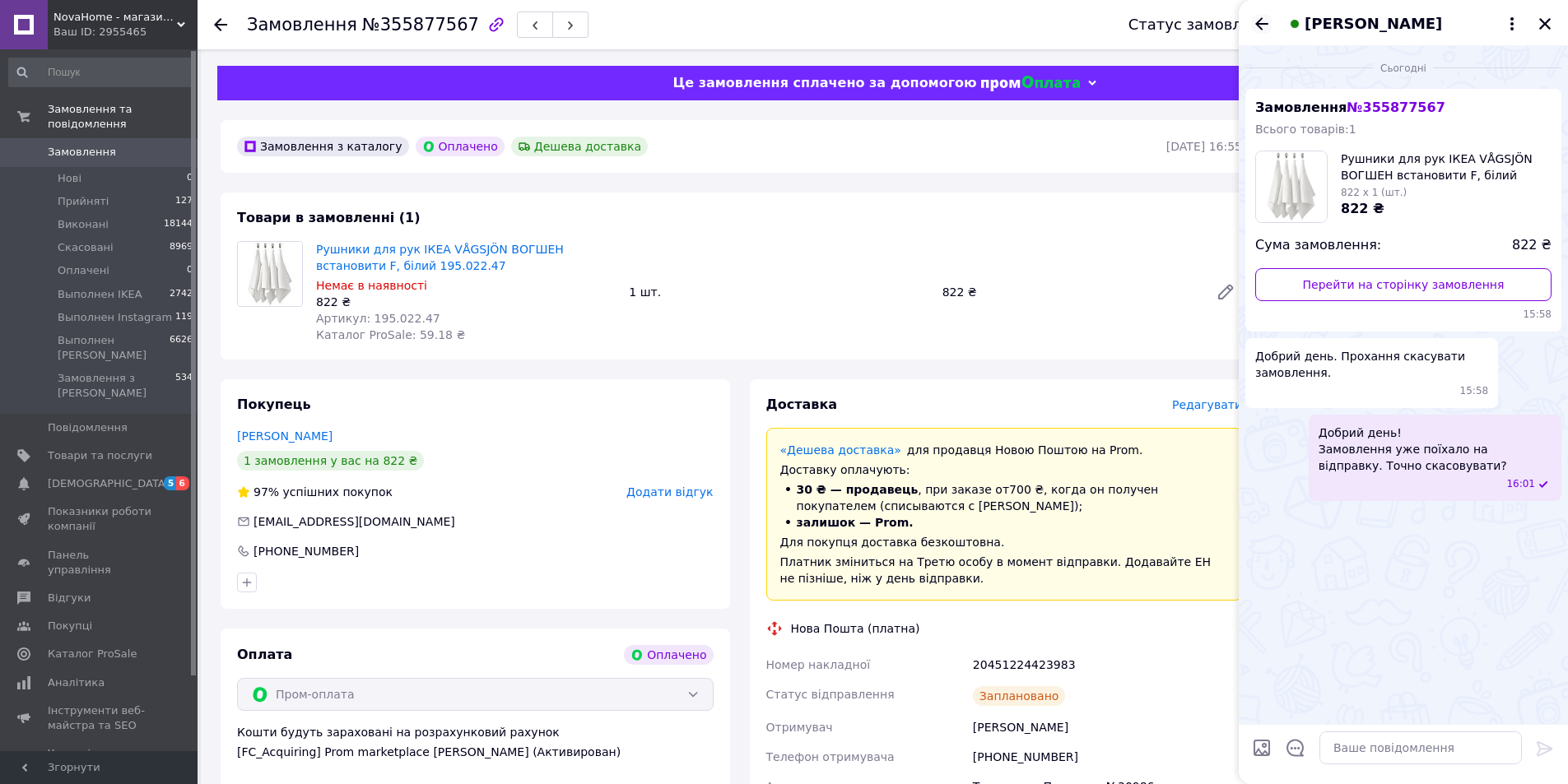
click at [1267, 20] on icon "Назад" at bounding box center [1262, 24] width 20 height 20
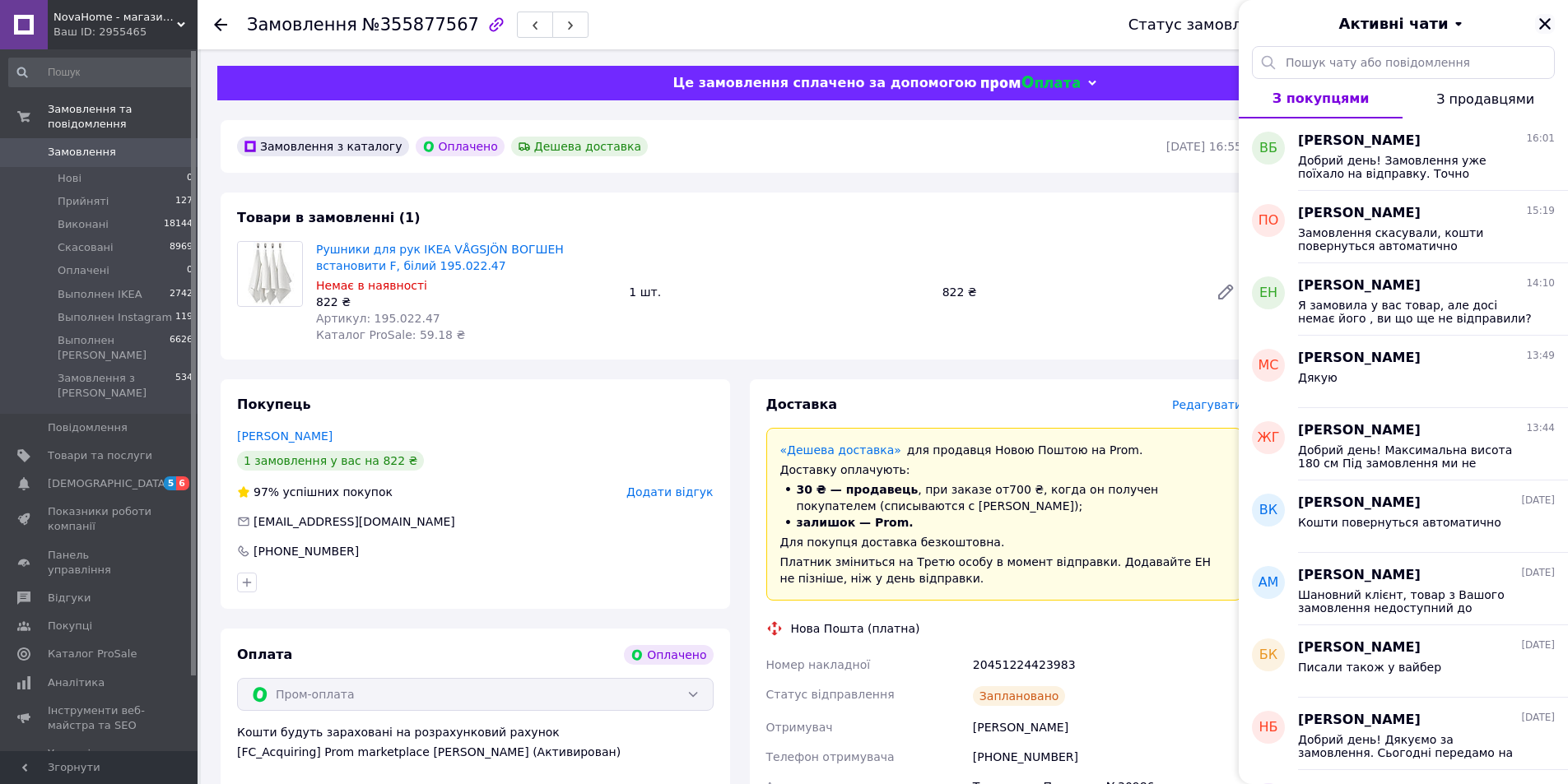
click at [1547, 21] on icon "Закрити" at bounding box center [1544, 24] width 12 height 12
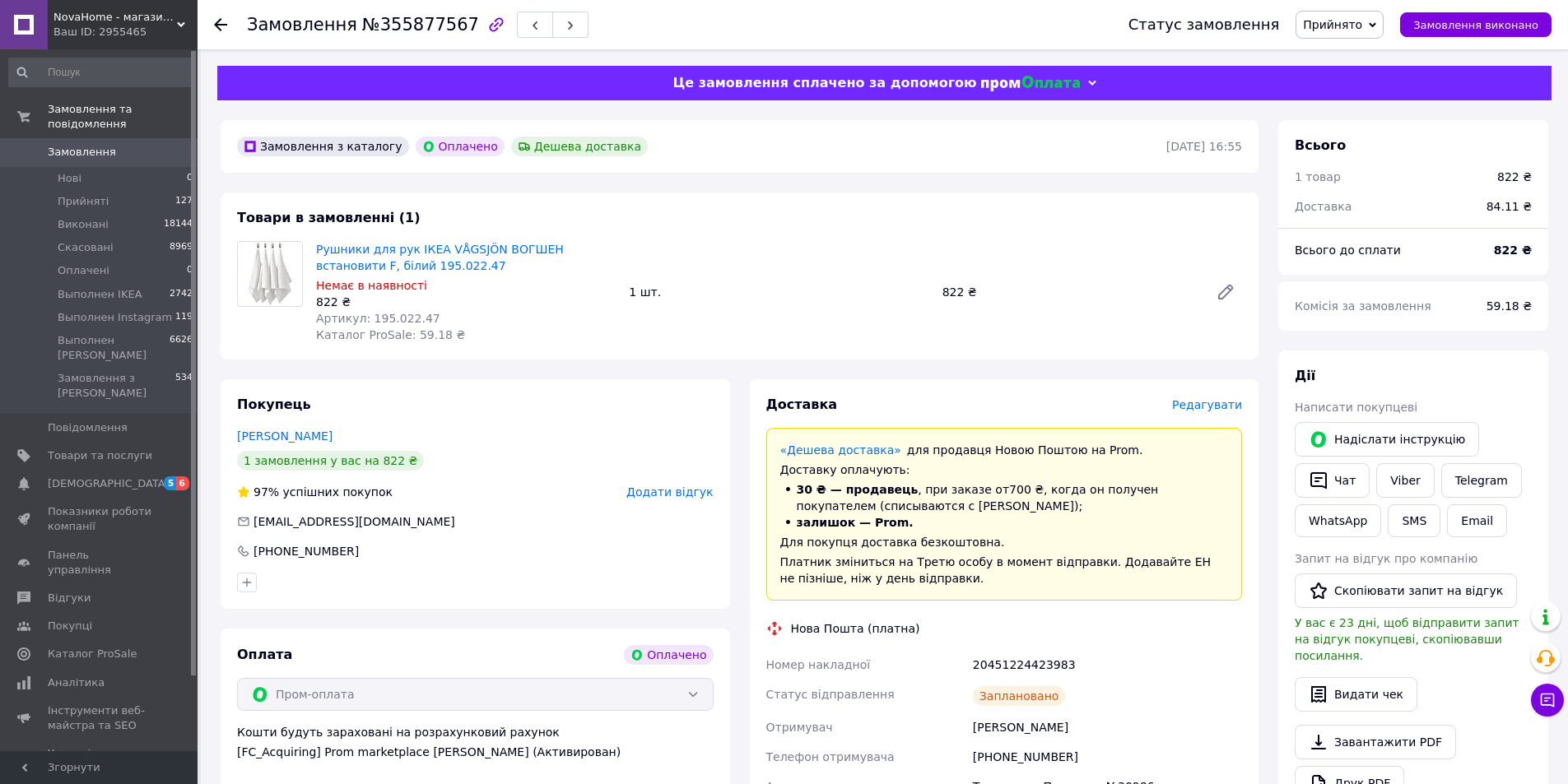
click at [984, 329] on div "Рушники для рук ІКЕА VÅGSJÖN ВОГШЕН встановити F, білий 195.022.47 Немає в наяв…" at bounding box center [779, 292] width 939 height 109
click at [249, 329] on div at bounding box center [270, 291] width 79 height 102
click at [152, 476] on span "5 6" at bounding box center [174, 484] width 45 height 15
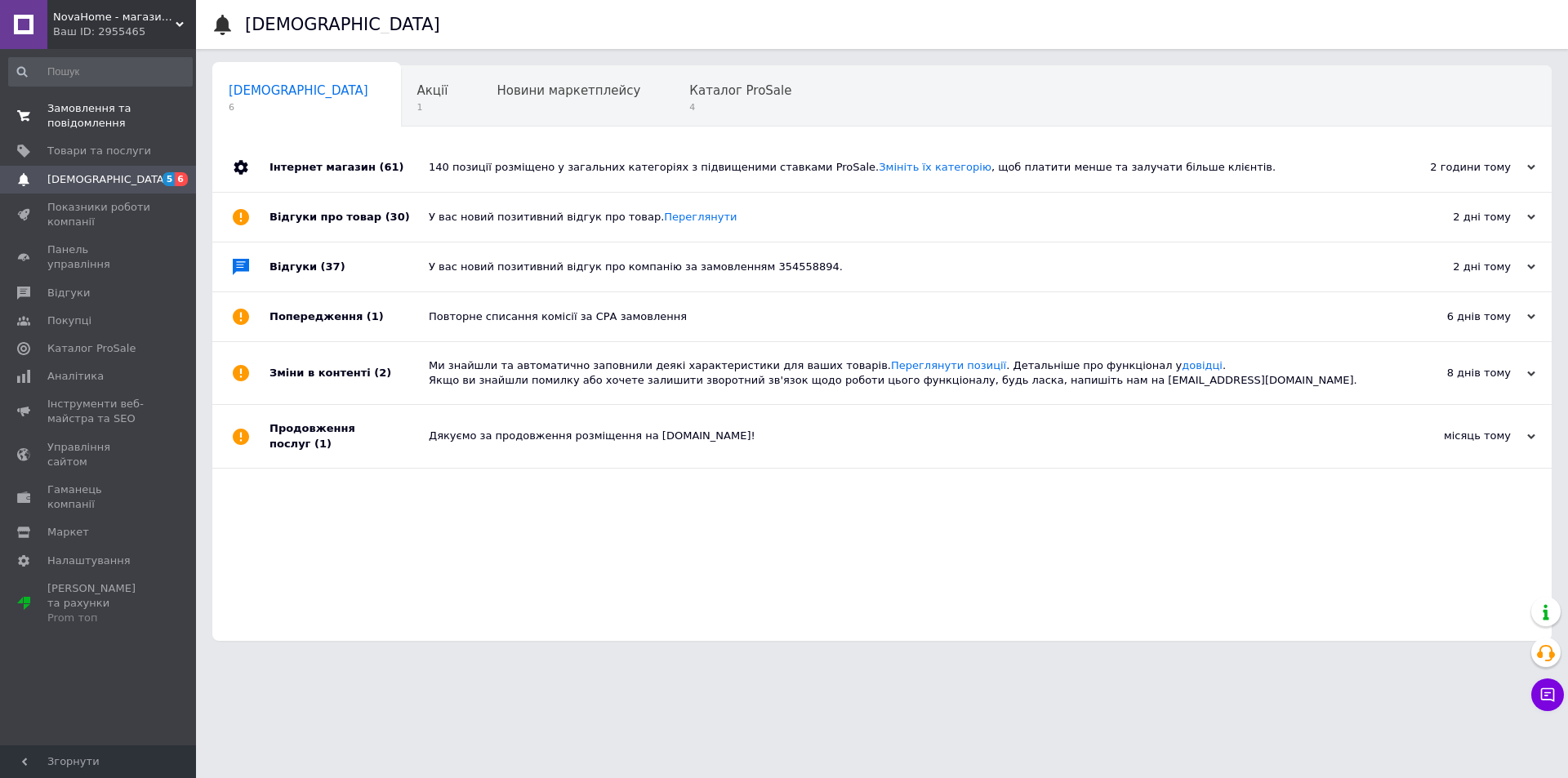
click at [91, 117] on span "Замовлення та повідомлення" at bounding box center [99, 115] width 104 height 29
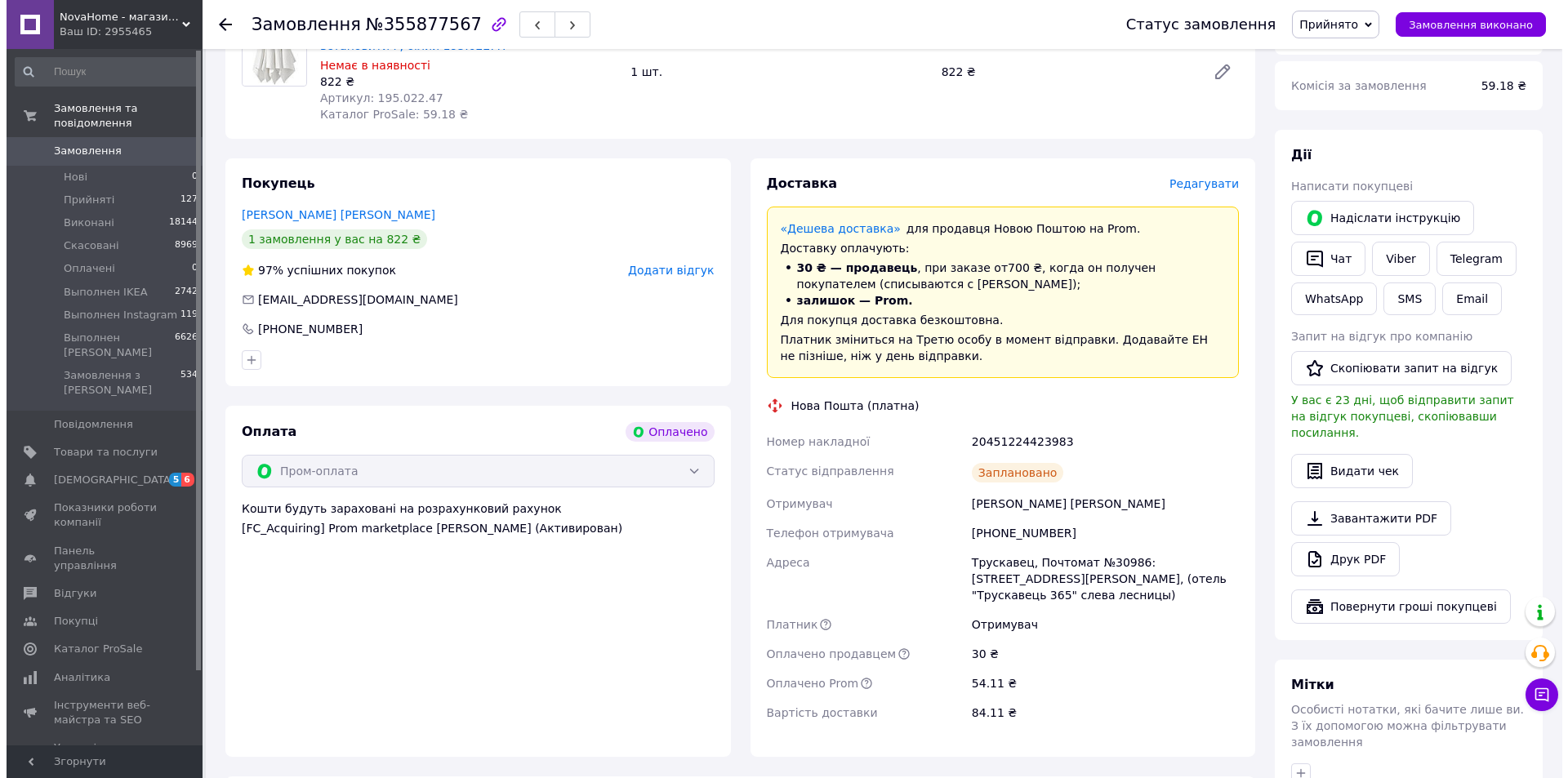
scroll to position [109, 0]
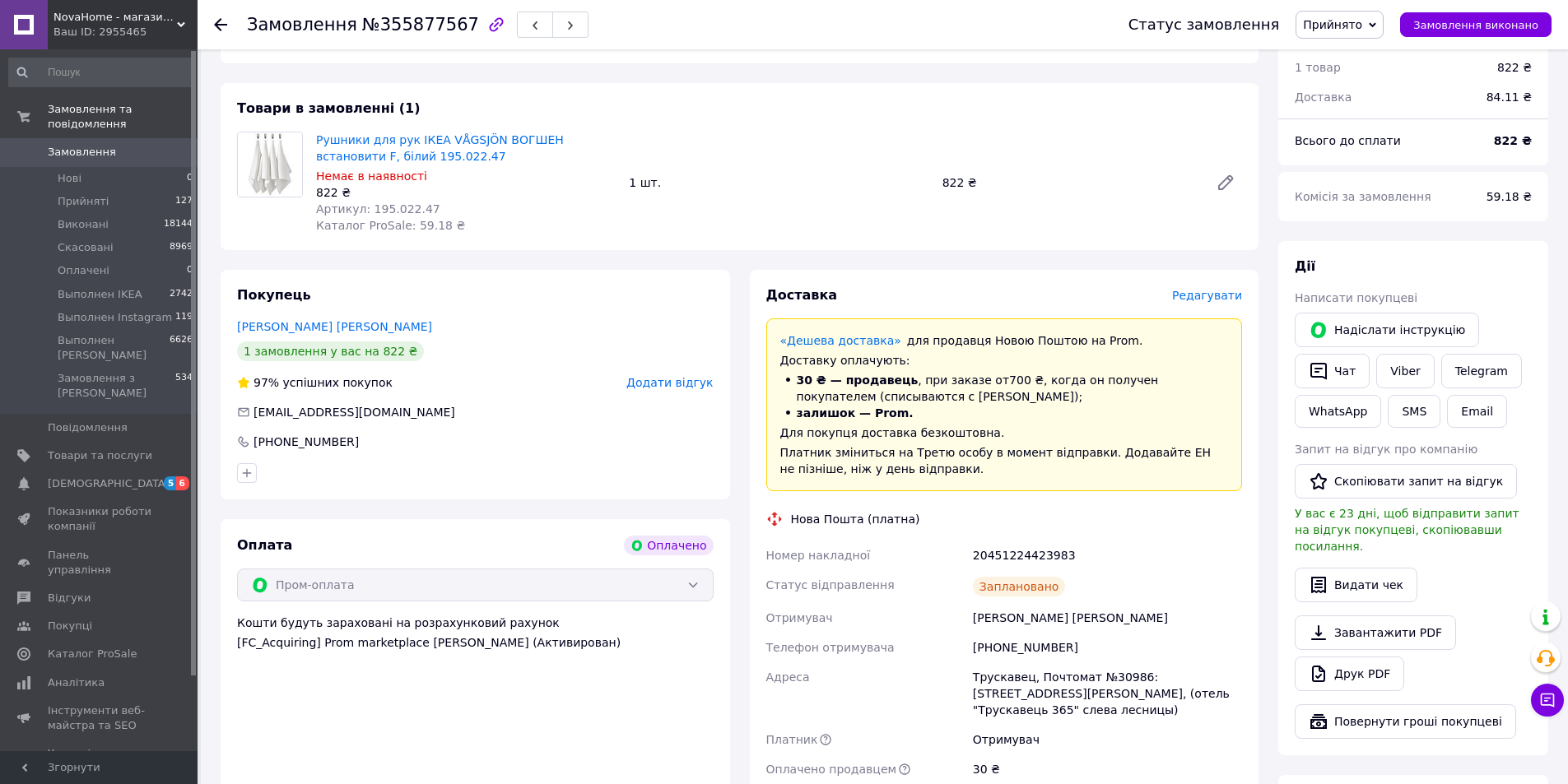
click at [1224, 298] on span "Редагувати" at bounding box center [1207, 295] width 70 height 13
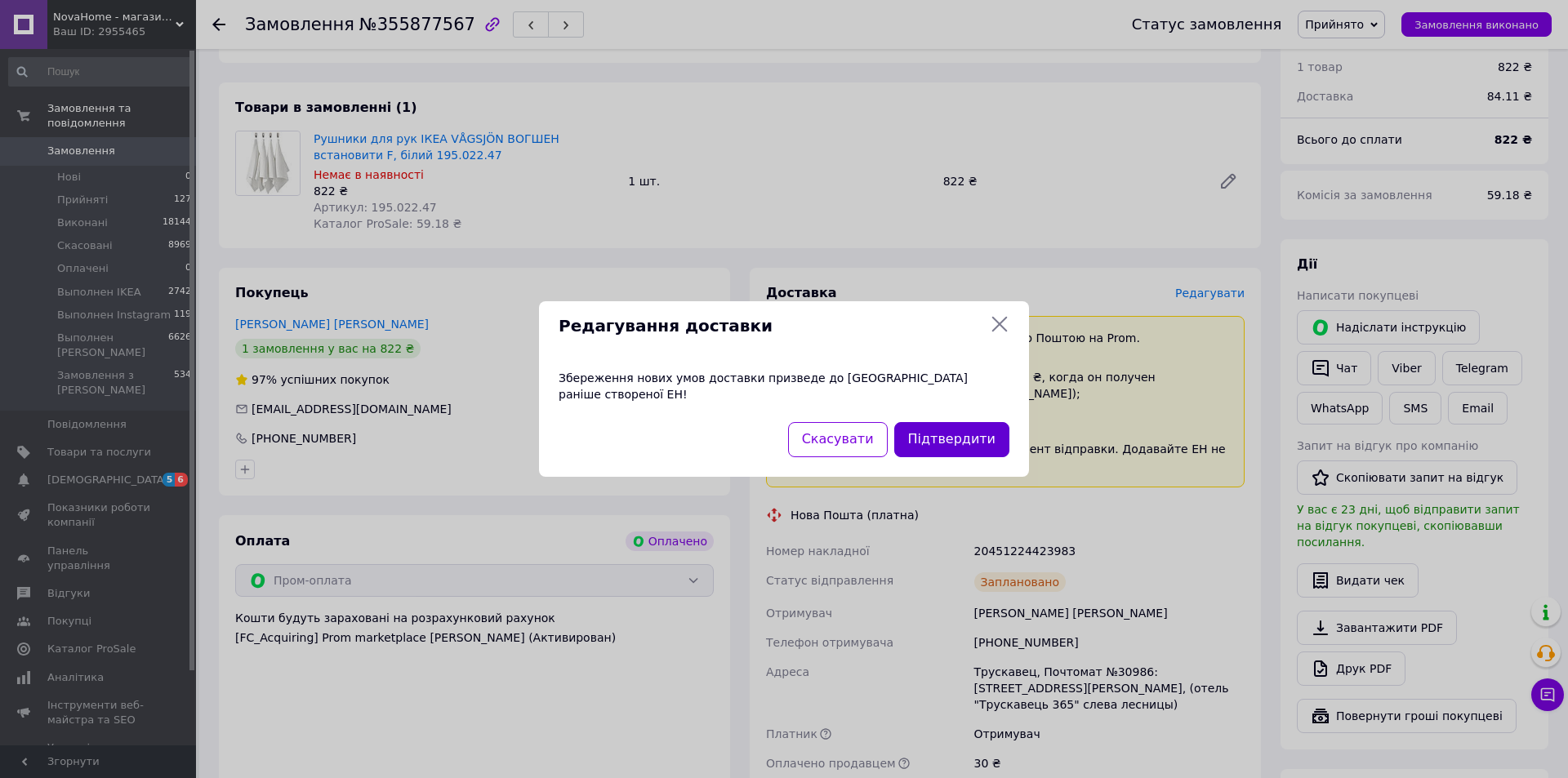
click at [998, 447] on button "Підтвердити" at bounding box center [952, 440] width 115 height 35
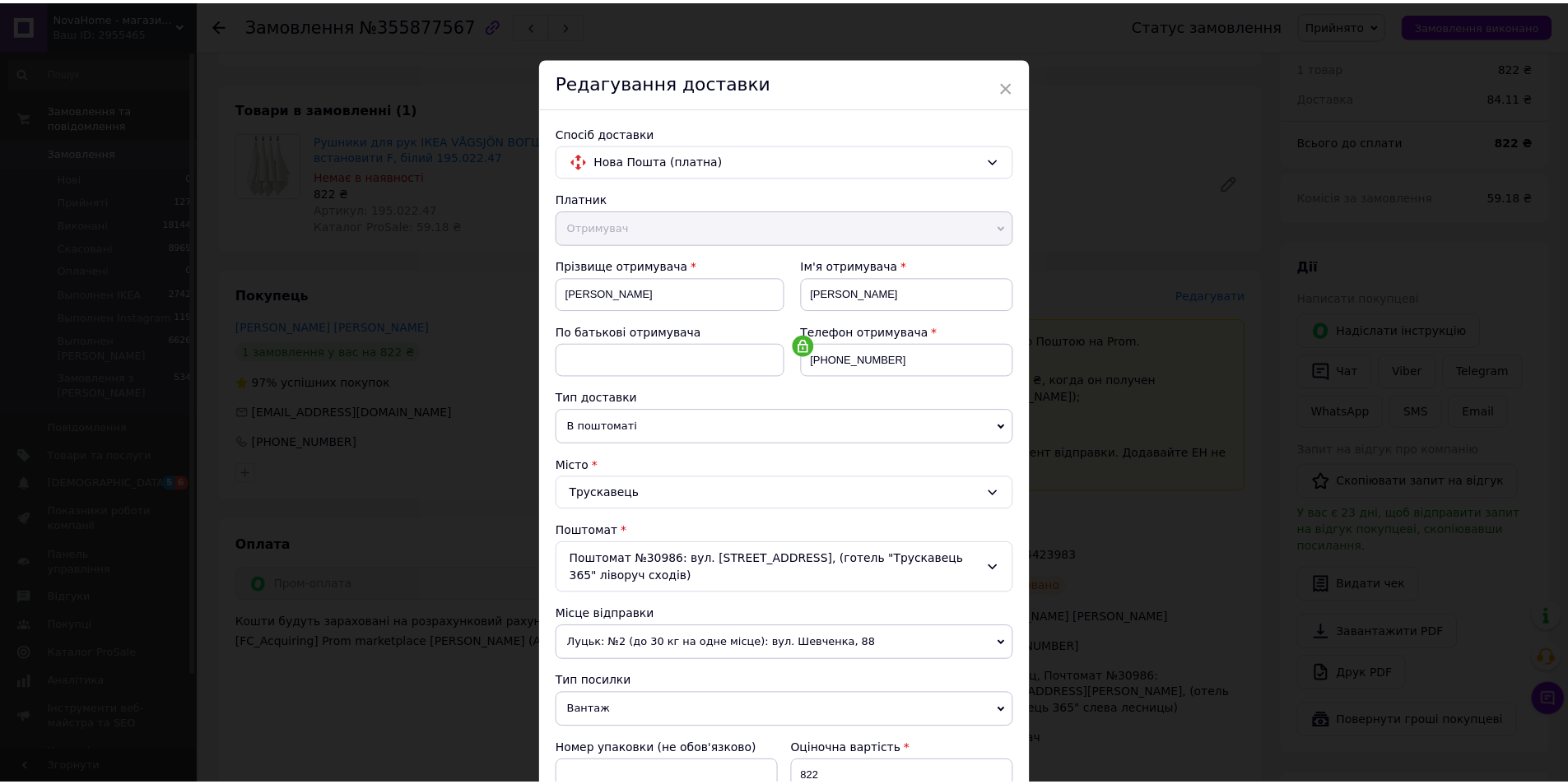
scroll to position [327, 0]
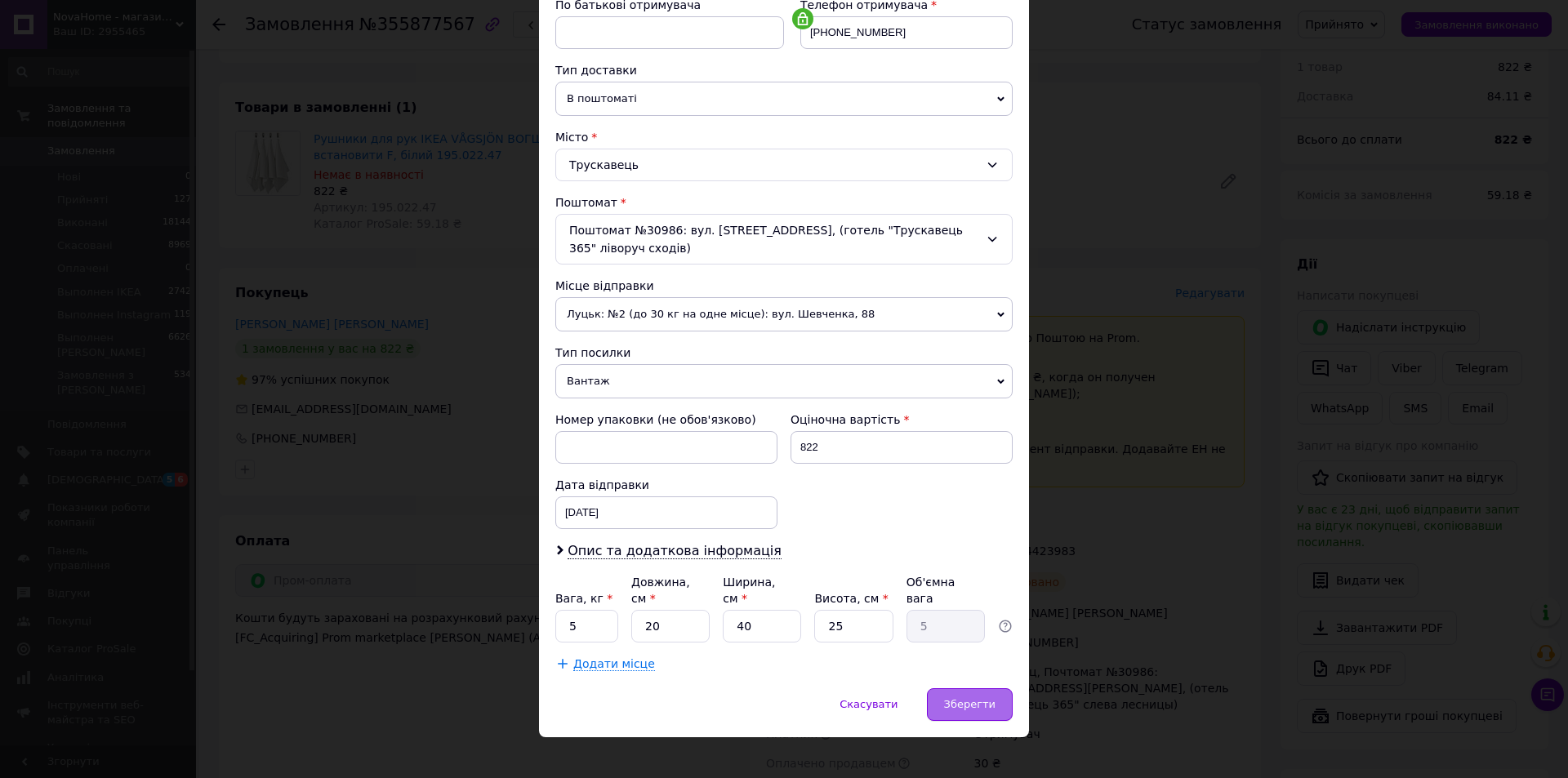
drag, startPoint x: 955, startPoint y: 681, endPoint x: 964, endPoint y: 683, distance: 9.2
click at [955, 689] on div "Зберегти" at bounding box center [970, 705] width 85 height 33
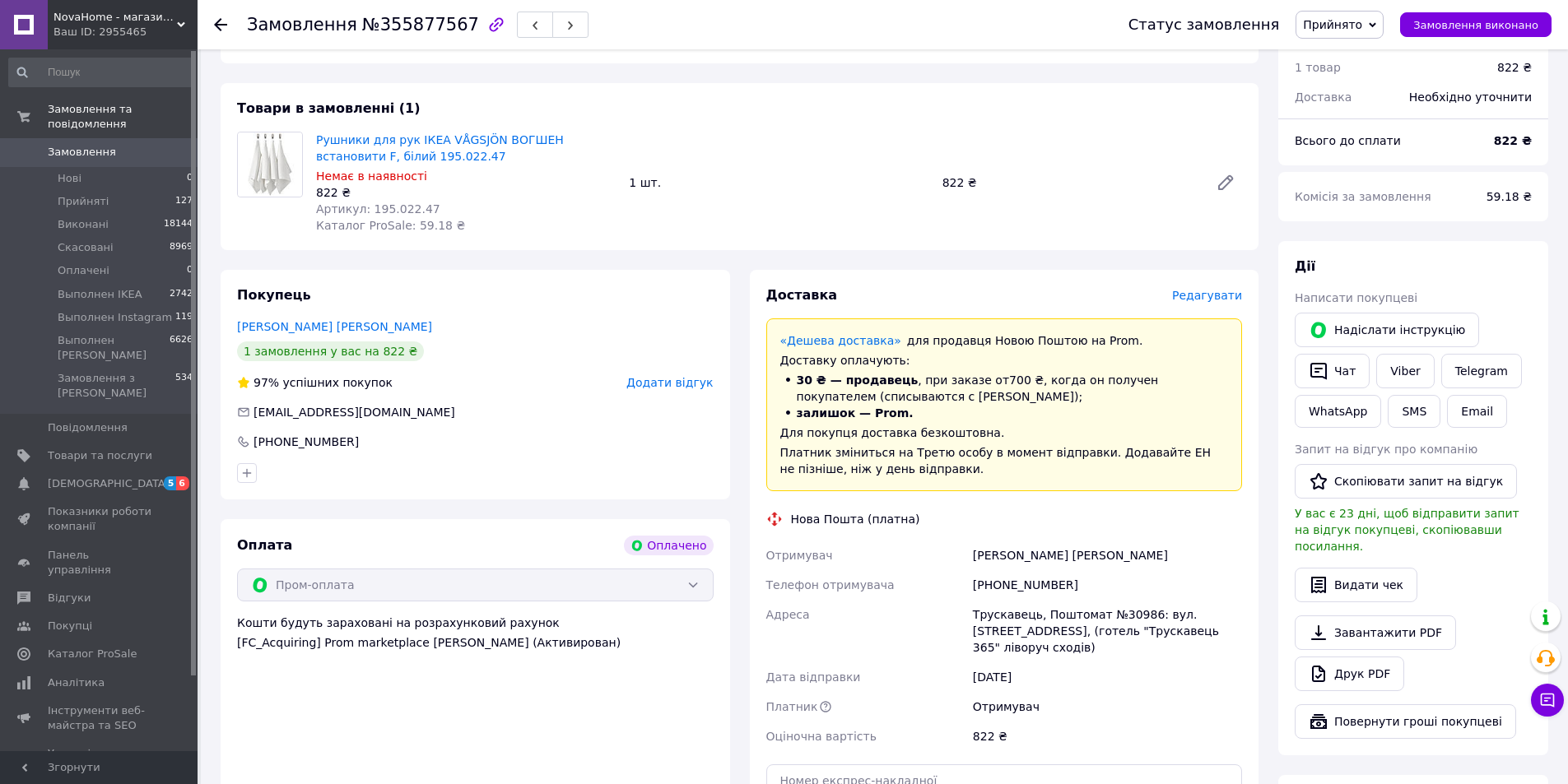
click at [280, 707] on div "Оплата Оплачено Пром-оплата Кошти будуть зараховані на розрахунковий рахунок [F…" at bounding box center [475, 723] width 509 height 408
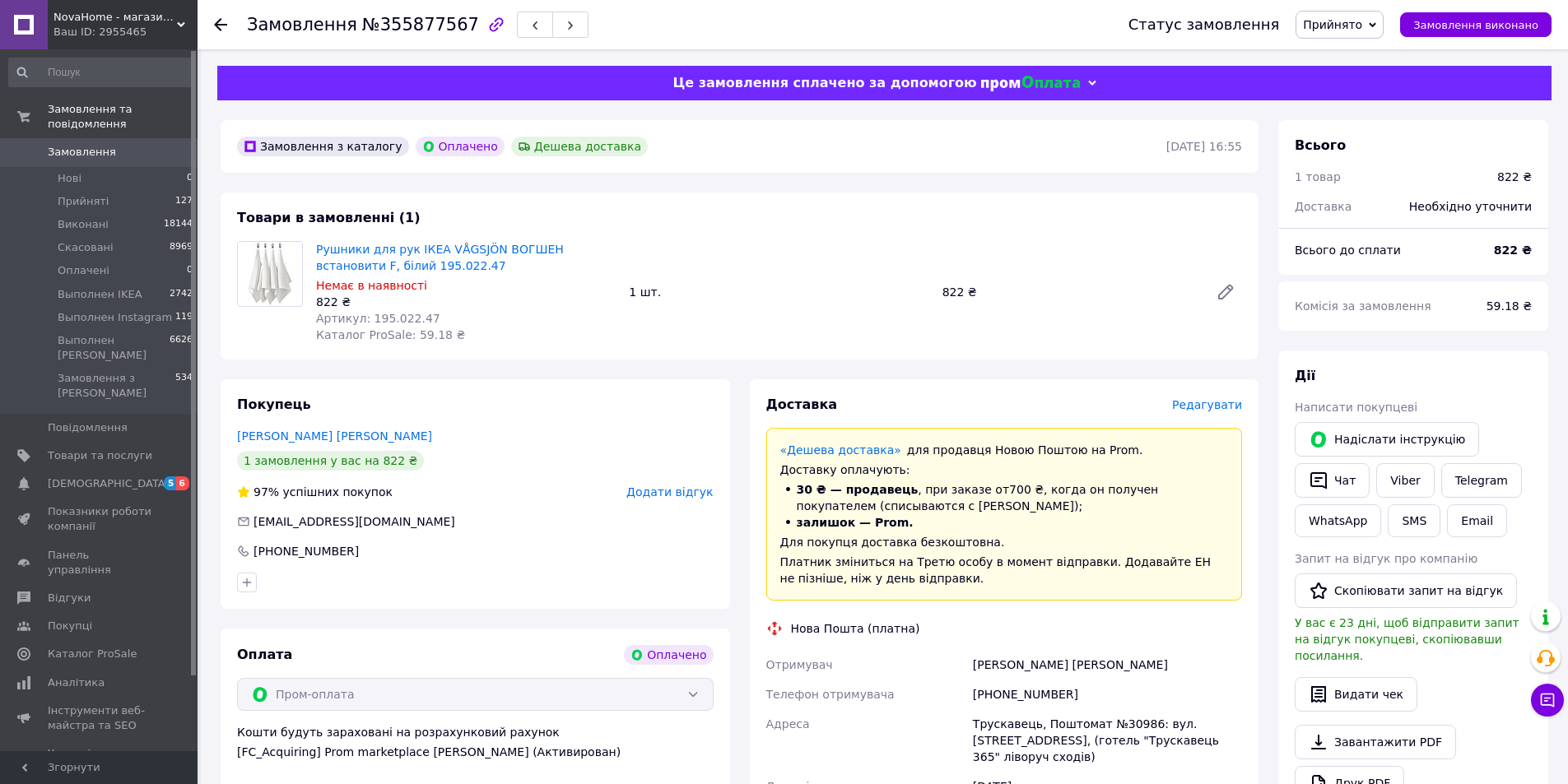
click at [1362, 27] on span "Прийнято" at bounding box center [1333, 25] width 60 height 13
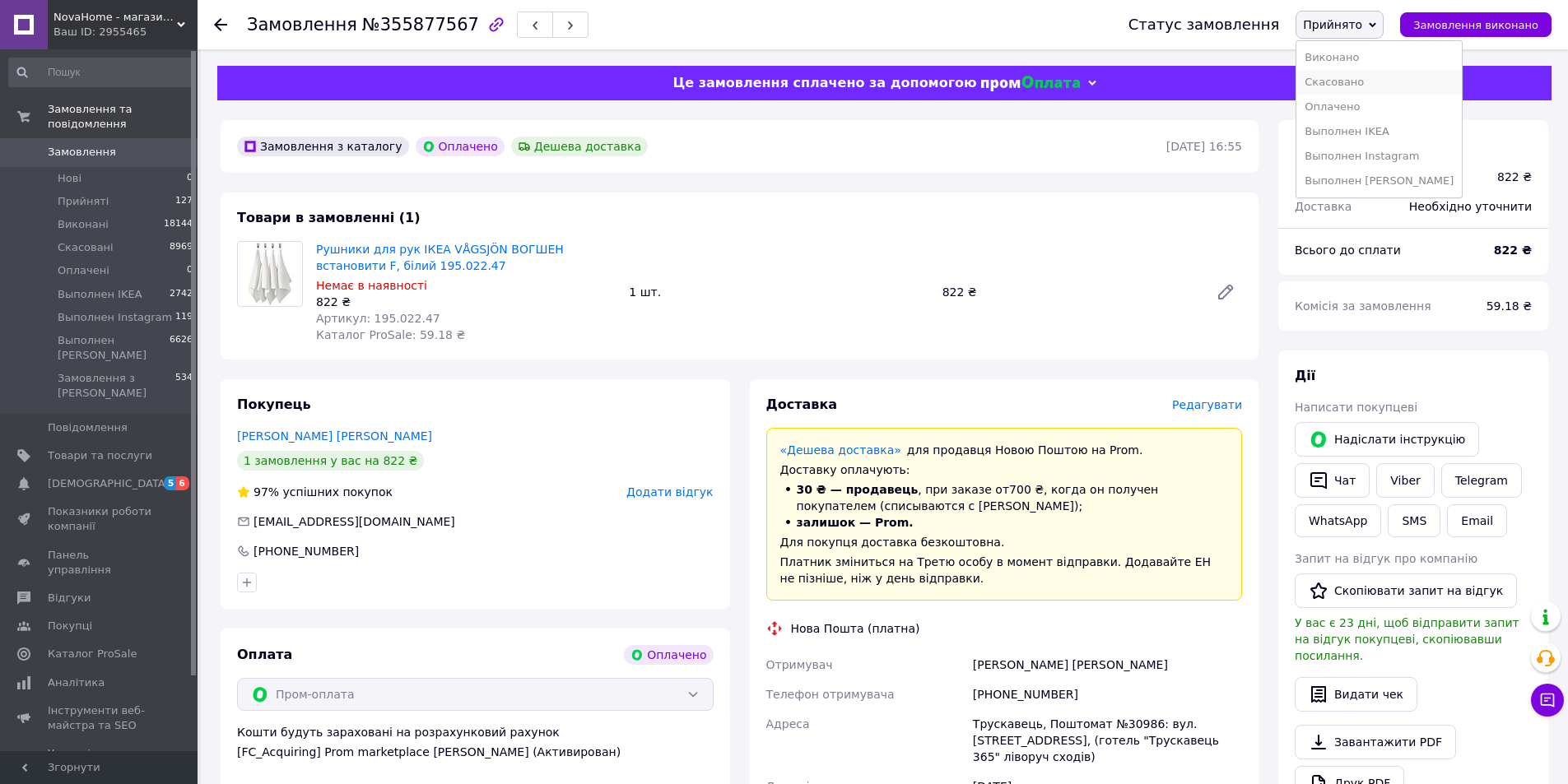
click at [1344, 83] on li "Скасовано" at bounding box center [1378, 82] width 166 height 25
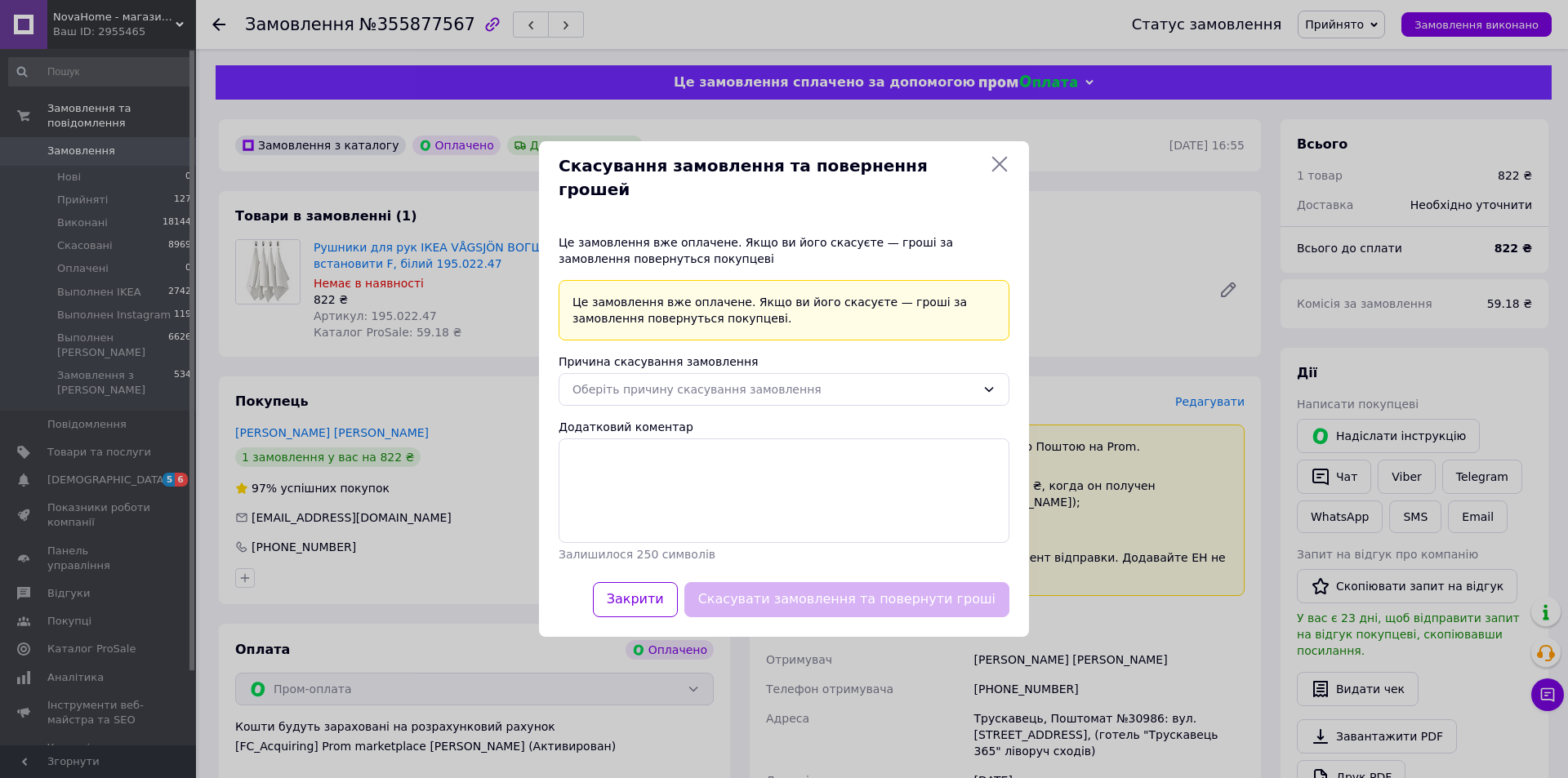
click at [508, 527] on div "Скасування замовлення та повернення грошей Це замовлення вже оплачене. Якщо ви …" at bounding box center [784, 389] width 1568 height 778
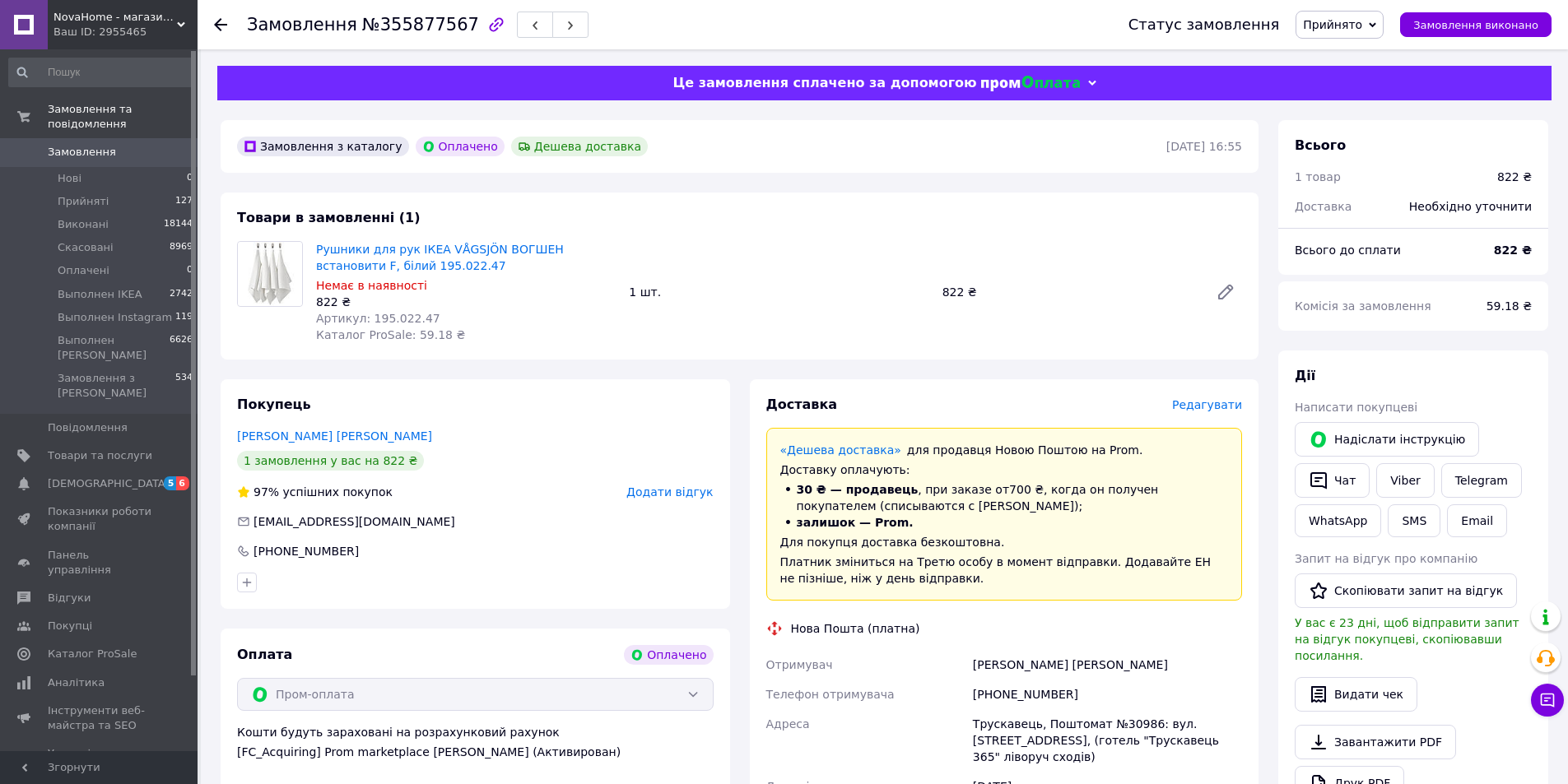
click at [1334, 10] on div "Статус замовлення Прийнято Виконано Скасовано Оплачено Выполнен IKEA Выполнен I…" at bounding box center [1323, 25] width 456 height 49
click at [1334, 18] on span "Прийнято" at bounding box center [1333, 25] width 60 height 13
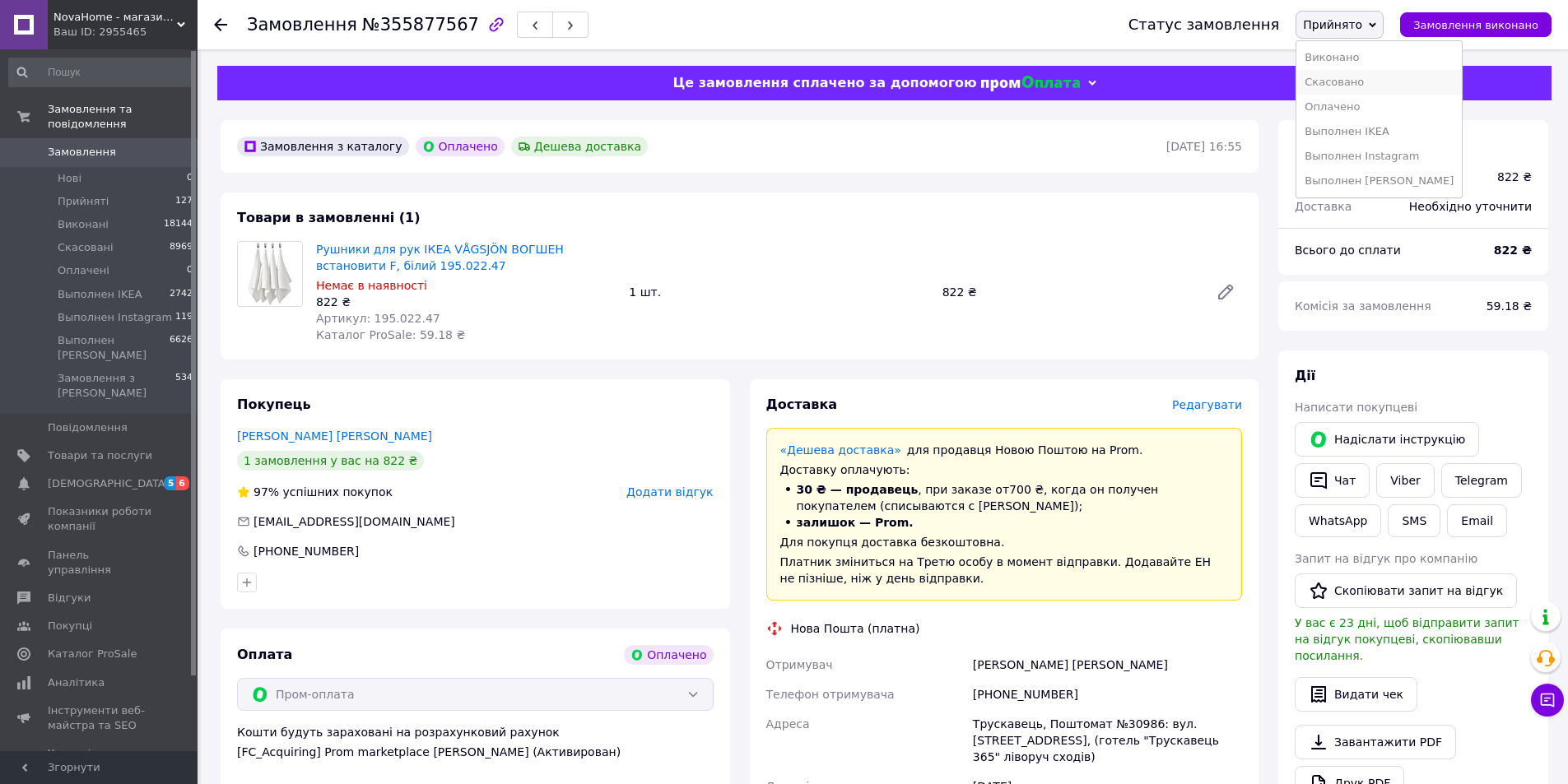
click at [1344, 75] on li "Скасовано" at bounding box center [1378, 82] width 166 height 25
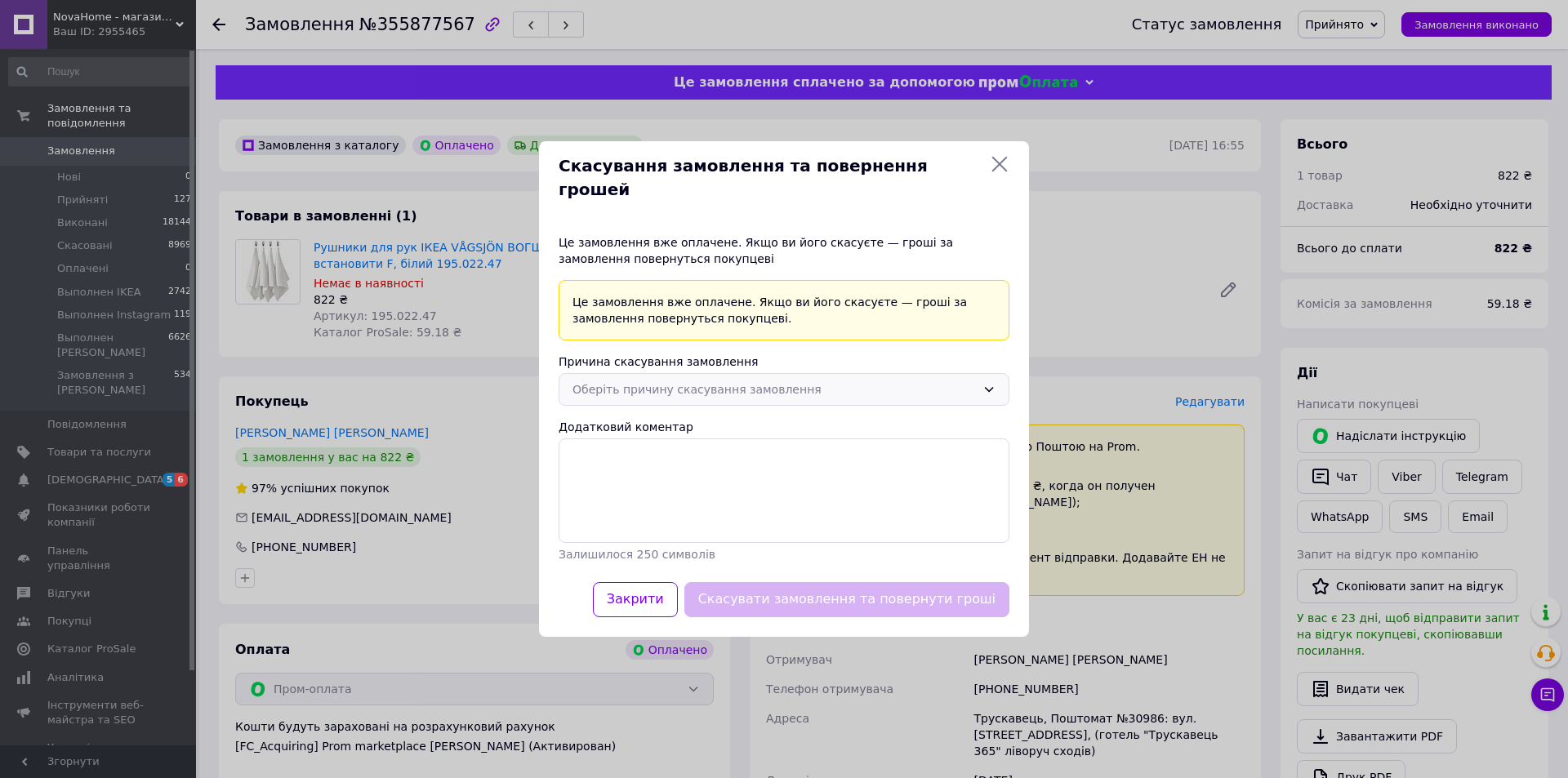
click at [781, 381] on div "Оберіть причину скасування замовлення" at bounding box center [774, 390] width 404 height 18
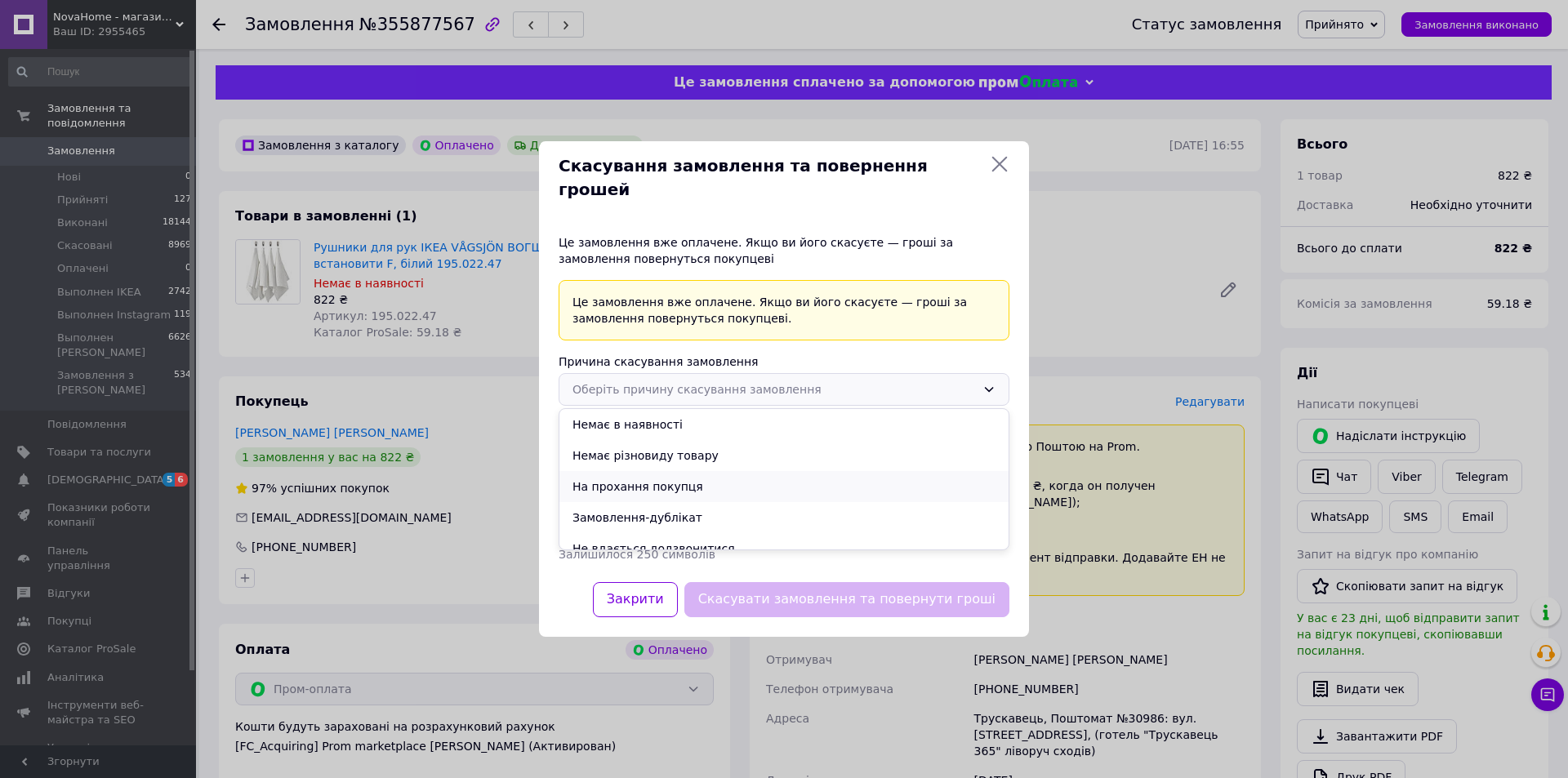
click at [673, 482] on li "На прохання покупця" at bounding box center [784, 487] width 449 height 31
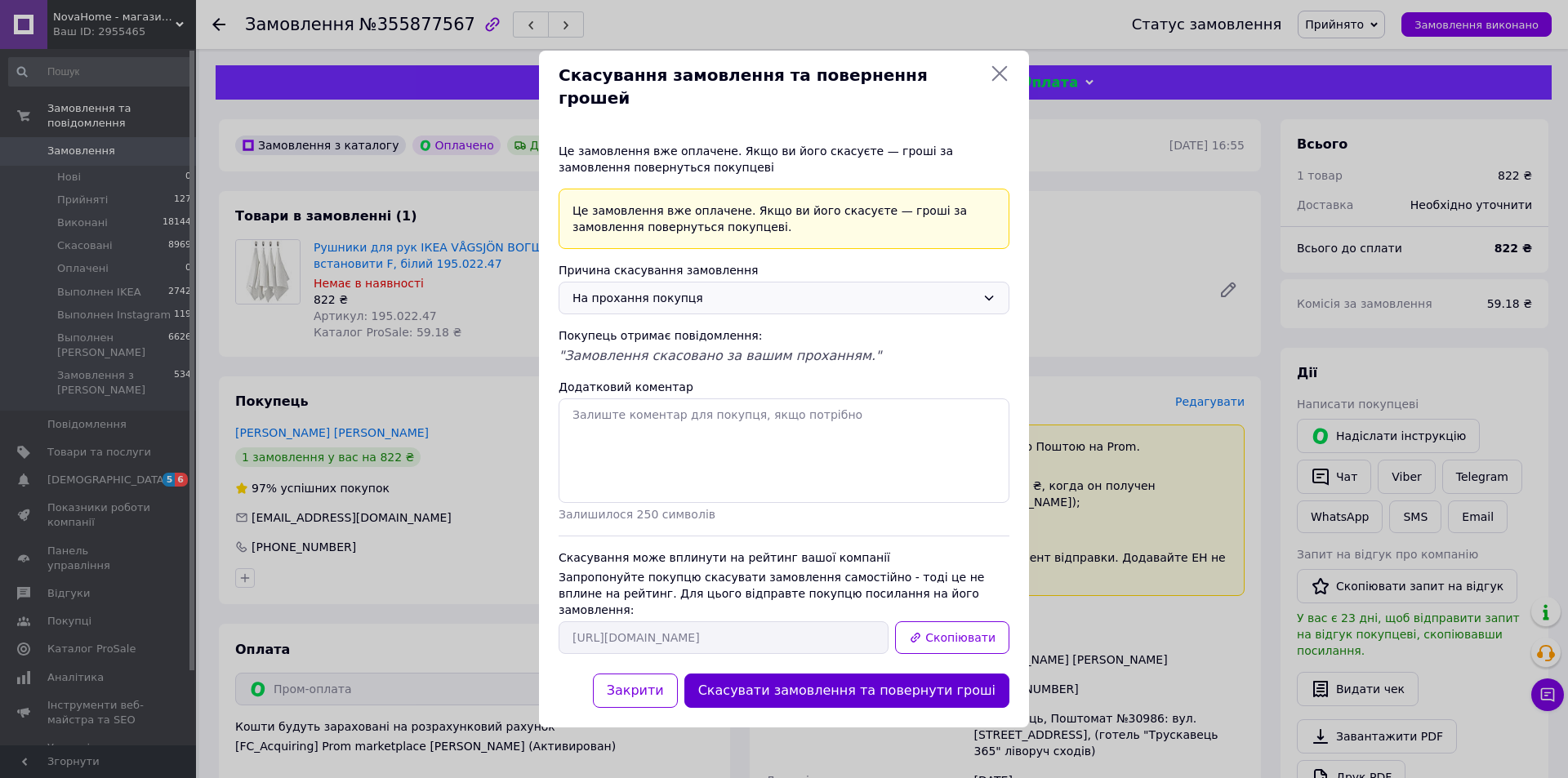
click at [863, 673] on button "Скасувати замовлення та повернути гроші" at bounding box center [847, 691] width 325 height 35
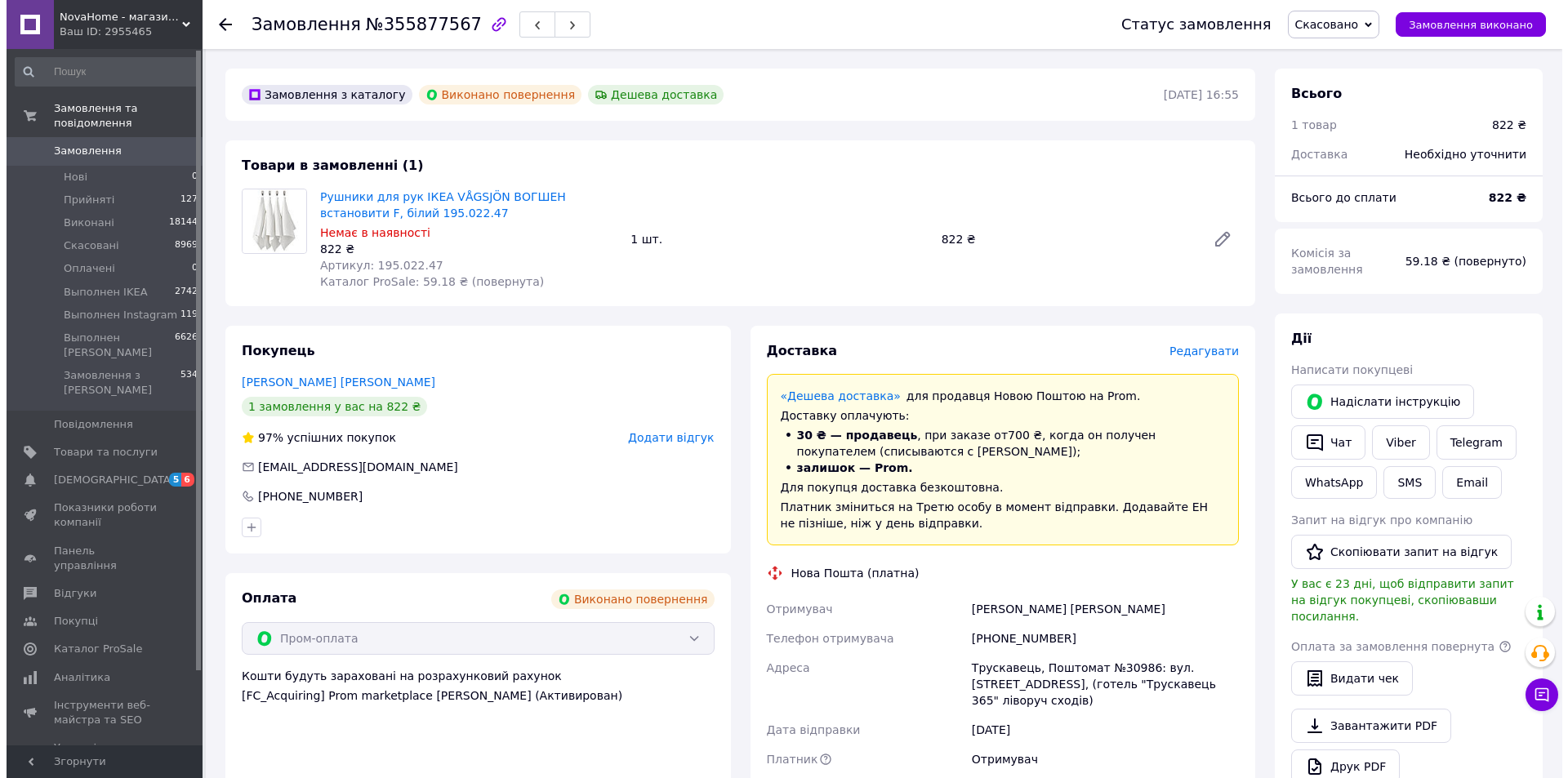
scroll to position [55, 0]
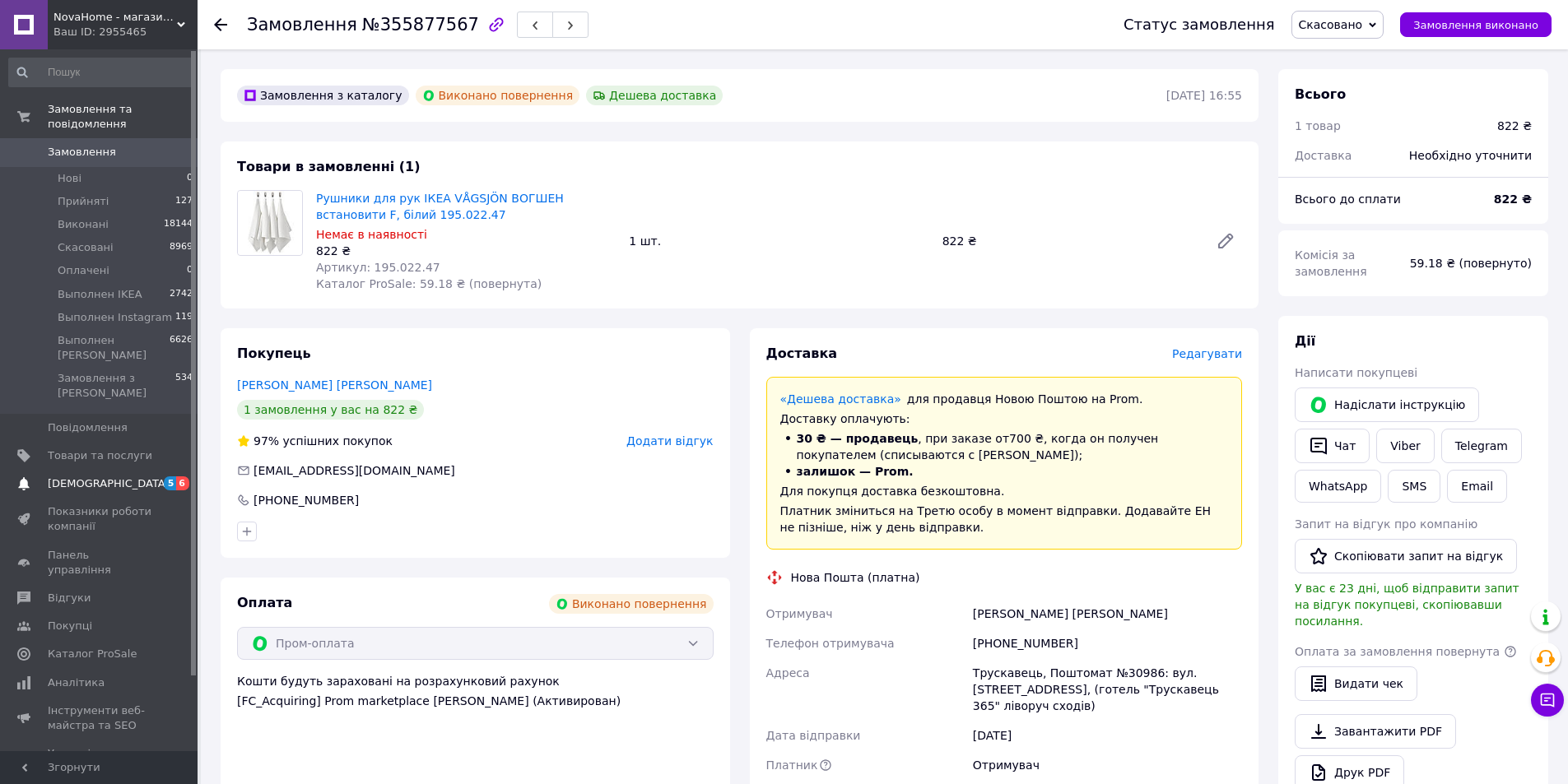
click at [117, 470] on link "Сповіщення 5 6" at bounding box center [101, 484] width 202 height 28
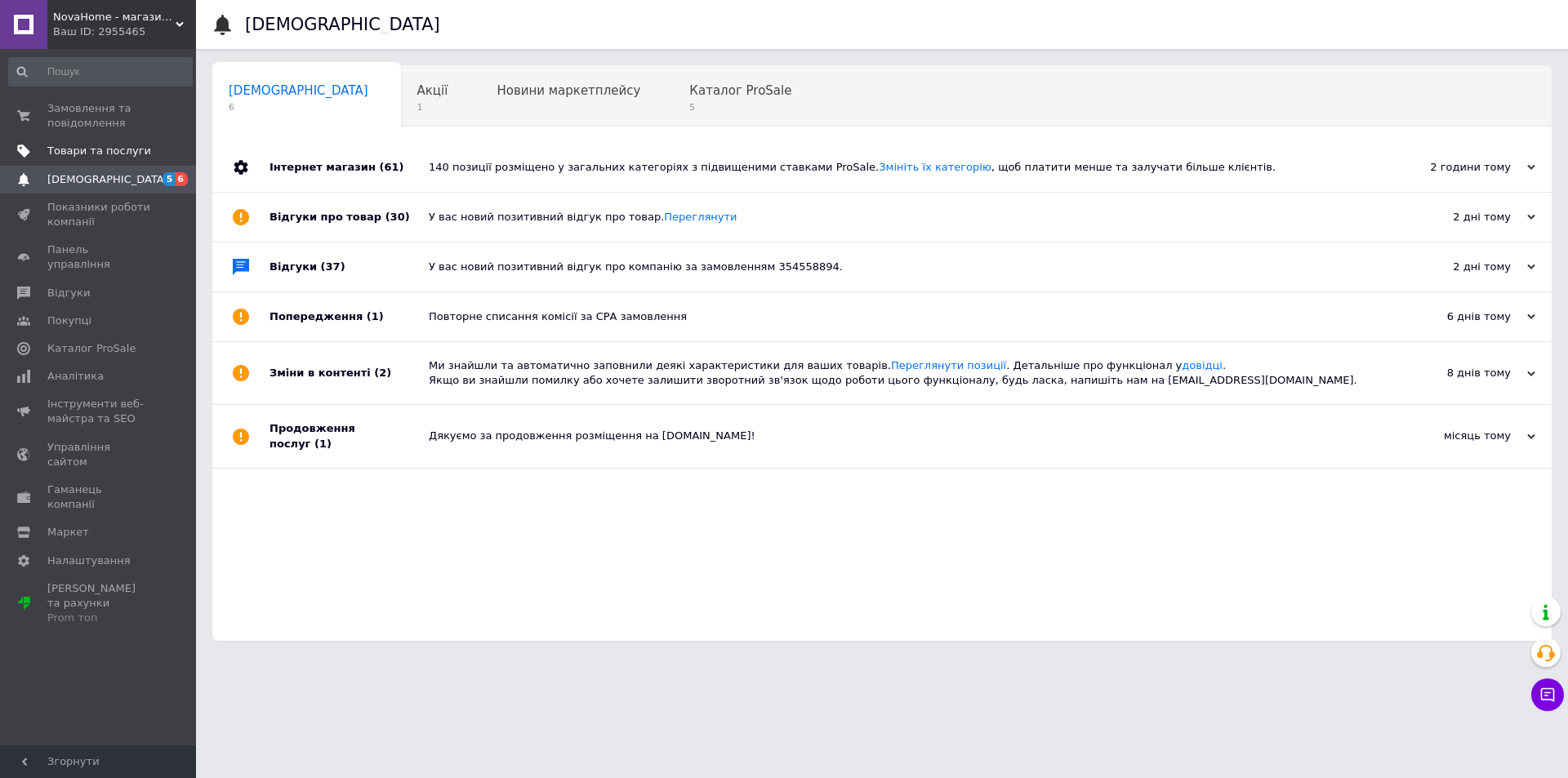
click at [128, 155] on span "Товари та послуги" at bounding box center [99, 151] width 104 height 15
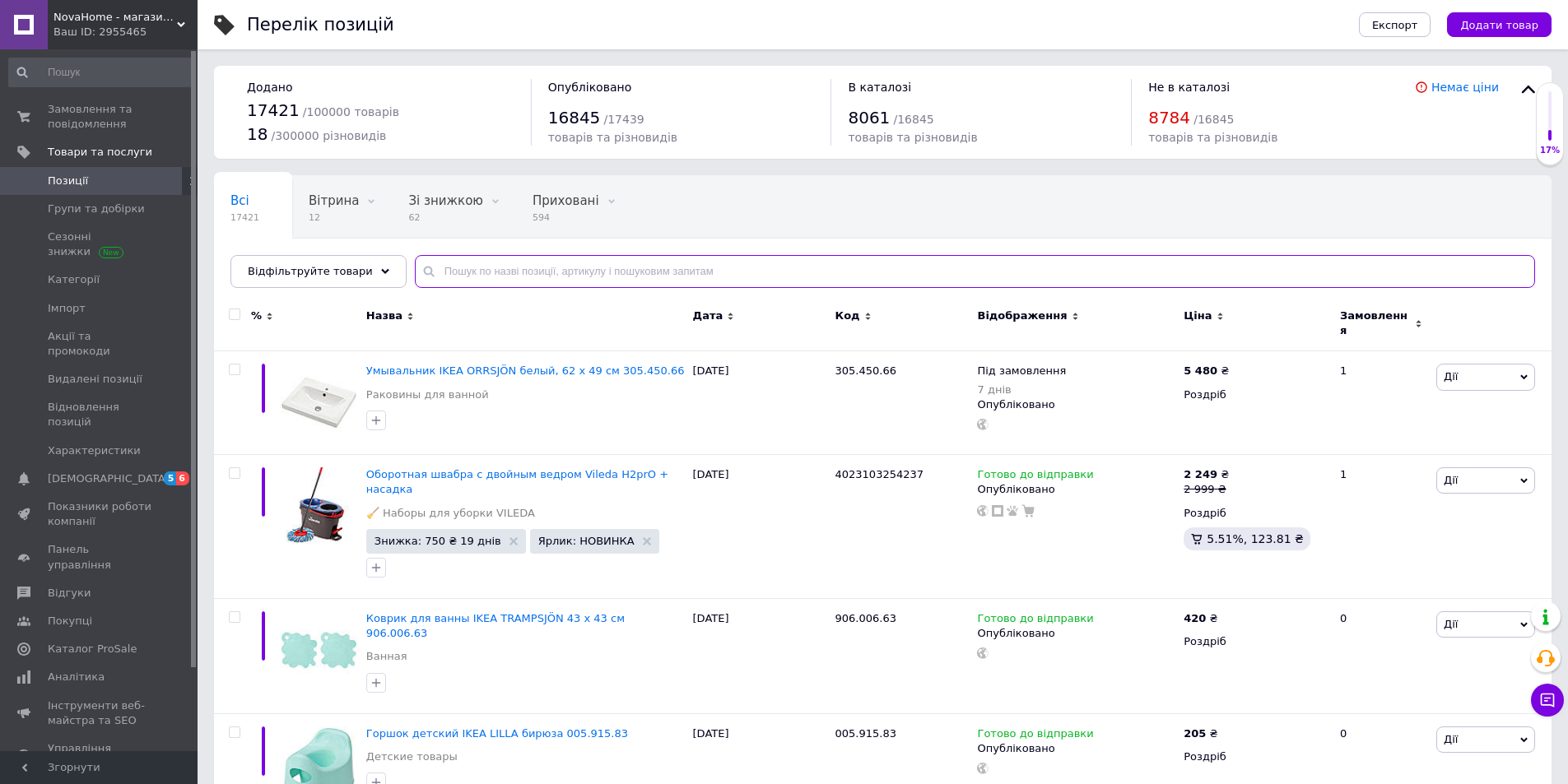
click at [475, 286] on input "text" at bounding box center [975, 272] width 1120 height 33
paste input "Чохол-органайзер для лаків 22886"
type input "Чохол-органайзер для лаків 22886"
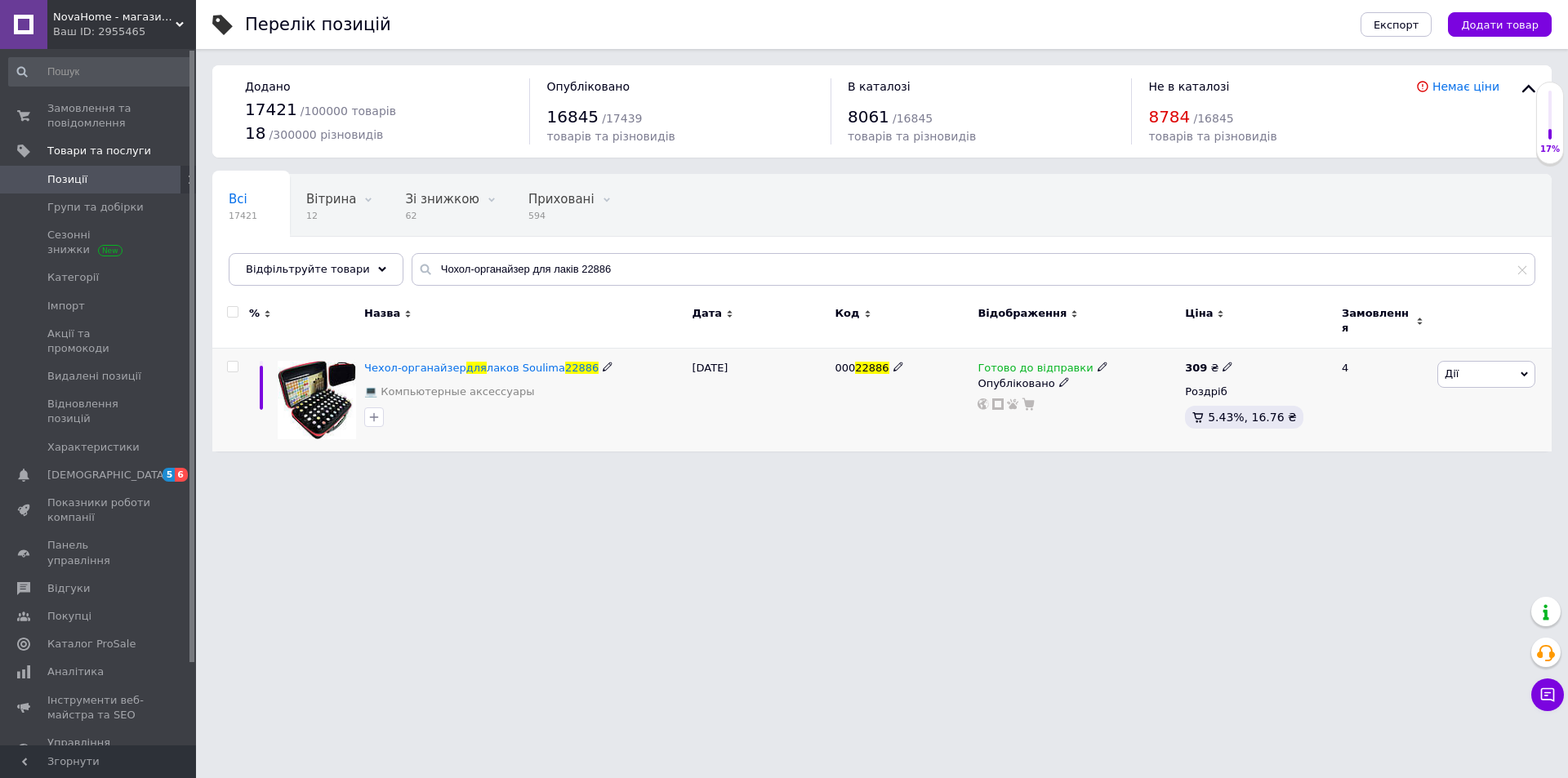
click at [1224, 362] on icon at bounding box center [1227, 366] width 10 height 10
type input "3"
type input "499"
click at [1139, 468] on html "NovaHome - магазин товарів для дому і не тільки Ваш ID: 2955465 Сайт NovaHome -…" at bounding box center [784, 234] width 1568 height 468
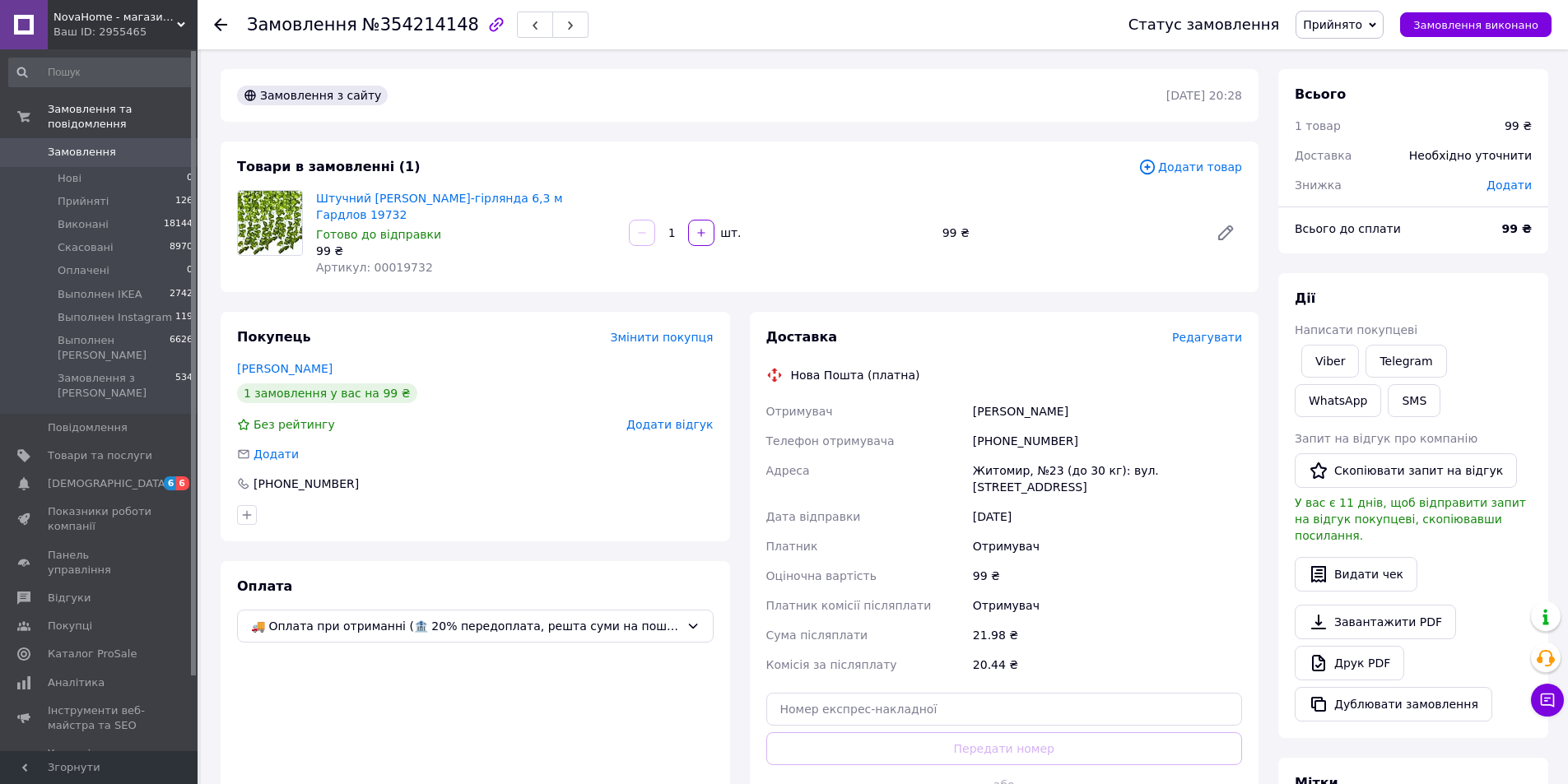
click at [1334, 31] on span "Прийнято" at bounding box center [1333, 25] width 60 height 13
click at [499, 502] on div at bounding box center [475, 515] width 484 height 27
click at [567, 617] on span "🚚 Оплата при отриманні (🏦 20% передоплата, решта суми на пошті)" at bounding box center [465, 626] width 429 height 18
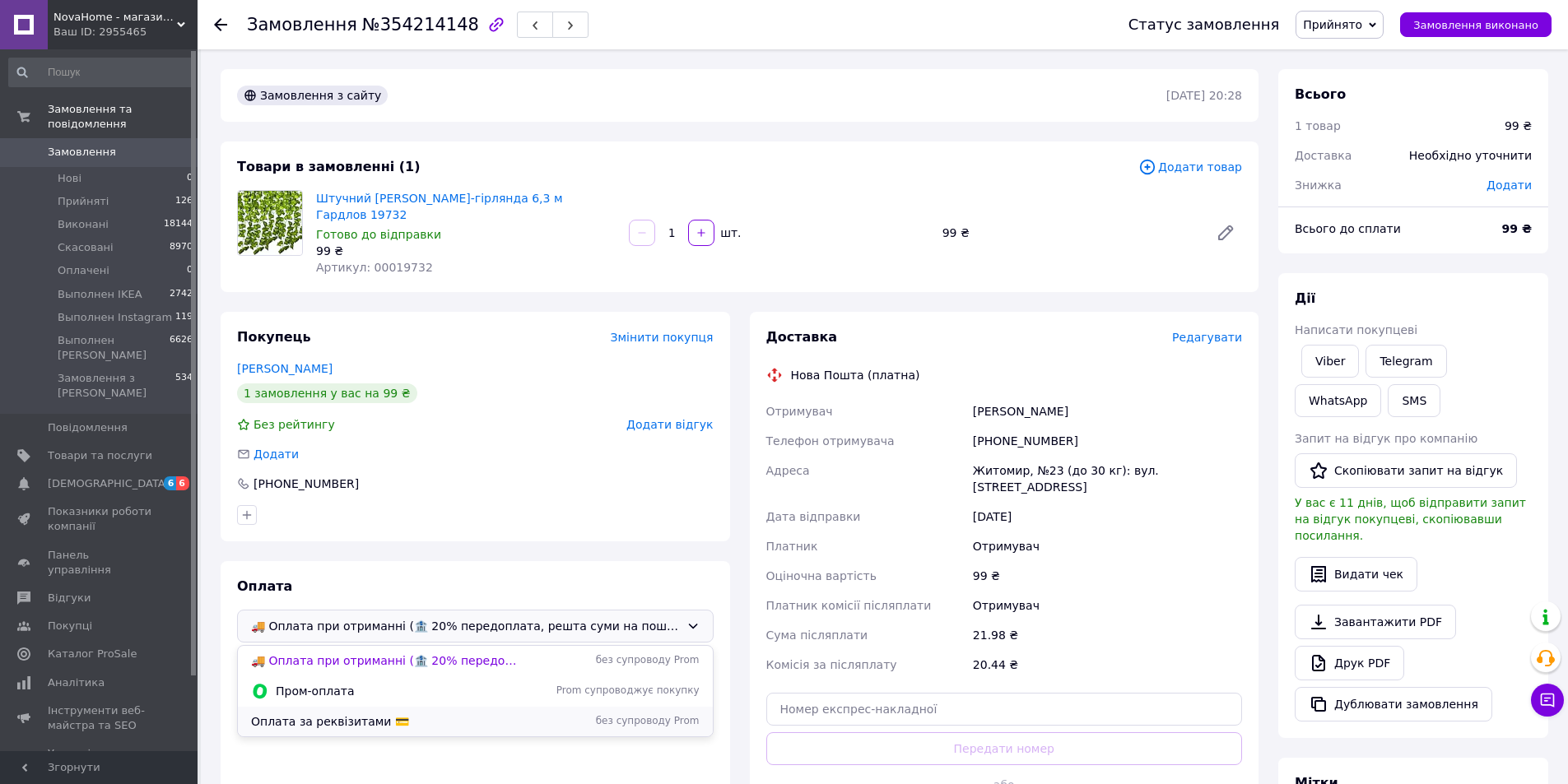
click at [368, 713] on span "Оплата за реквізитами 💳" at bounding box center [384, 722] width 267 height 16
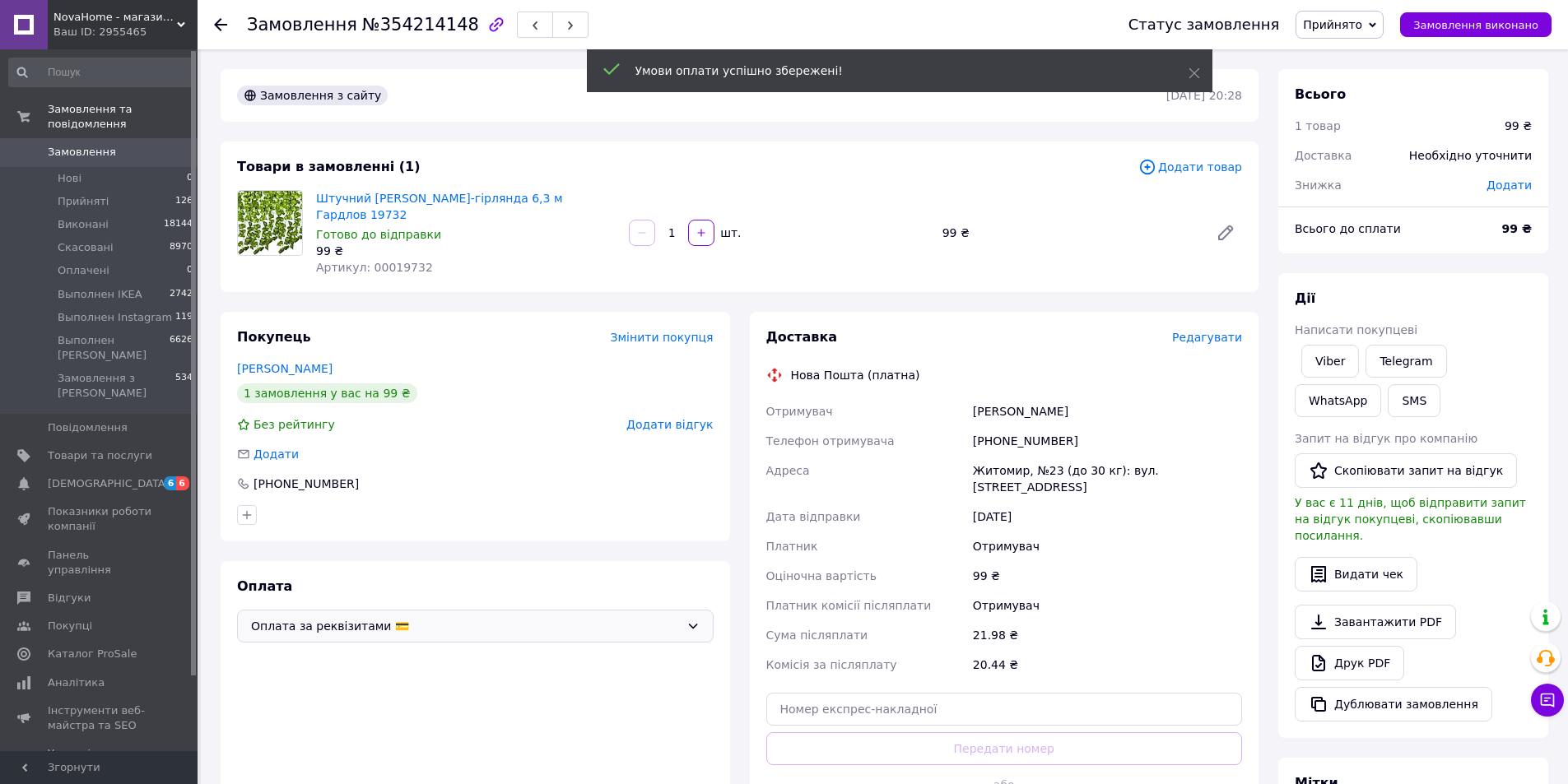
click at [1329, 30] on span "Прийнято" at bounding box center [1333, 25] width 60 height 13
click at [1338, 80] on li "Скасовано" at bounding box center [1378, 82] width 166 height 25
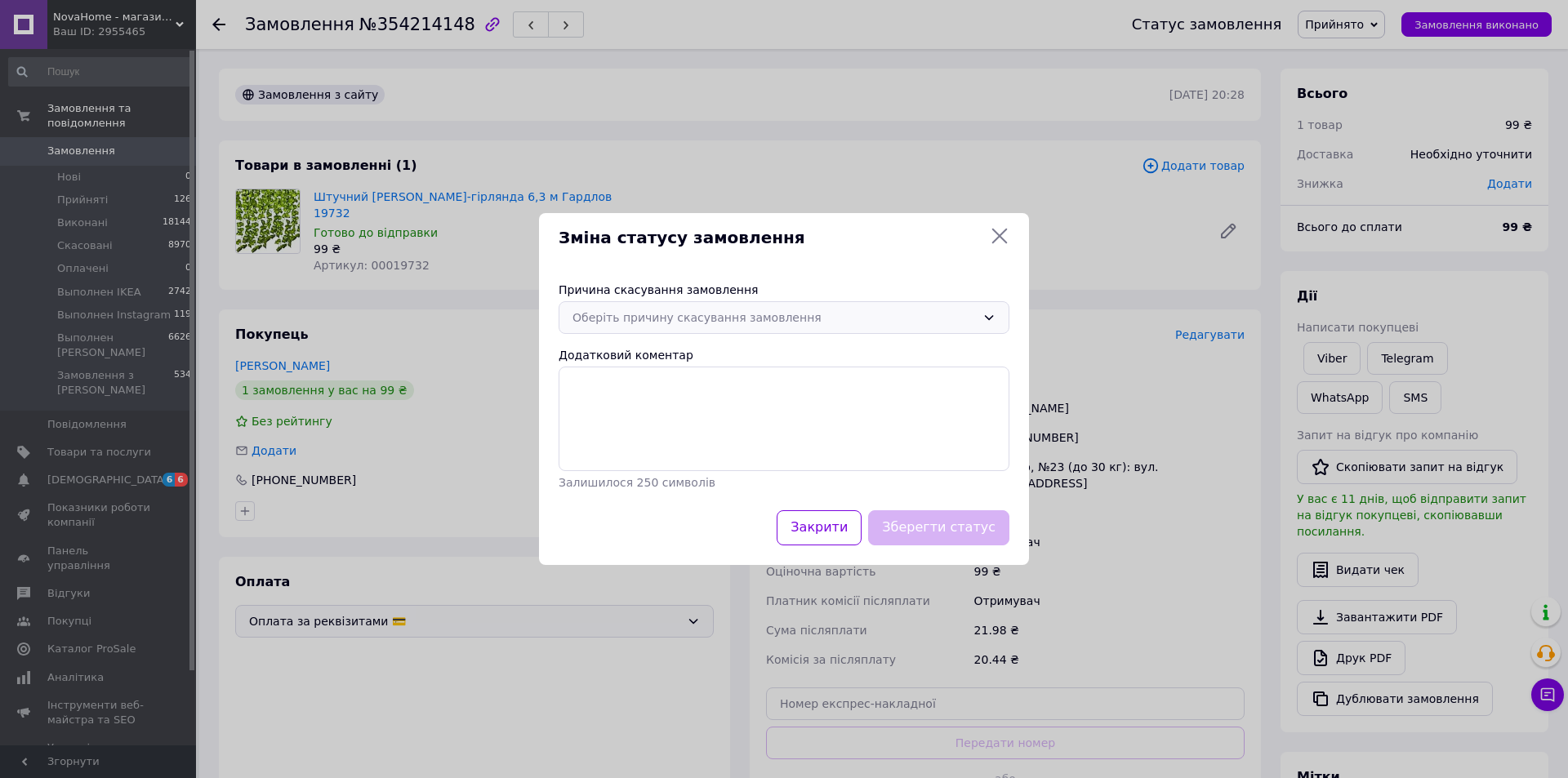
click at [737, 324] on div "Оберіть причину скасування замовлення" at bounding box center [774, 318] width 404 height 18
click at [672, 414] on li "Оплата не надійшла" at bounding box center [784, 414] width 449 height 31
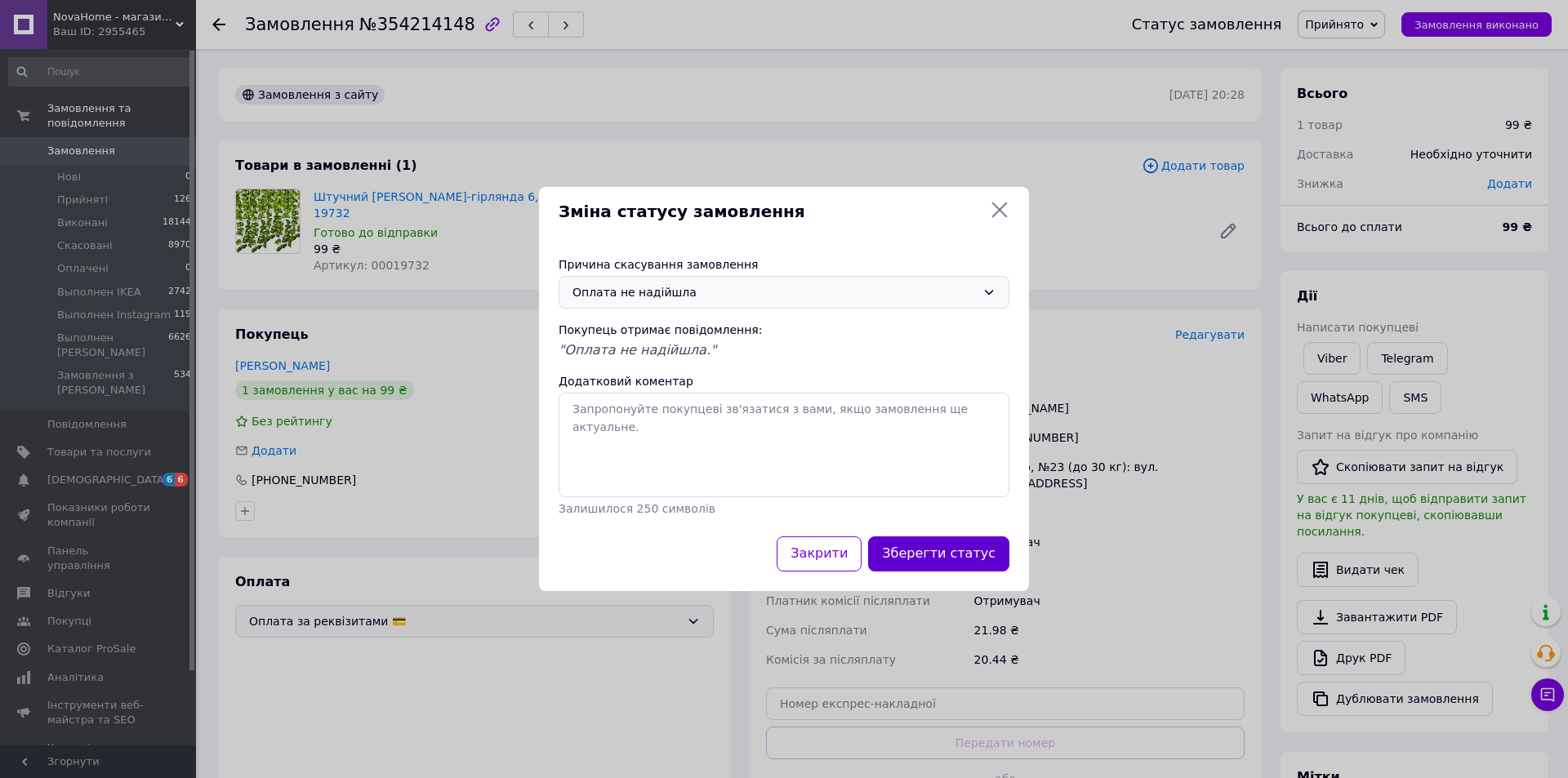
click at [947, 551] on button "Зберегти статус" at bounding box center [938, 554] width 141 height 35
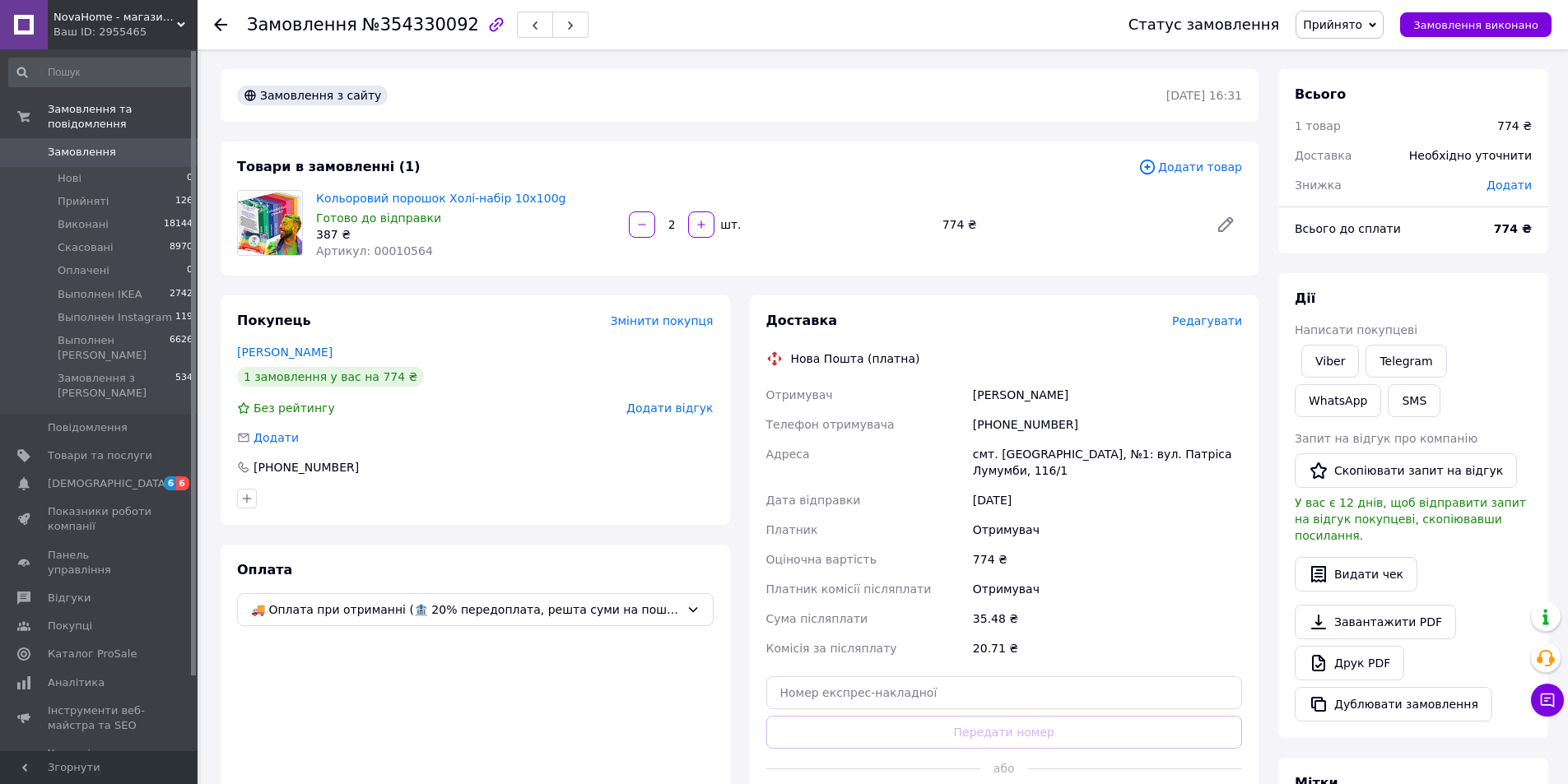
click at [1362, 20] on span "Прийнято" at bounding box center [1333, 25] width 60 height 13
click at [1343, 82] on li "Скасовано" at bounding box center [1378, 82] width 166 height 25
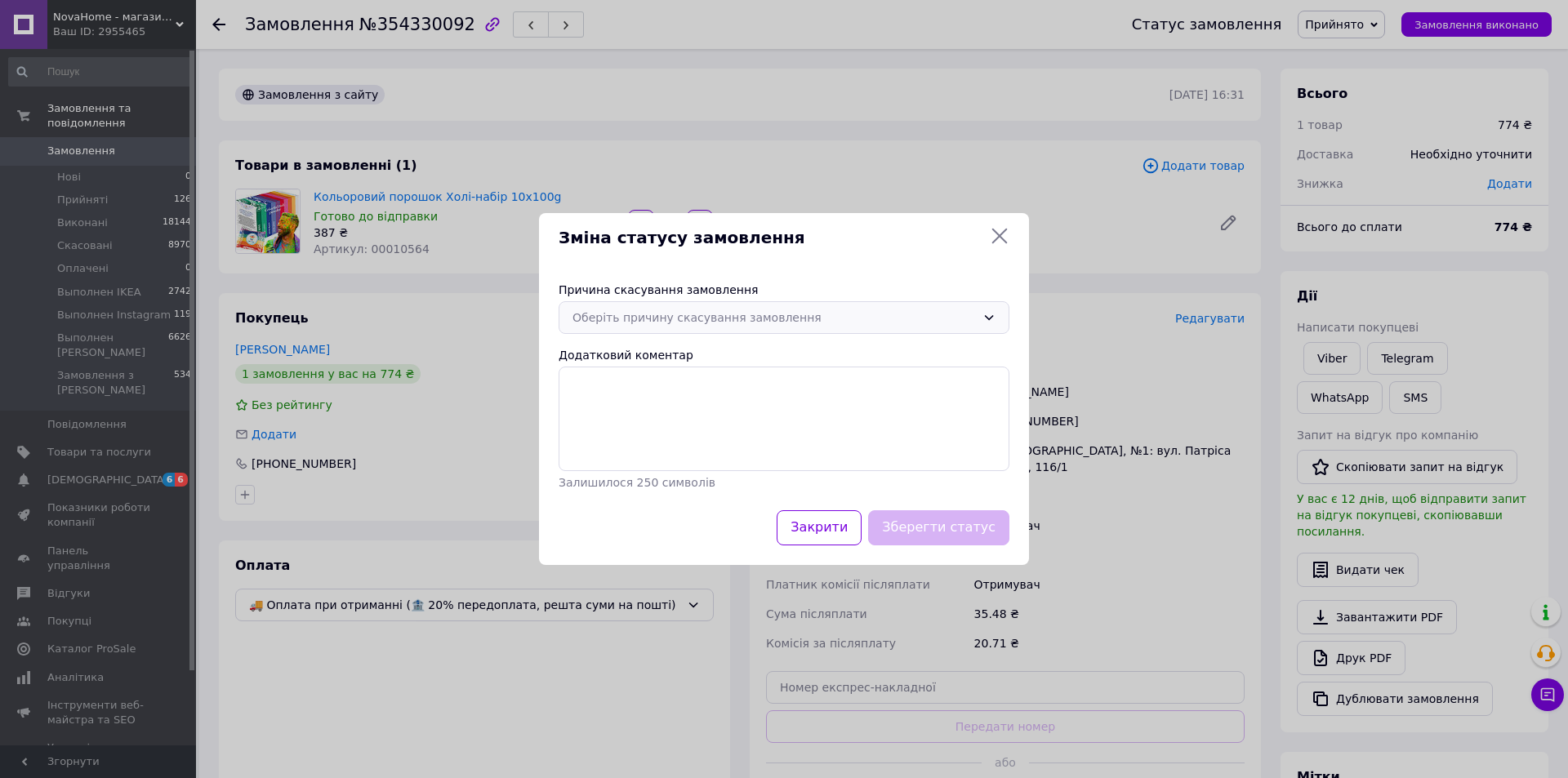
click at [661, 312] on div "Оберіть причину скасування замовлення" at bounding box center [774, 318] width 404 height 18
click at [651, 418] on li "Оплата не надійшла" at bounding box center [784, 414] width 449 height 31
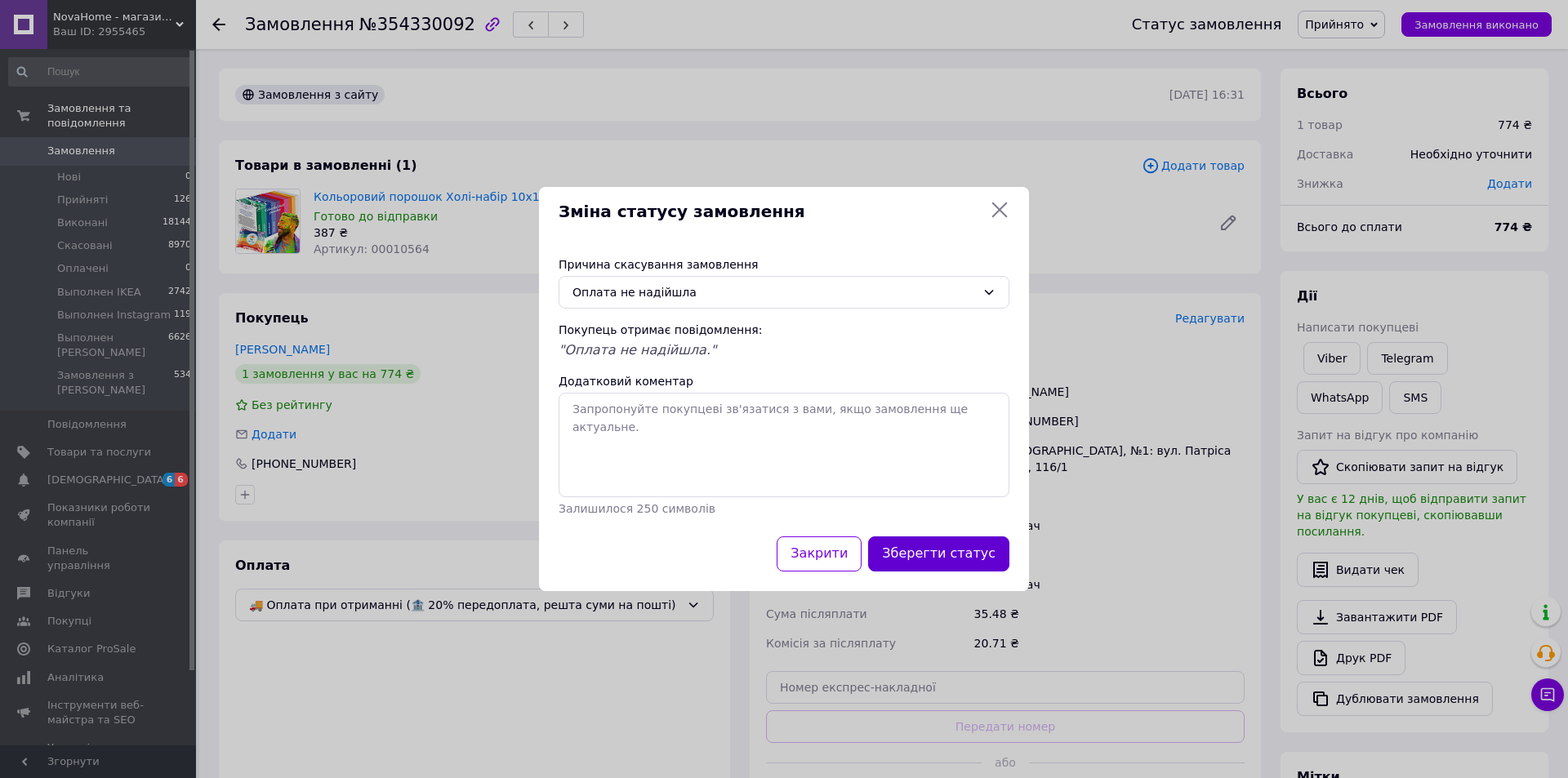
click at [915, 546] on button "Зберегти статус" at bounding box center [938, 554] width 141 height 35
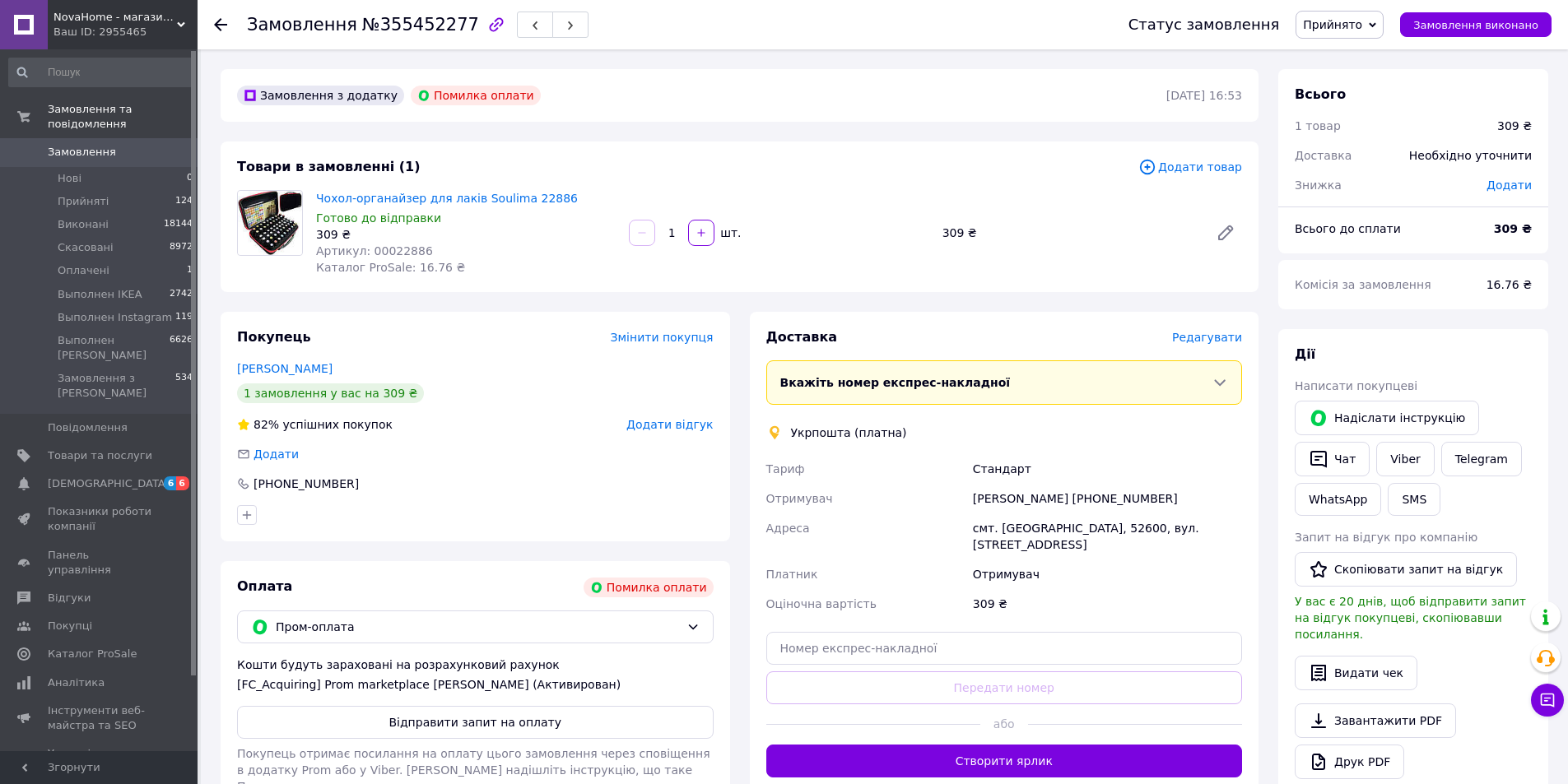
click at [1362, 20] on span "Прийнято" at bounding box center [1333, 25] width 60 height 13
click at [1334, 93] on li "Скасовано" at bounding box center [1378, 82] width 166 height 25
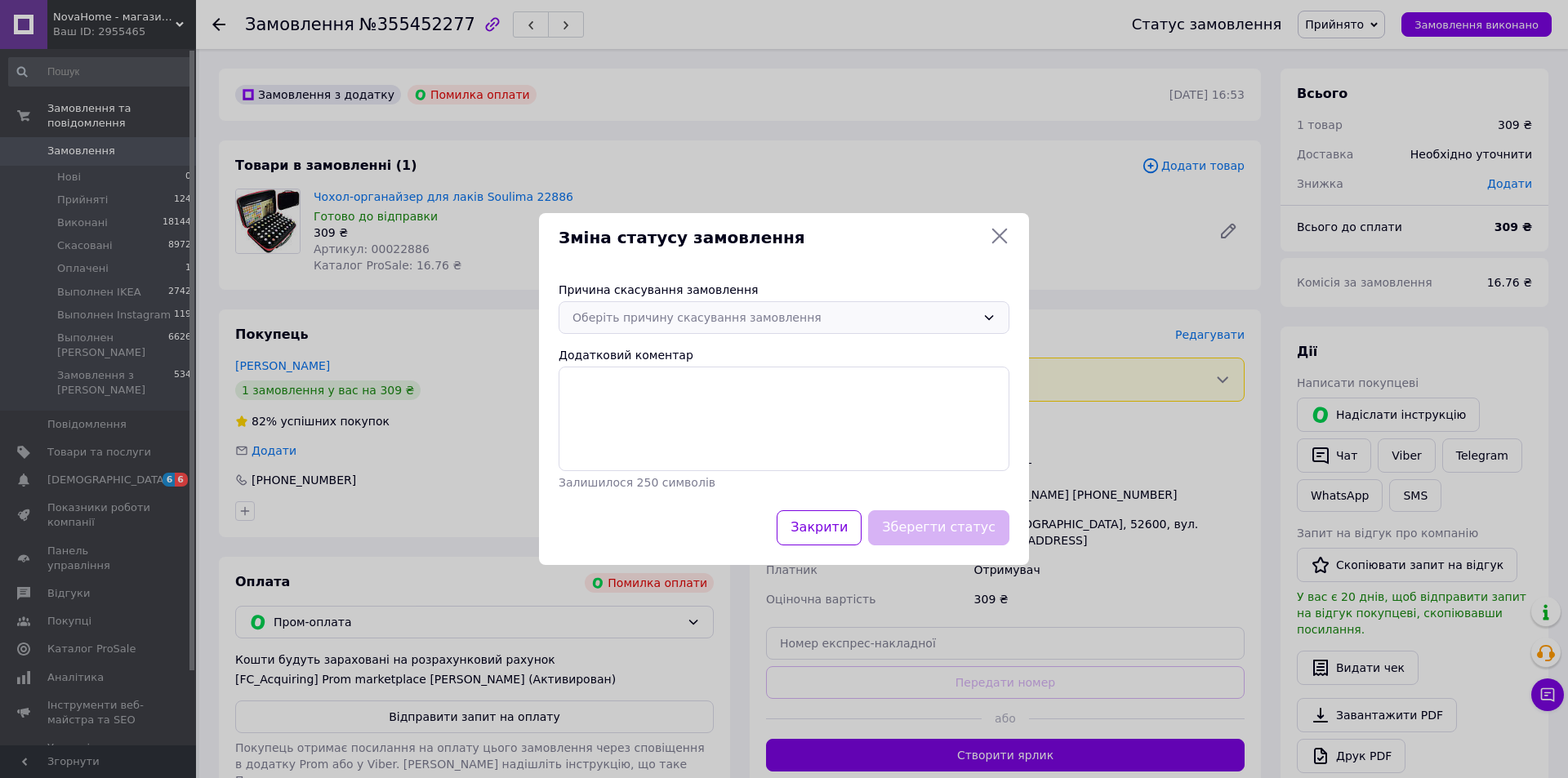
click at [771, 315] on div "Оберіть причину скасування замовлення" at bounding box center [774, 318] width 404 height 18
click at [642, 417] on li "Оплата не надійшла" at bounding box center [784, 414] width 449 height 31
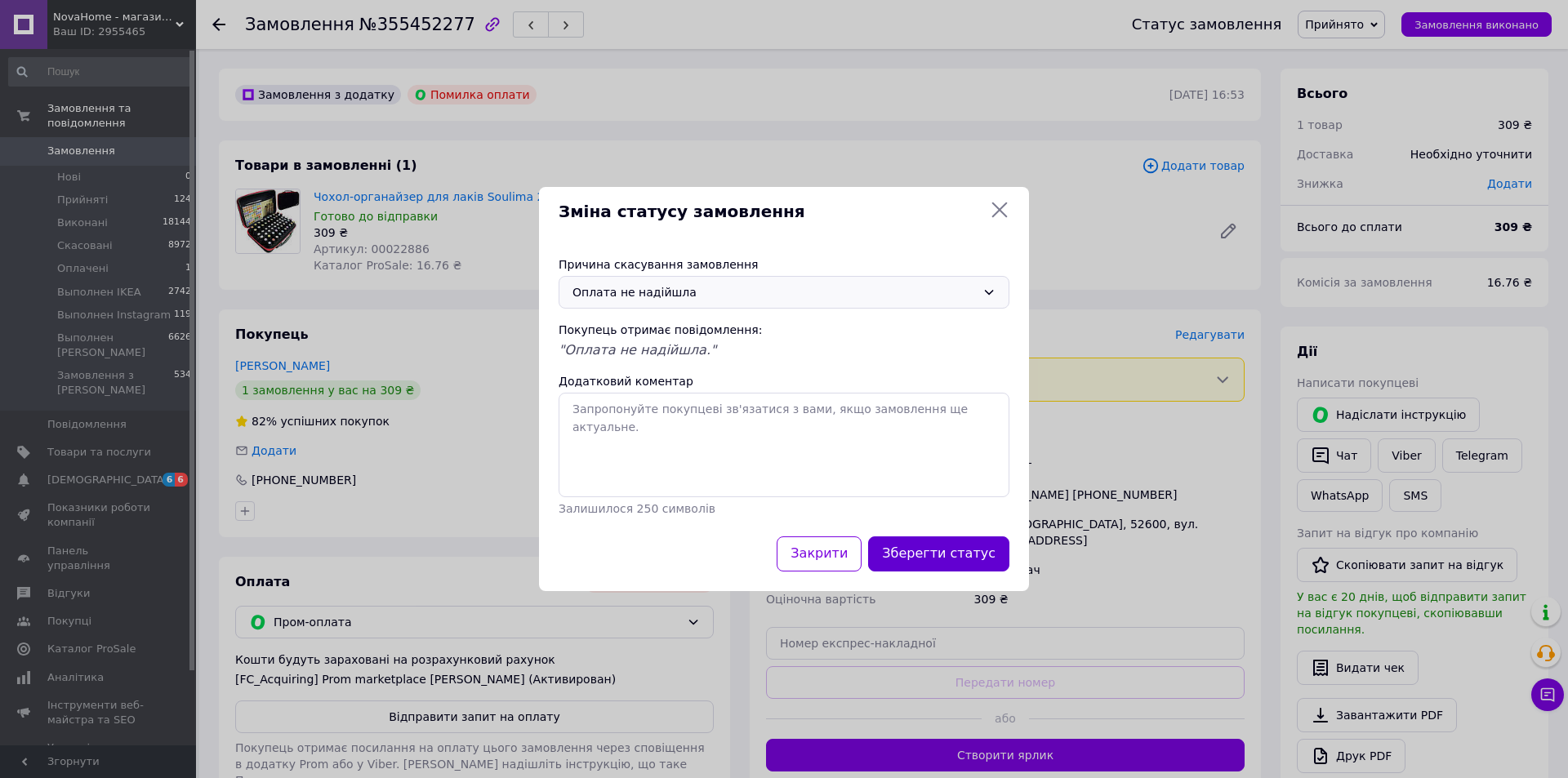
click at [915, 536] on button "Зберегти статус" at bounding box center [938, 554] width 141 height 35
